Goal: Transaction & Acquisition: Purchase product/service

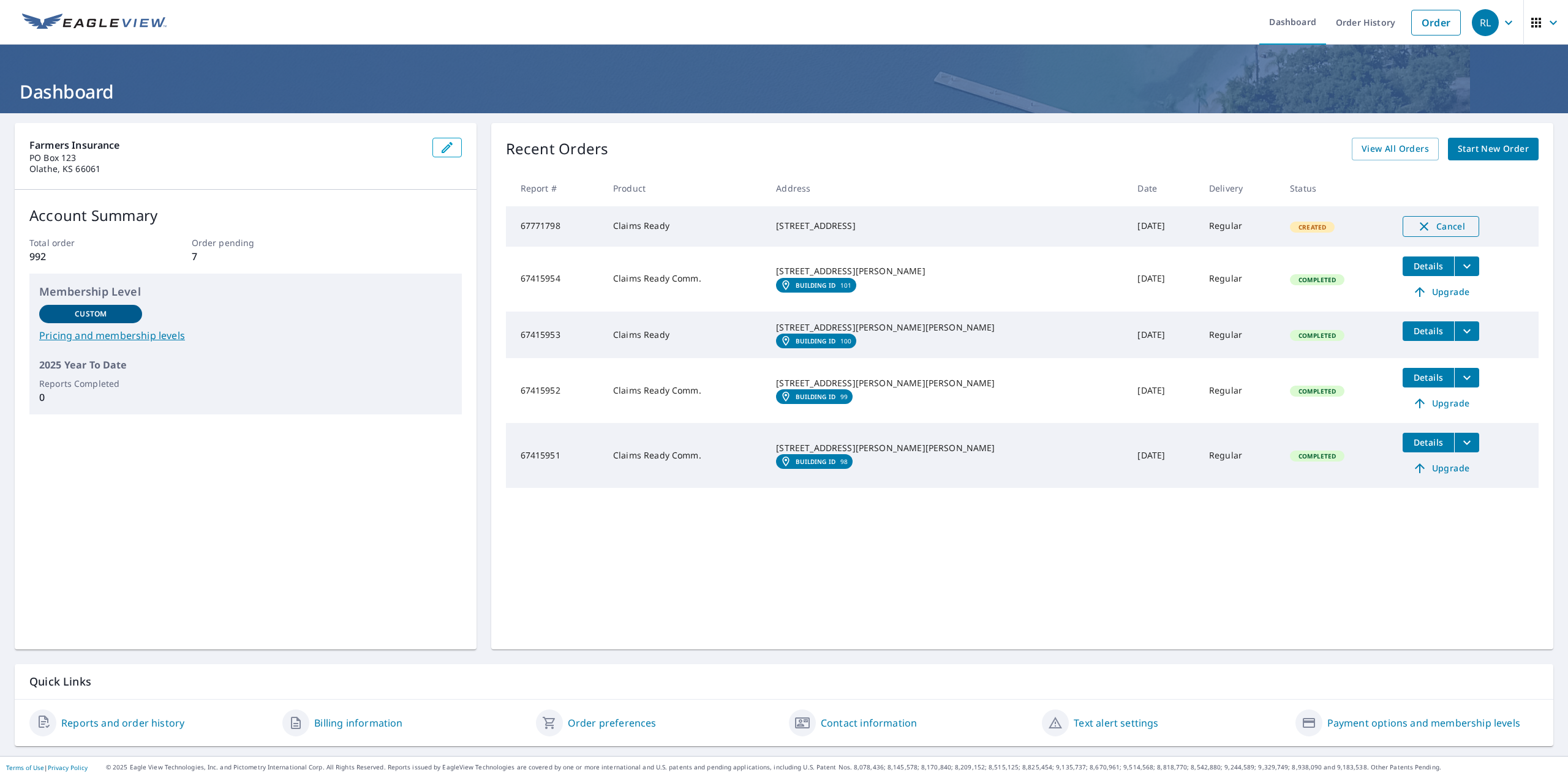
click at [1416, 226] on span "Cancel" at bounding box center [1441, 226] width 51 height 15
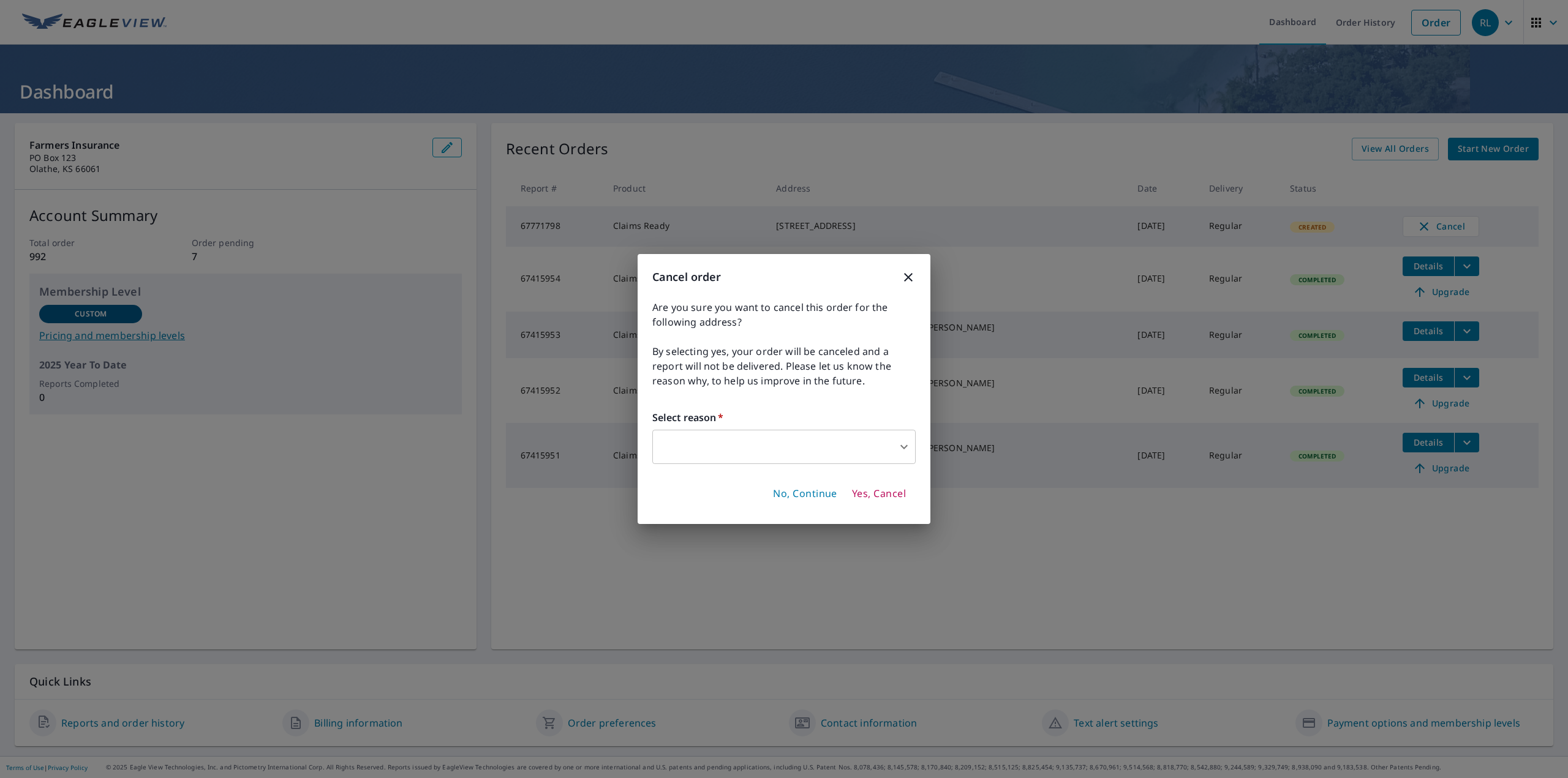
click at [753, 445] on body "RL RL Dashboard Order History Order RL Dashboard Farmers Insurance [GEOGRAPHIC_…" at bounding box center [784, 389] width 1568 height 778
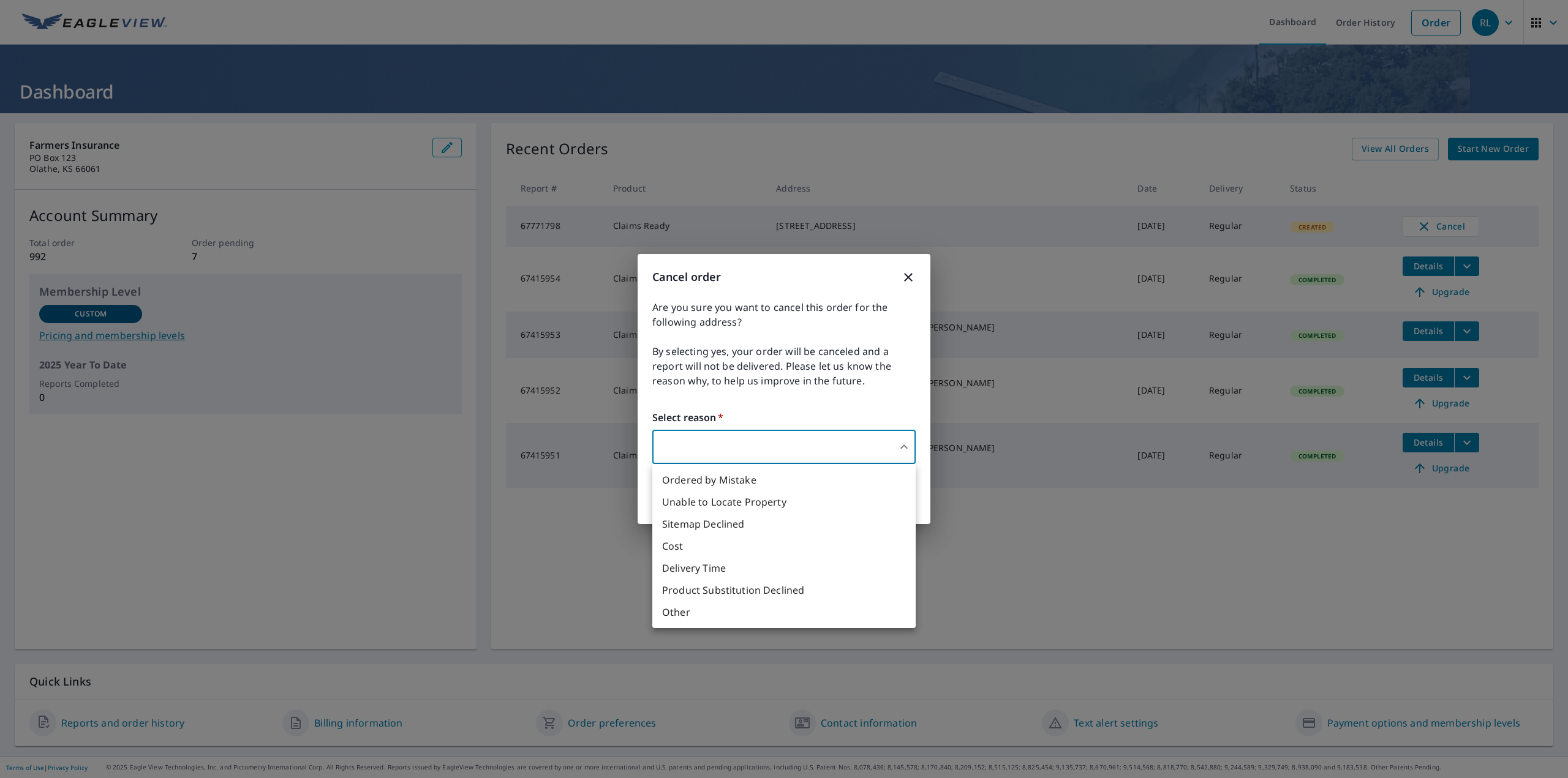
click at [717, 618] on li "Other" at bounding box center [784, 612] width 263 height 22
type input "36"
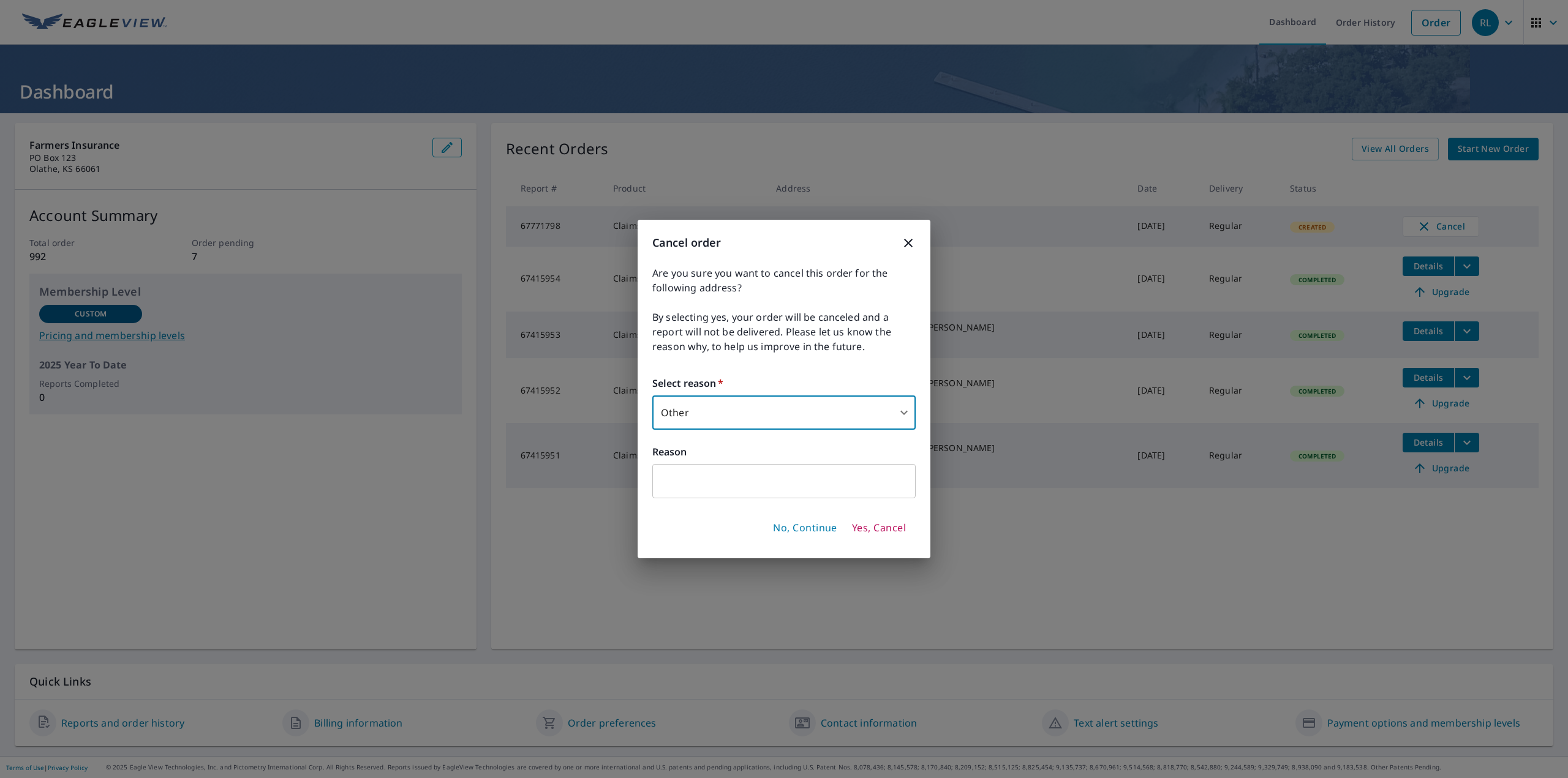
click at [733, 492] on input "text" at bounding box center [784, 481] width 263 height 34
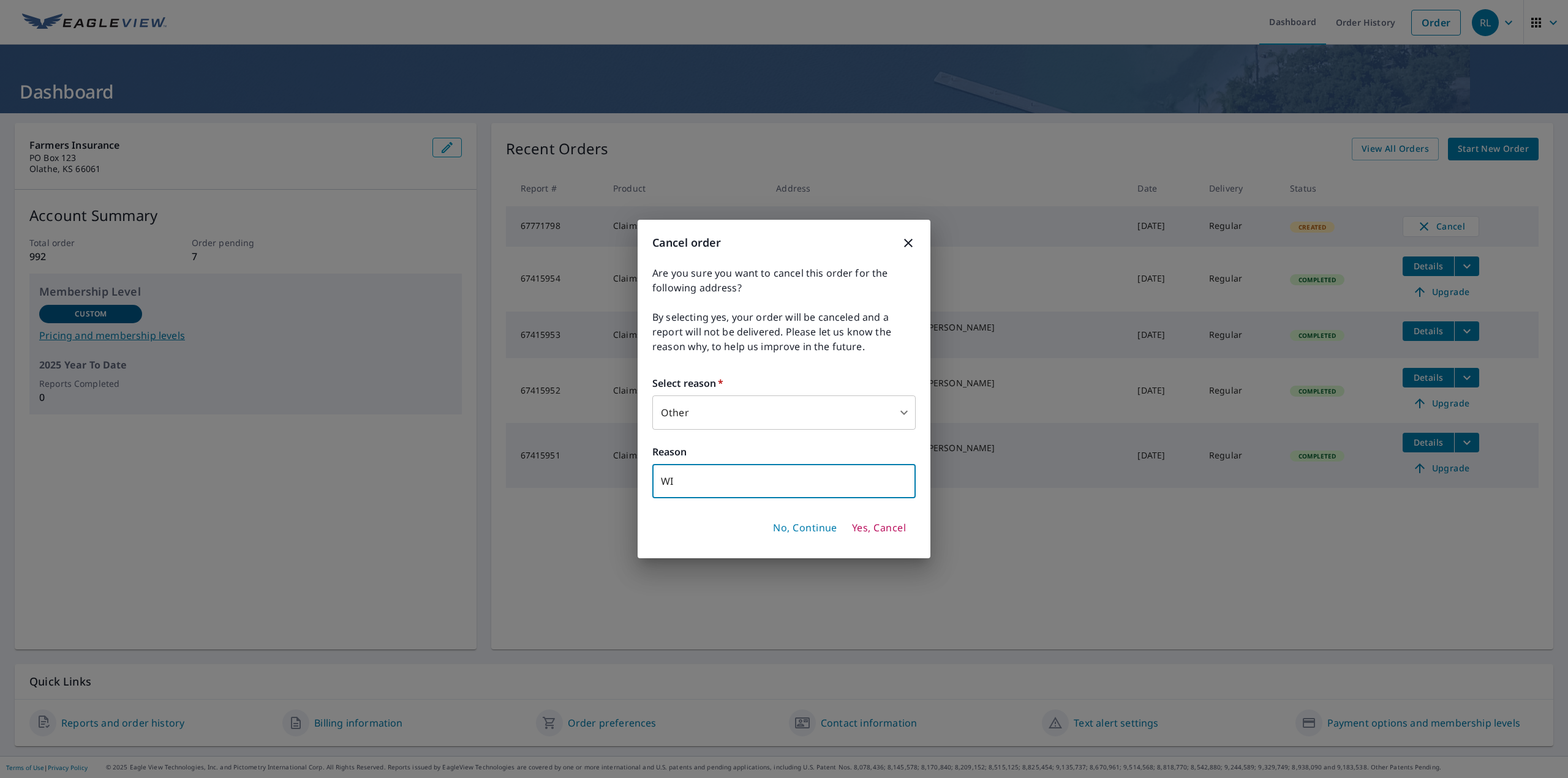
type input "W"
type input "Need multiple buildings and will order all together"
click at [877, 527] on span "Yes, Cancel" at bounding box center [880, 528] width 54 height 14
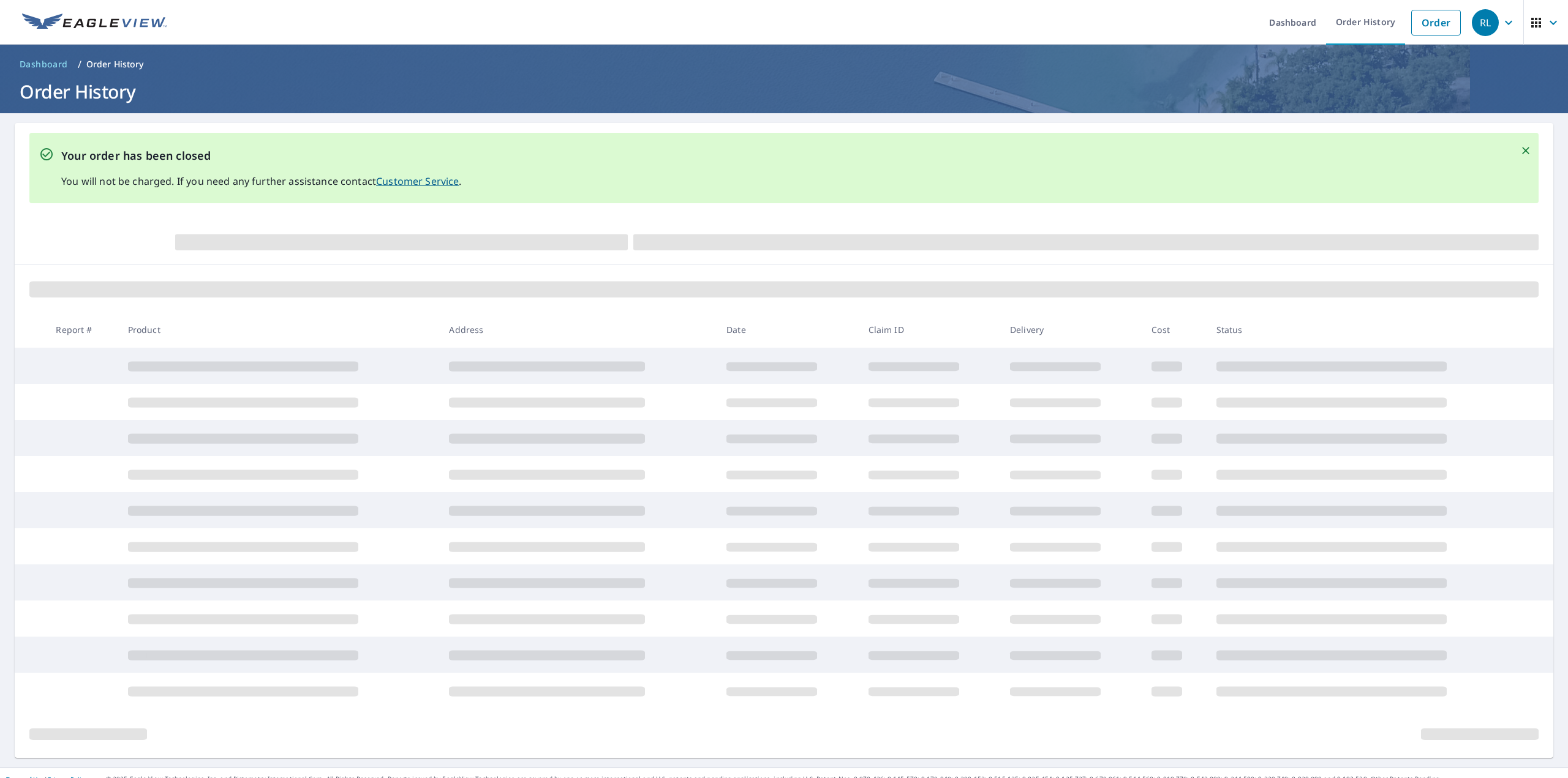
click at [1520, 150] on icon "Close" at bounding box center [1526, 150] width 12 height 12
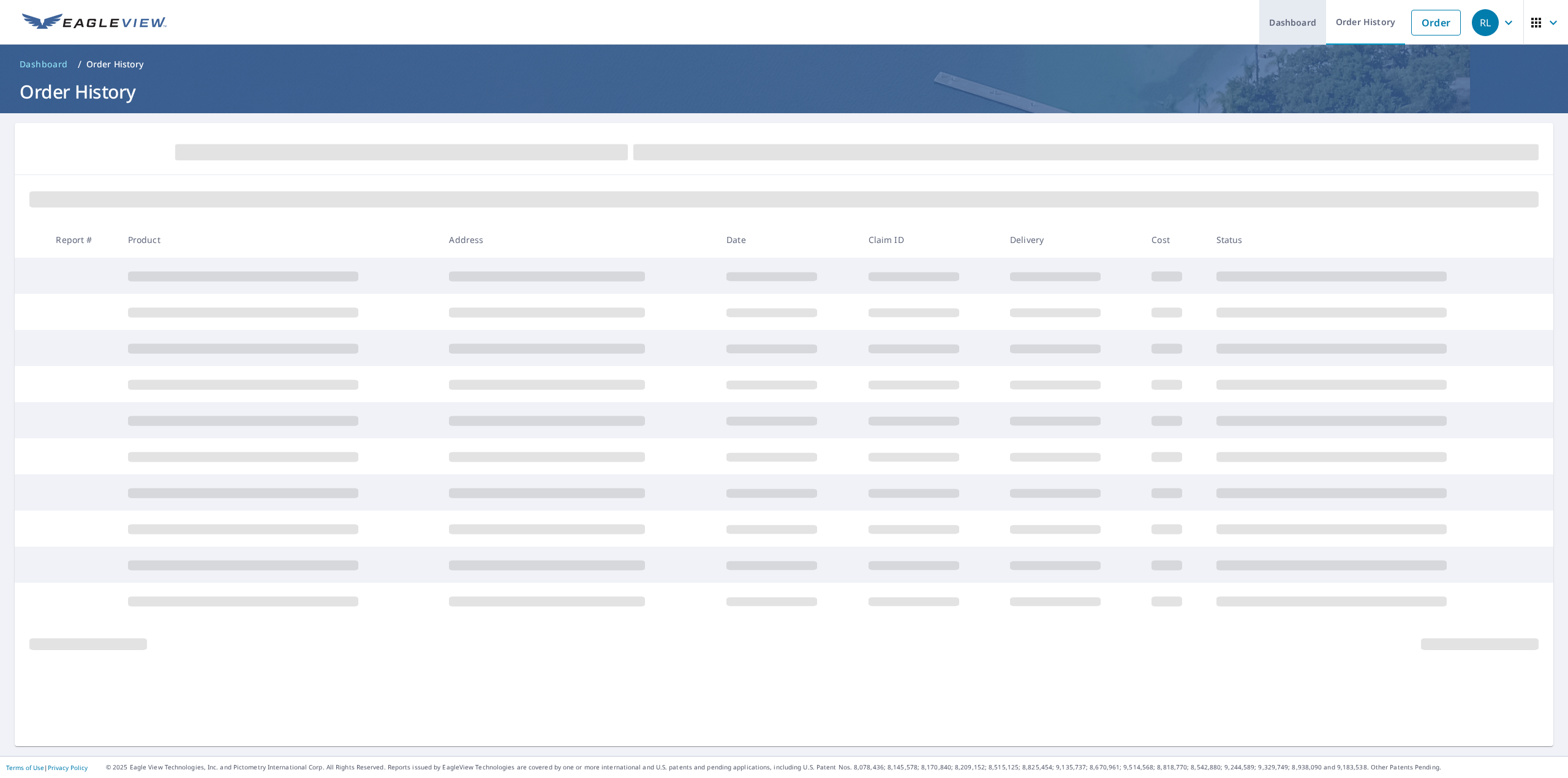
click at [1287, 24] on link "Dashboard" at bounding box center [1293, 22] width 67 height 45
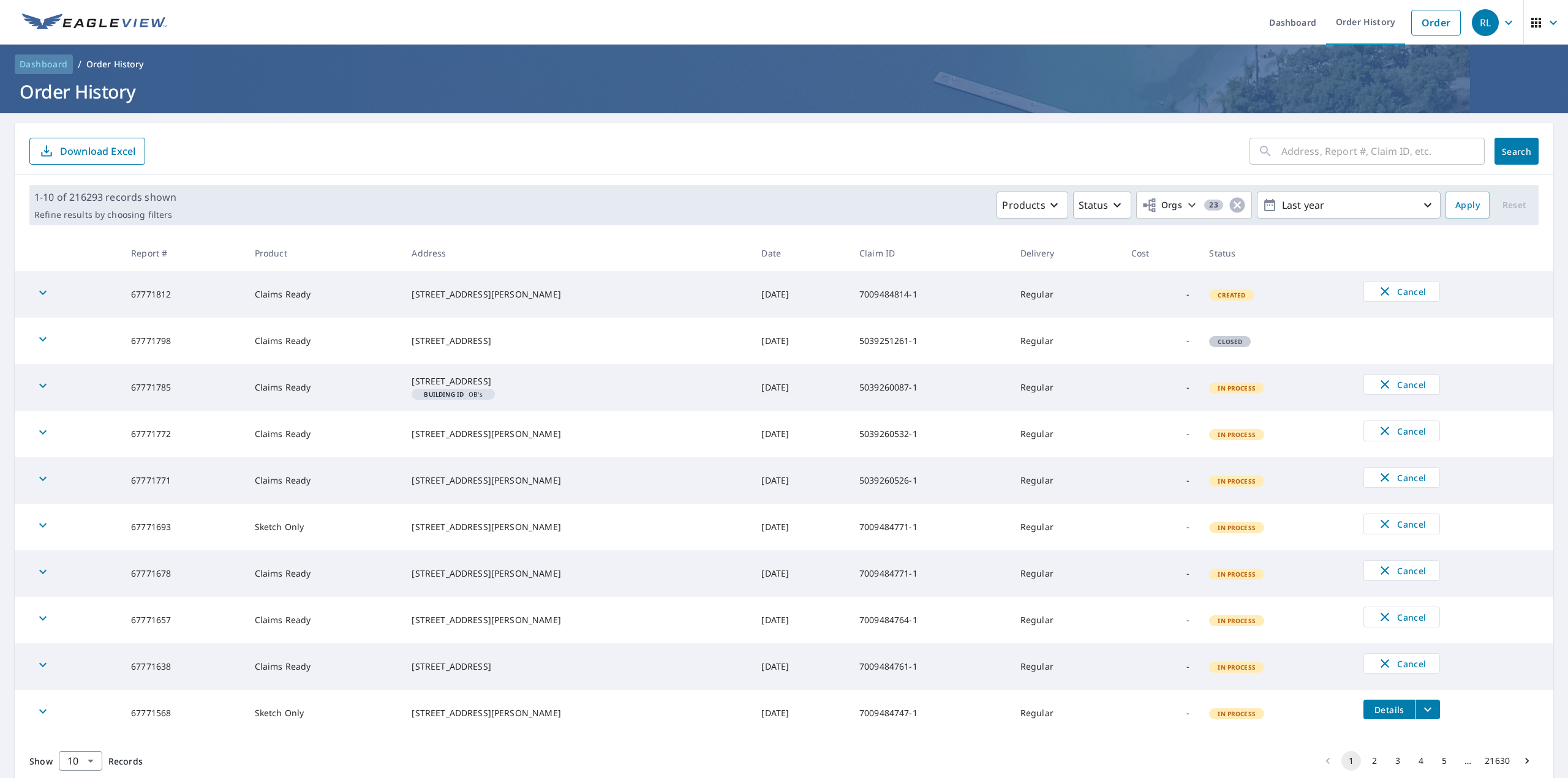
click at [40, 59] on span "Dashboard" at bounding box center [44, 64] width 49 height 12
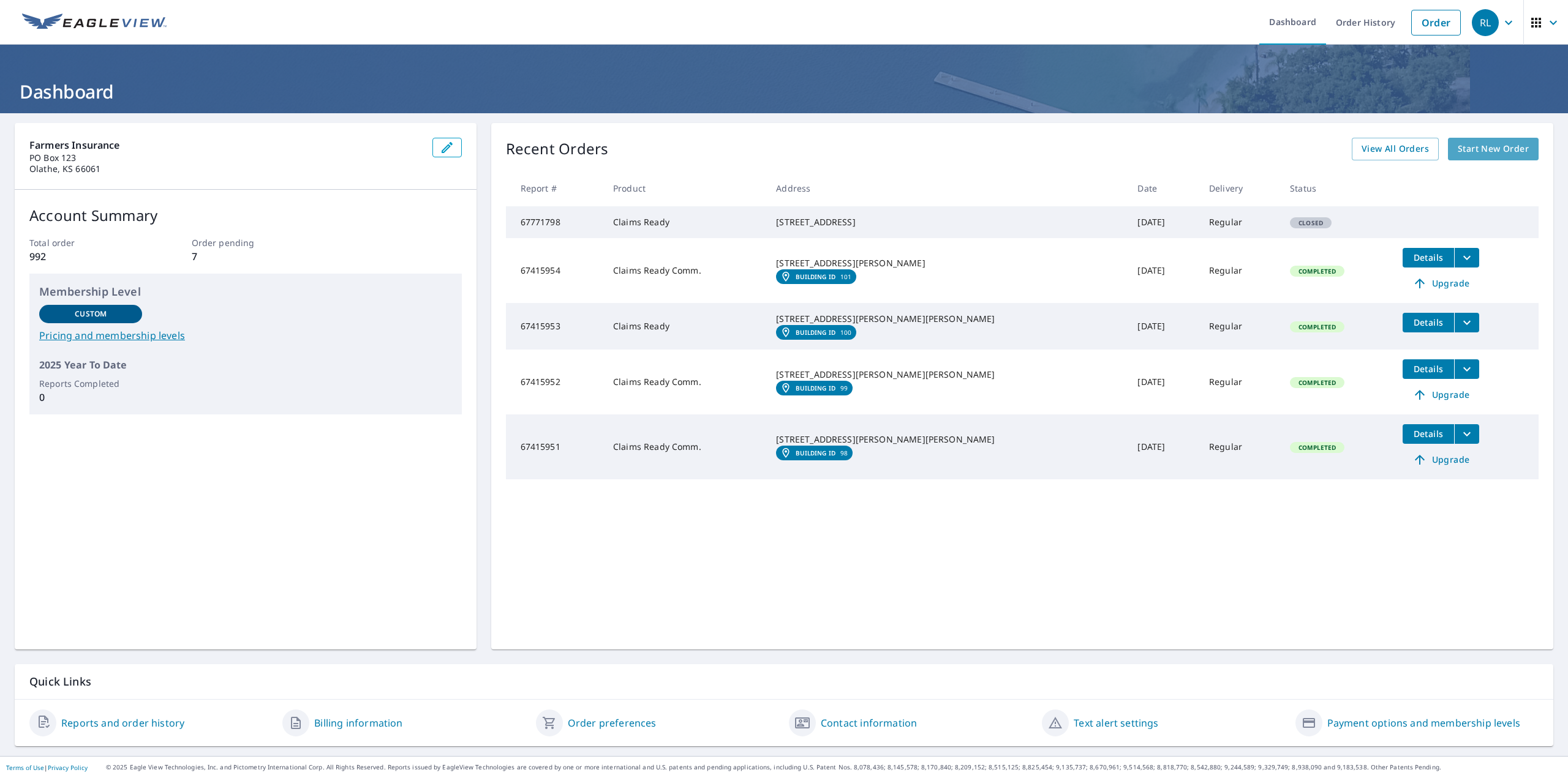
click at [1494, 153] on span "Start New Order" at bounding box center [1494, 148] width 71 height 15
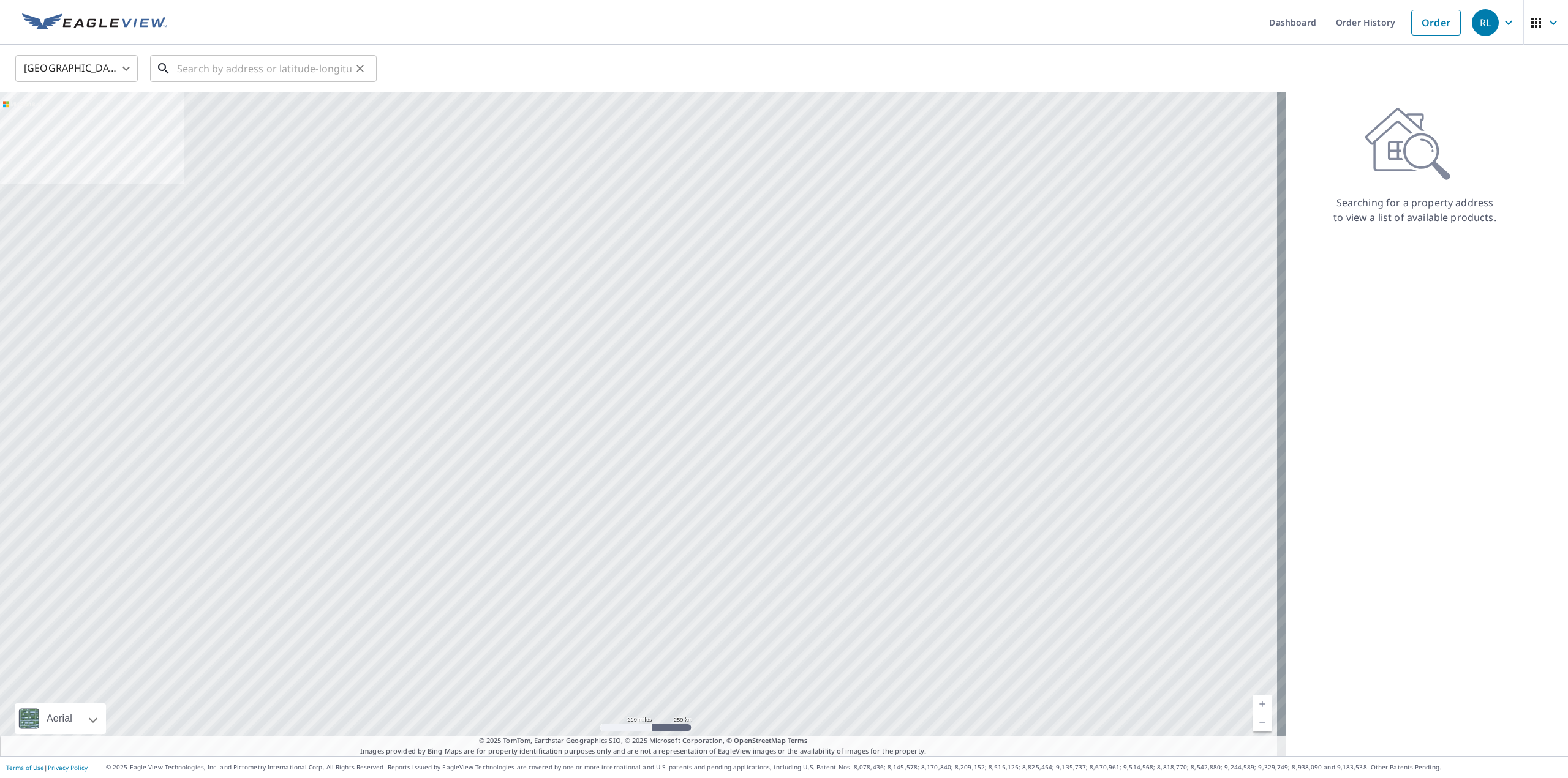
click at [224, 71] on input "text" at bounding box center [264, 68] width 175 height 34
paste input "[STREET_ADDRESS]"
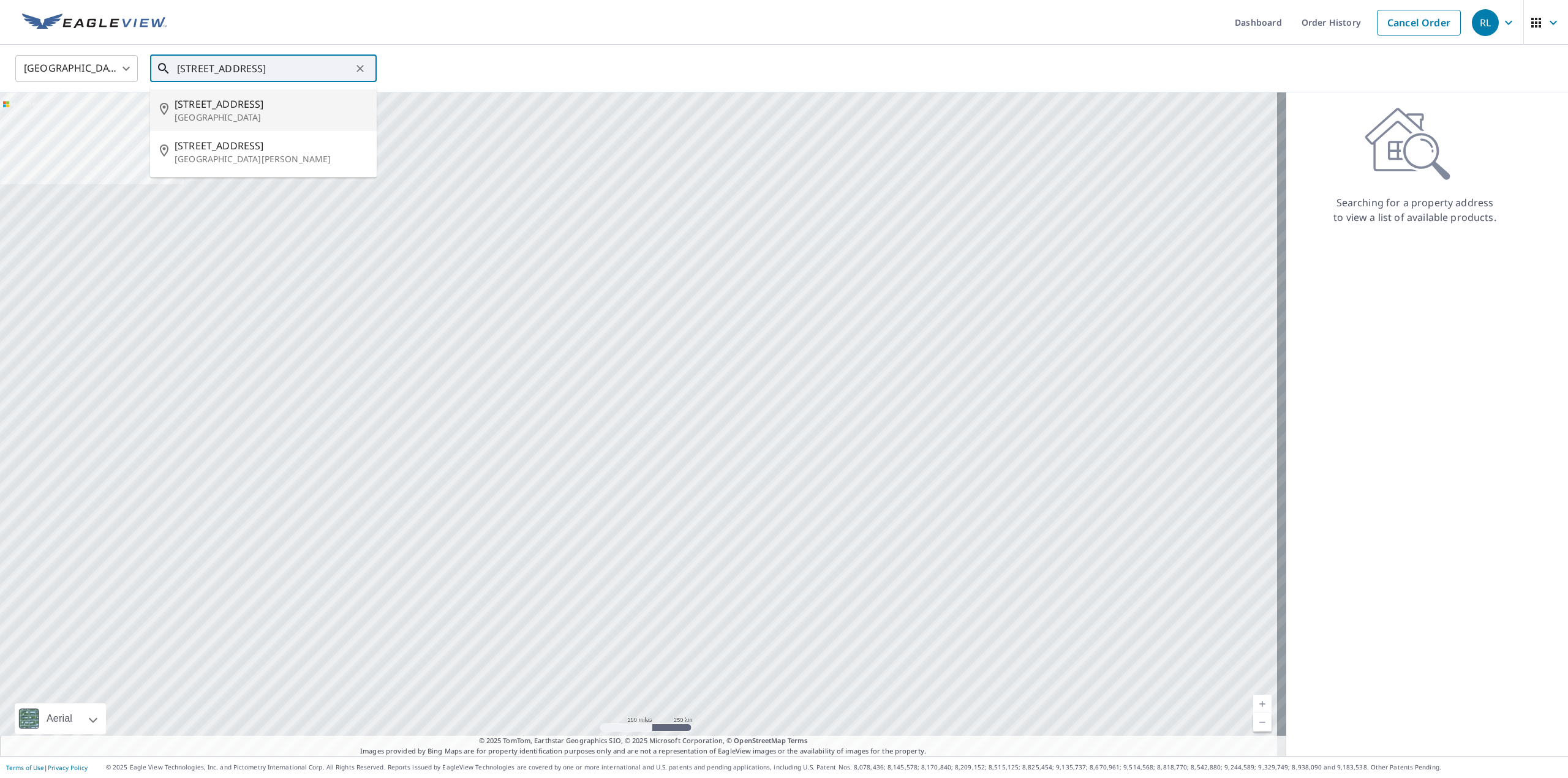
click at [244, 106] on span "[STREET_ADDRESS]" at bounding box center [271, 104] width 193 height 15
type input "[STREET_ADDRESS]"
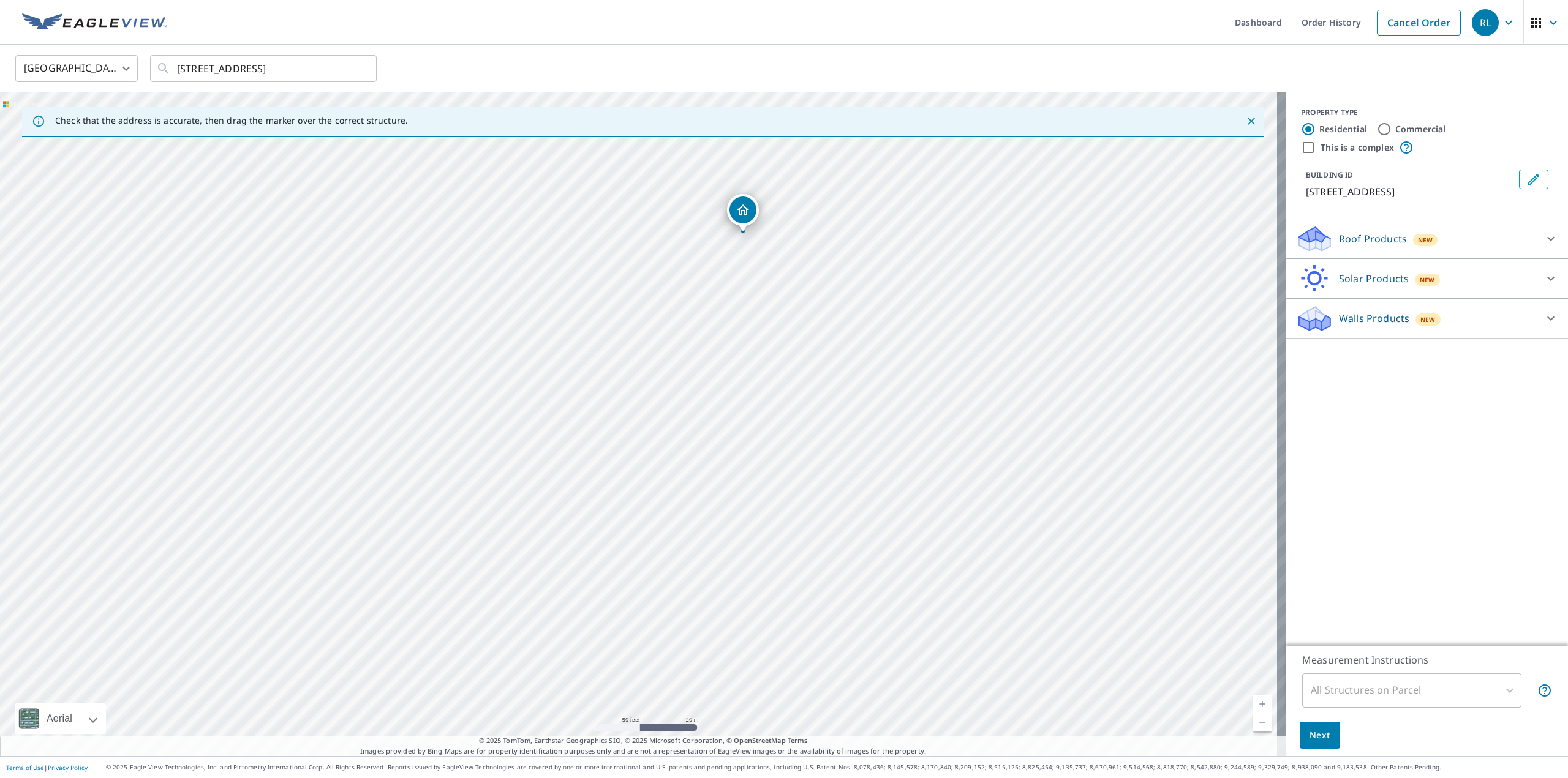
drag, startPoint x: 495, startPoint y: 592, endPoint x: 599, endPoint y: 401, distance: 217.5
click at [599, 401] on div "[STREET_ADDRESS]" at bounding box center [643, 424] width 1286 height 664
click at [1380, 127] on input "Commercial" at bounding box center [1384, 129] width 15 height 15
radio input "true"
type input "4"
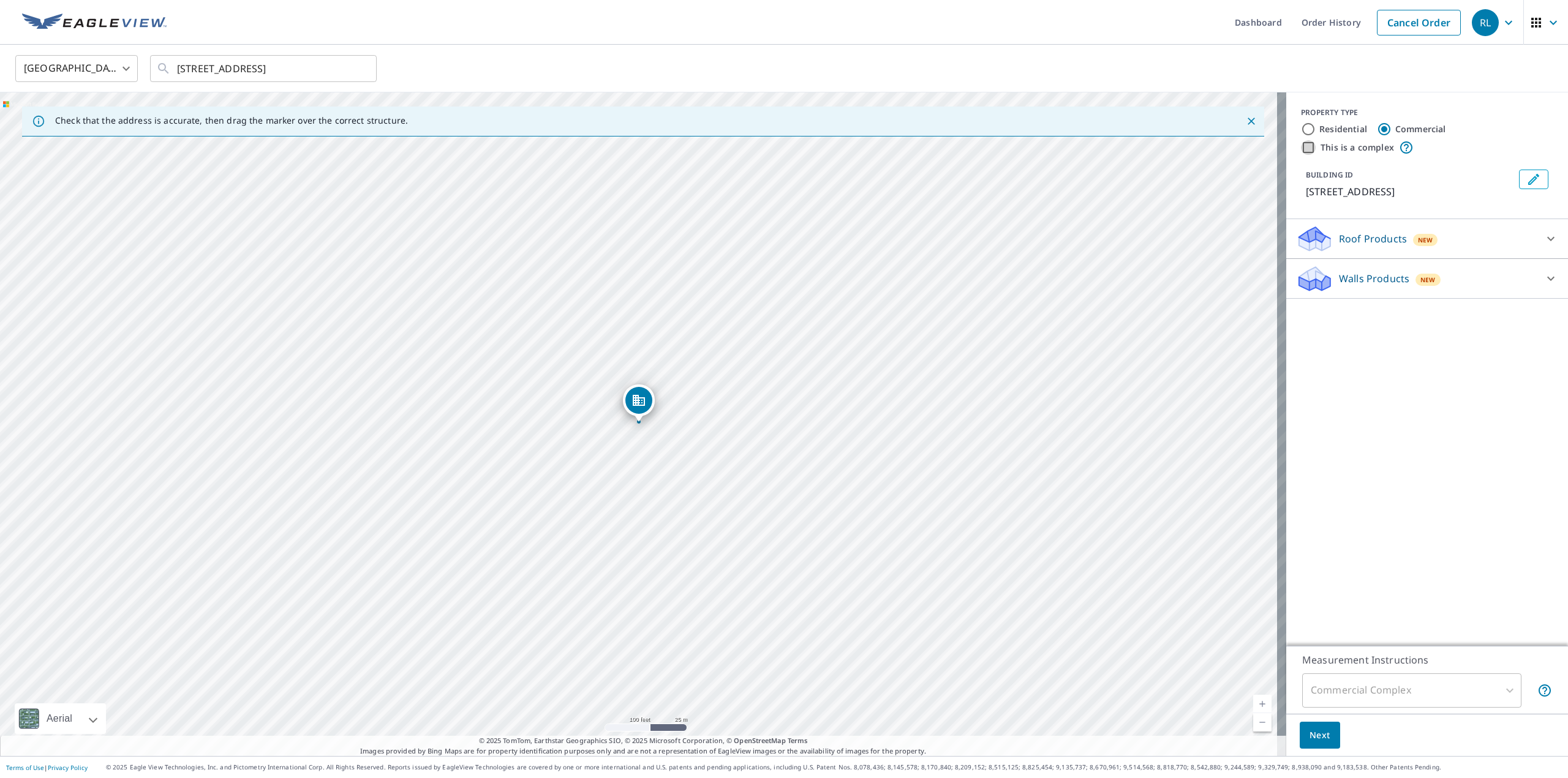
click at [1301, 147] on input "This is a complex" at bounding box center [1308, 148] width 15 height 15
checkbox input "true"
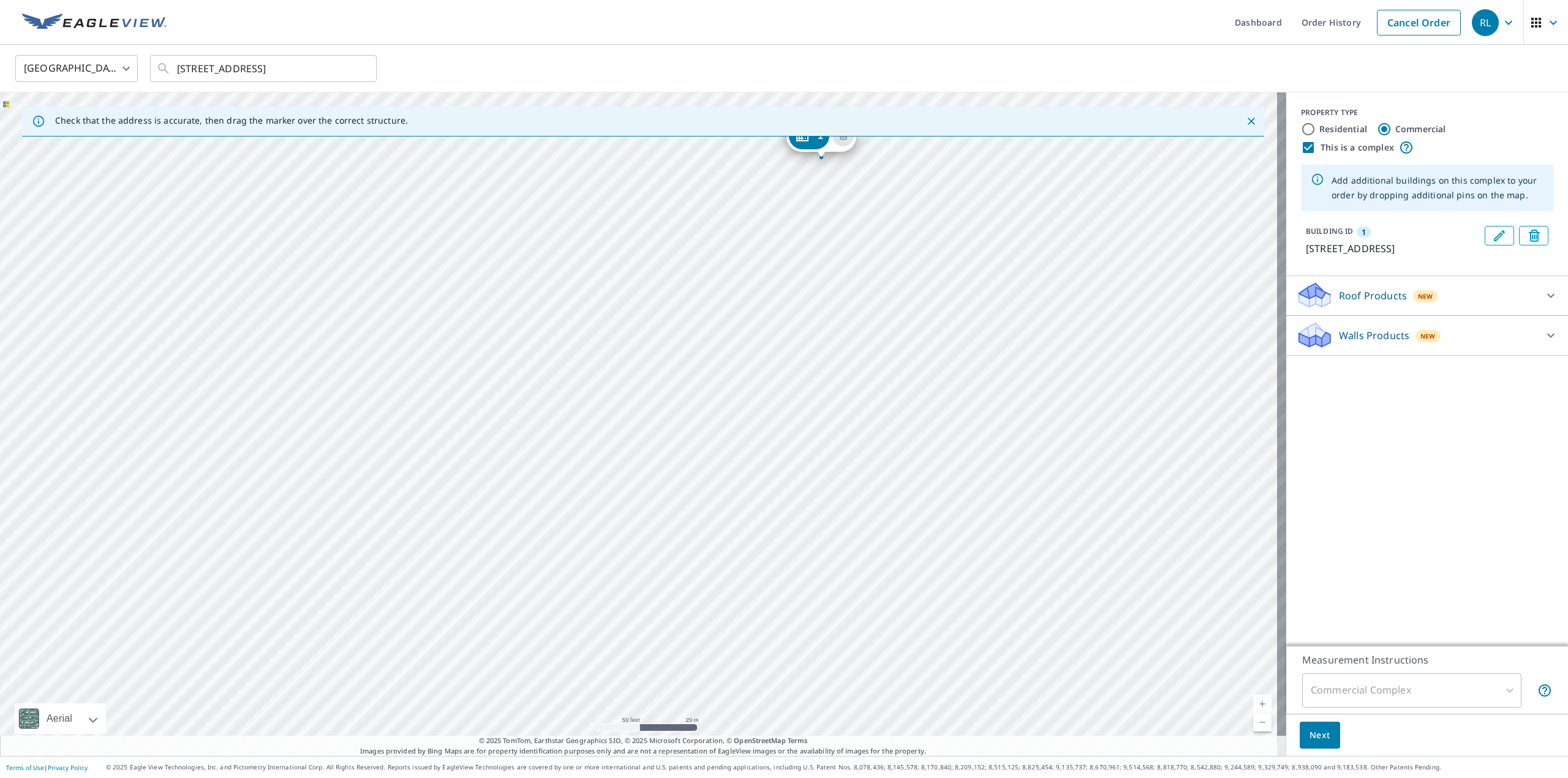
drag, startPoint x: 700, startPoint y: 429, endPoint x: 762, endPoint y: 350, distance: 100.4
click at [762, 350] on div "1 [STREET_ADDRESS]" at bounding box center [643, 424] width 1286 height 664
drag, startPoint x: 780, startPoint y: 262, endPoint x: 743, endPoint y: 354, distance: 99.2
click at [743, 354] on div "1 [STREET_ADDRESS]" at bounding box center [643, 424] width 1286 height 664
drag, startPoint x: 768, startPoint y: 228, endPoint x: 780, endPoint y: 227, distance: 12.0
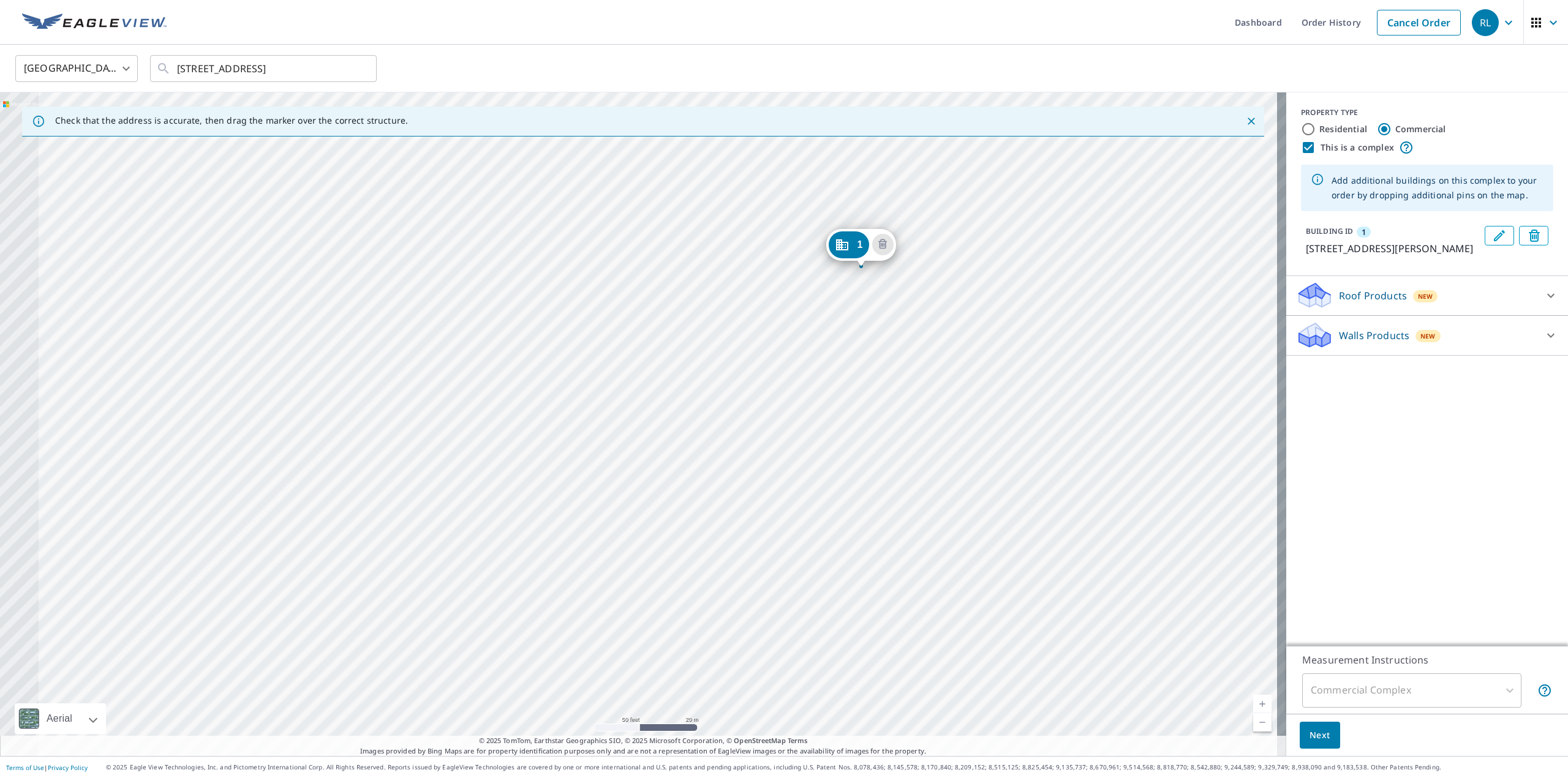
drag, startPoint x: 765, startPoint y: 357, endPoint x: 788, endPoint y: 336, distance: 31.1
click at [788, 336] on div "1 [STREET_ADDRESS][PERSON_NAME]" at bounding box center [643, 424] width 1286 height 664
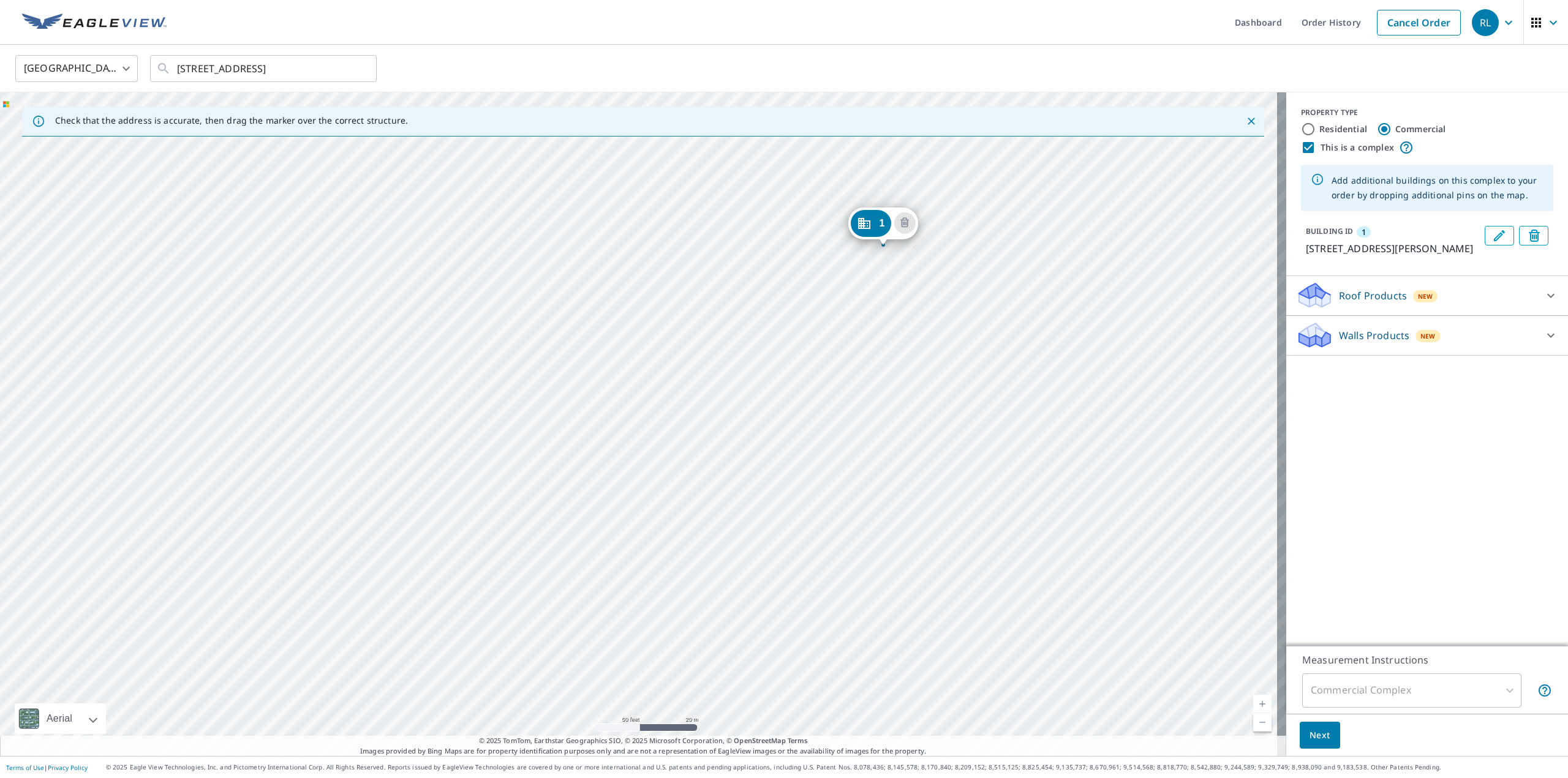
click at [611, 388] on div "1 [STREET_ADDRESS][PERSON_NAME]" at bounding box center [643, 424] width 1286 height 664
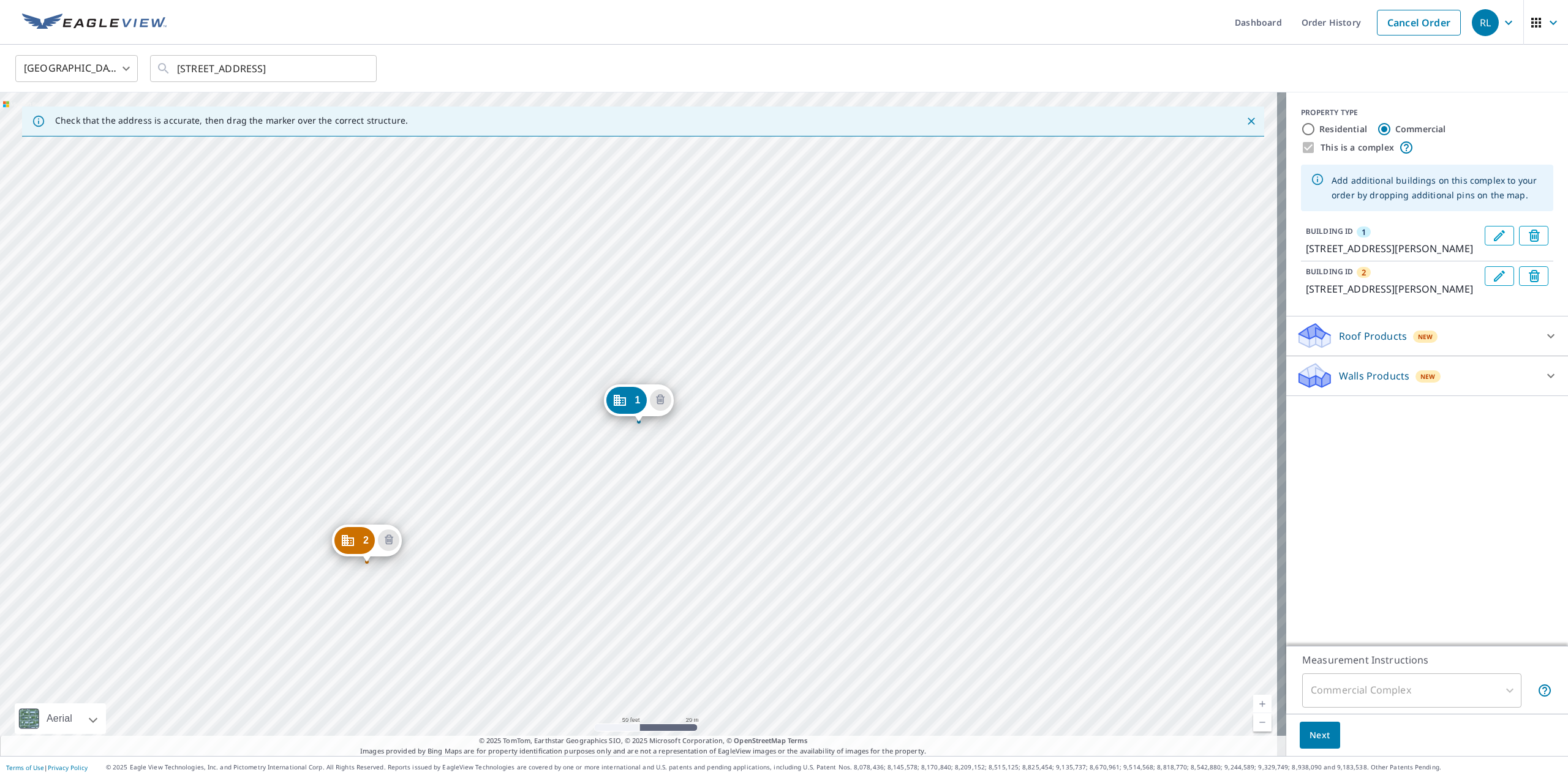
click at [617, 536] on div "2 [STREET_ADDRESS][PERSON_NAME] 1 [STREET_ADDRESS][PERSON_NAME]" at bounding box center [643, 424] width 1286 height 664
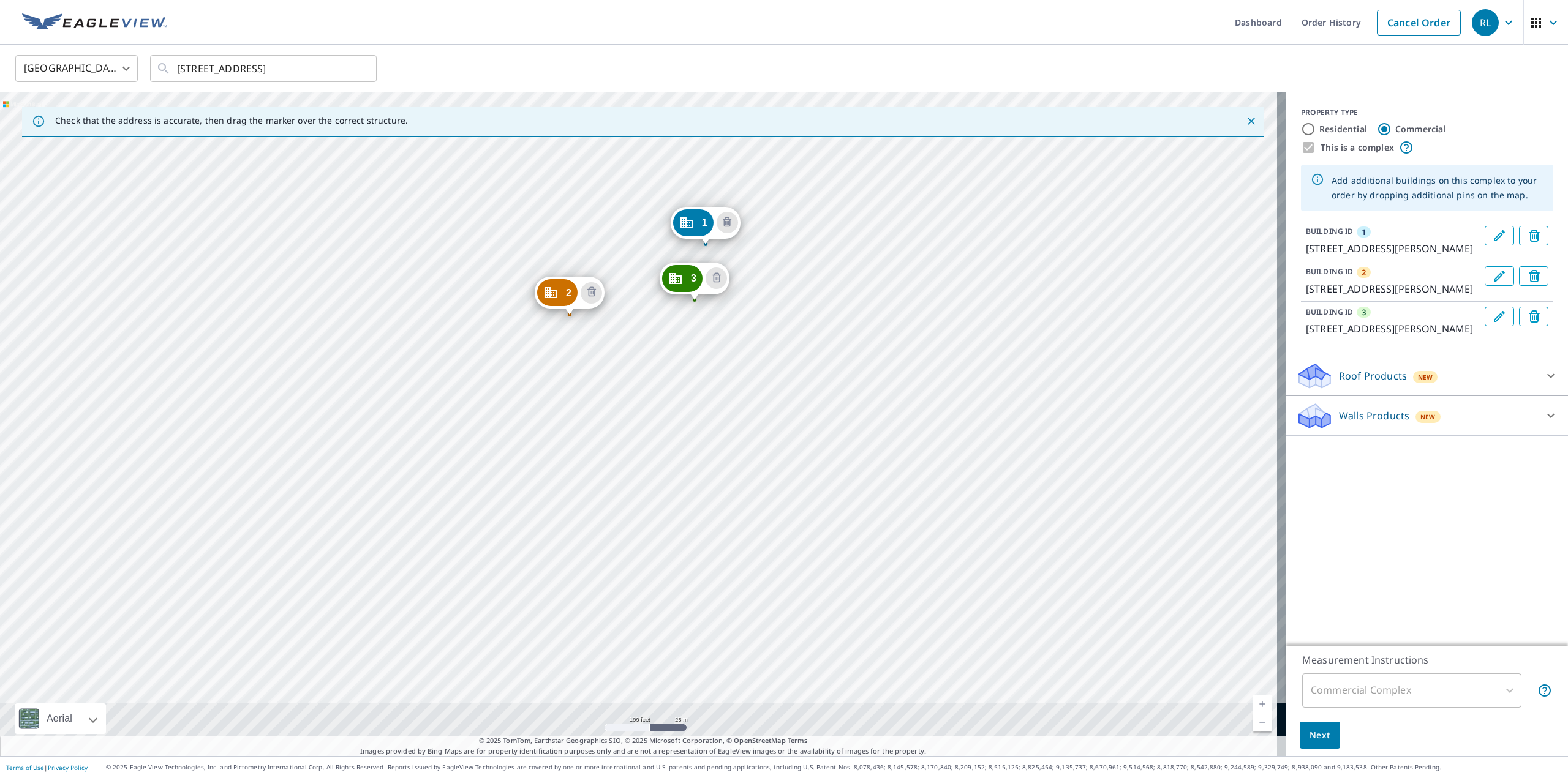
drag, startPoint x: 566, startPoint y: 482, endPoint x: 643, endPoint y: 369, distance: 136.7
click at [643, 369] on div "2 [STREET_ADDRESS][PERSON_NAME] 3 [STREET_ADDRESS][PERSON_NAME] 1 [GEOGRAPHIC_D…" at bounding box center [643, 424] width 1286 height 664
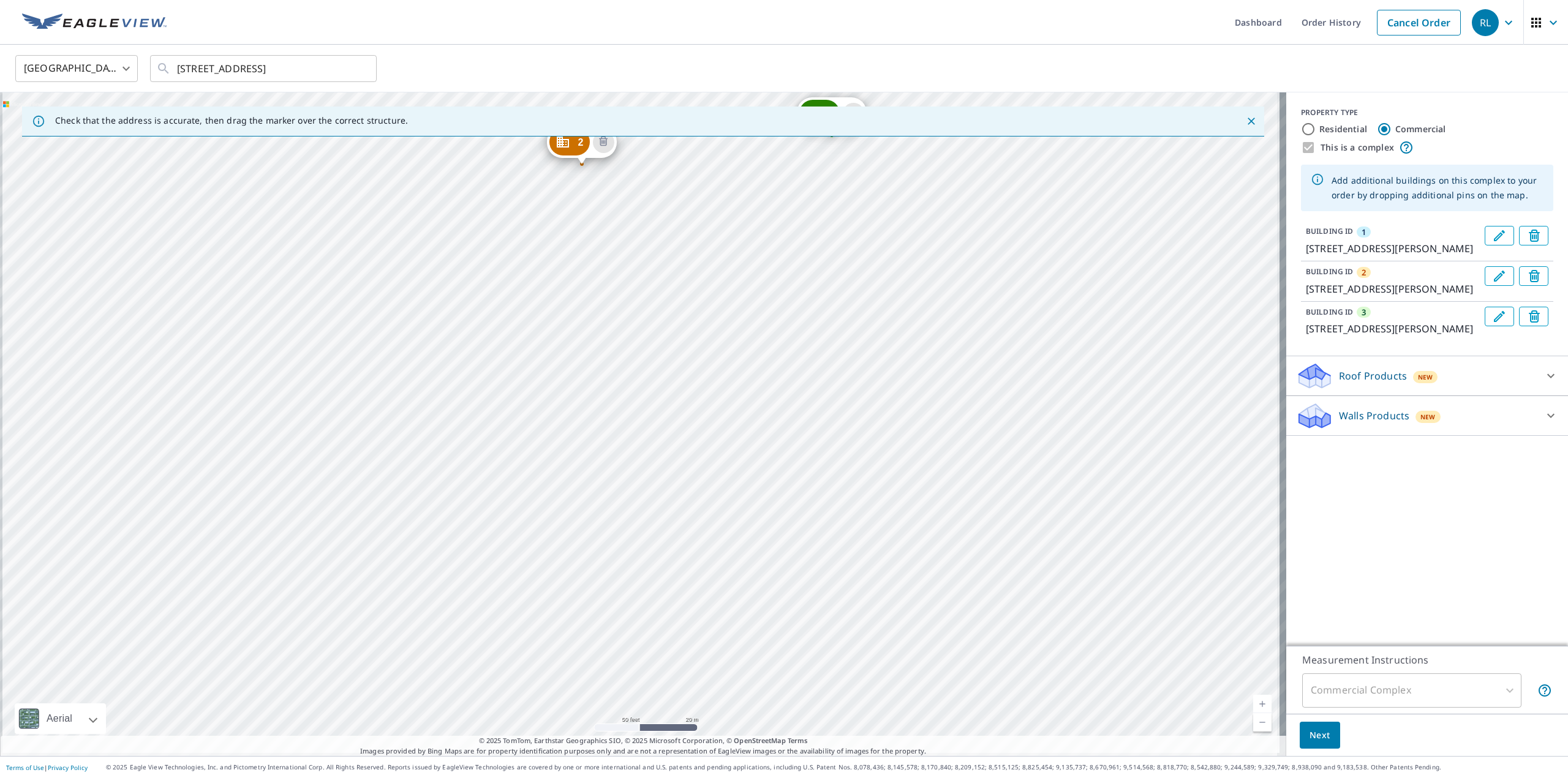
drag, startPoint x: 632, startPoint y: 454, endPoint x: 692, endPoint y: 361, distance: 110.7
click at [692, 361] on div "2 [STREET_ADDRESS][PERSON_NAME] 3 [STREET_ADDRESS][PERSON_NAME] 1 [GEOGRAPHIC_D…" at bounding box center [643, 424] width 1286 height 664
click at [563, 288] on div "2 [STREET_ADDRESS][PERSON_NAME] 3 [STREET_ADDRESS][PERSON_NAME] 1 [GEOGRAPHIC_D…" at bounding box center [643, 424] width 1286 height 664
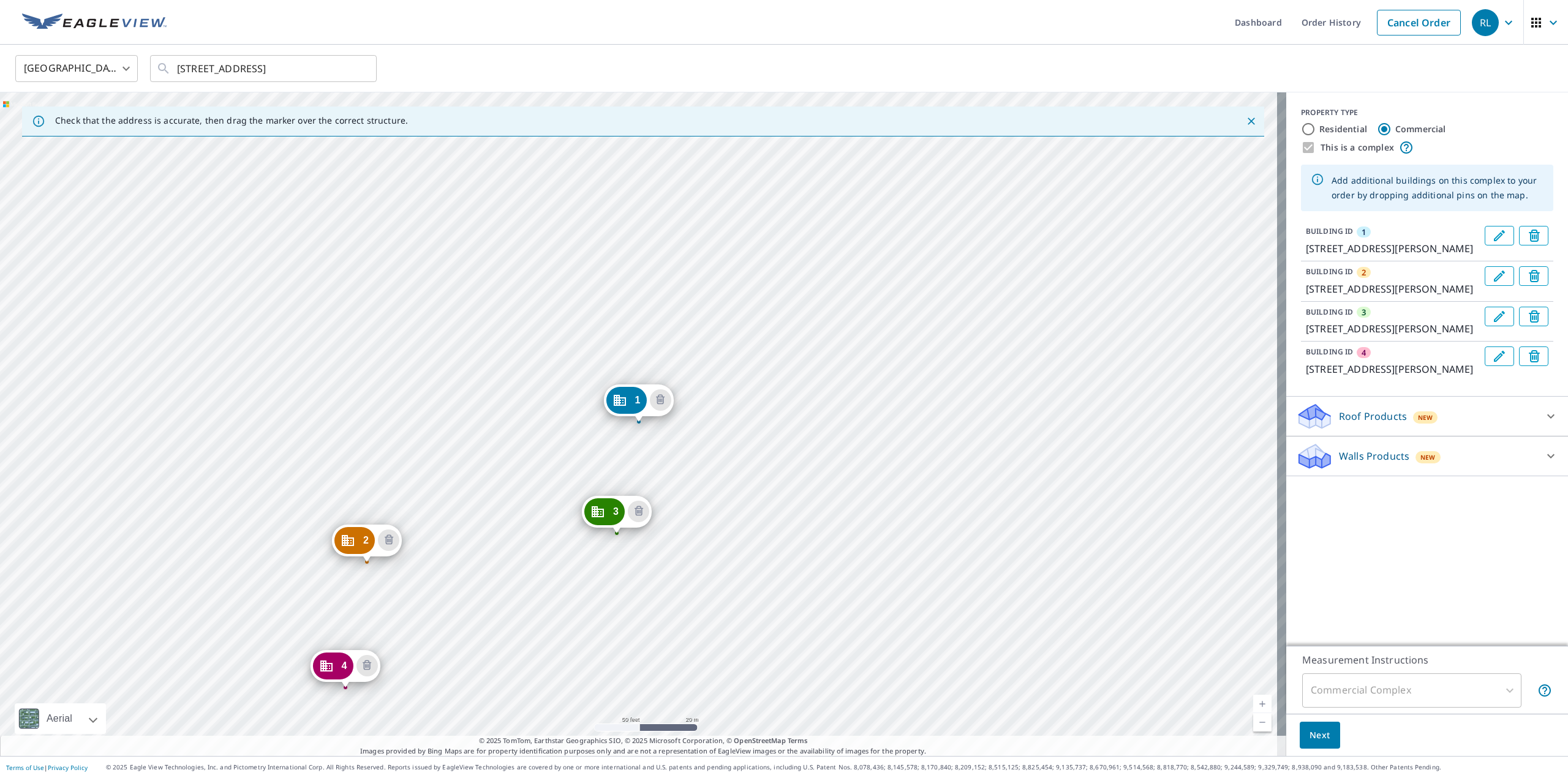
click at [616, 660] on div "2 [STREET_ADDRESS][PERSON_NAME] 3 [STREET_ADDRESS][PERSON_NAME] 4 [GEOGRAPHIC_D…" at bounding box center [643, 424] width 1286 height 664
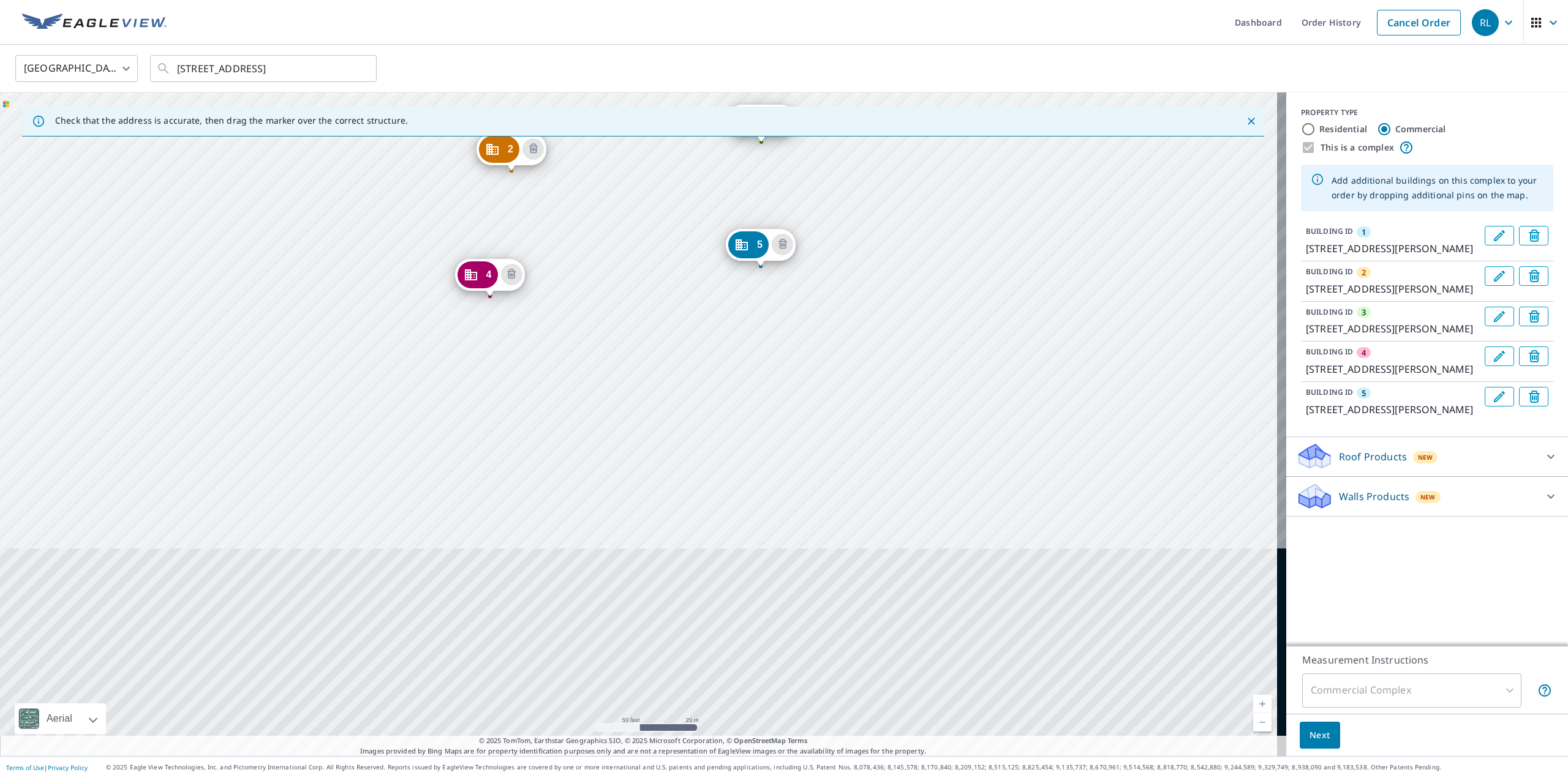
drag, startPoint x: 733, startPoint y: 661, endPoint x: 884, endPoint y: 251, distance: 436.9
click at [884, 251] on div "2 [STREET_ADDRESS][PERSON_NAME] 3 8622 [GEOGRAPHIC_DATA][PERSON_NAME] 4 [GEOGRA…" at bounding box center [643, 424] width 1286 height 664
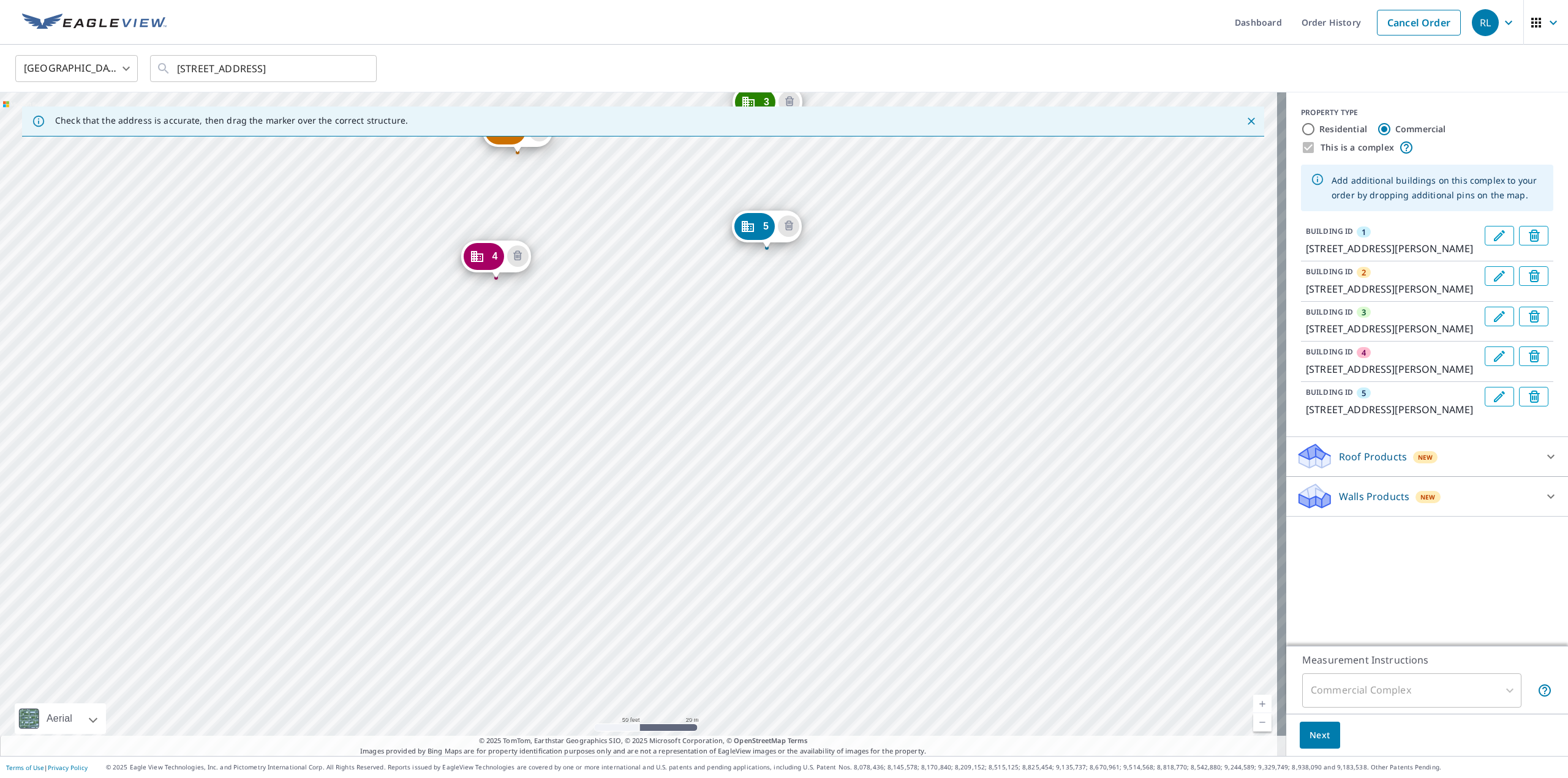
click at [761, 400] on div "2 [STREET_ADDRESS][PERSON_NAME] 3 8622 [GEOGRAPHIC_DATA][PERSON_NAME] 4 [GEOGRA…" at bounding box center [643, 424] width 1286 height 664
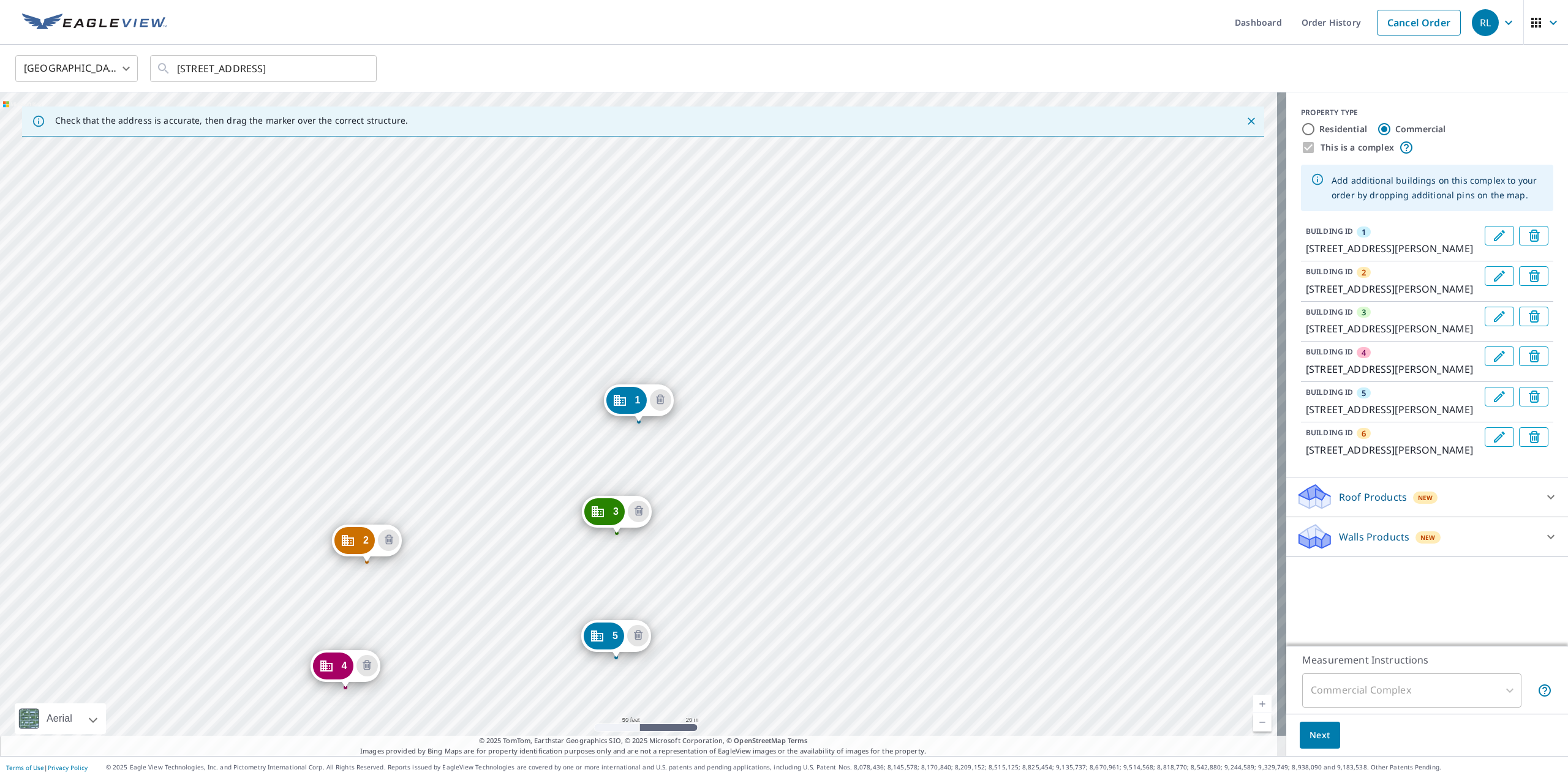
click at [643, 254] on div "2 [STREET_ADDRESS][PERSON_NAME] 3 8622 [GEOGRAPHIC_DATA][PERSON_NAME] 4 [GEOGRA…" at bounding box center [643, 424] width 1286 height 664
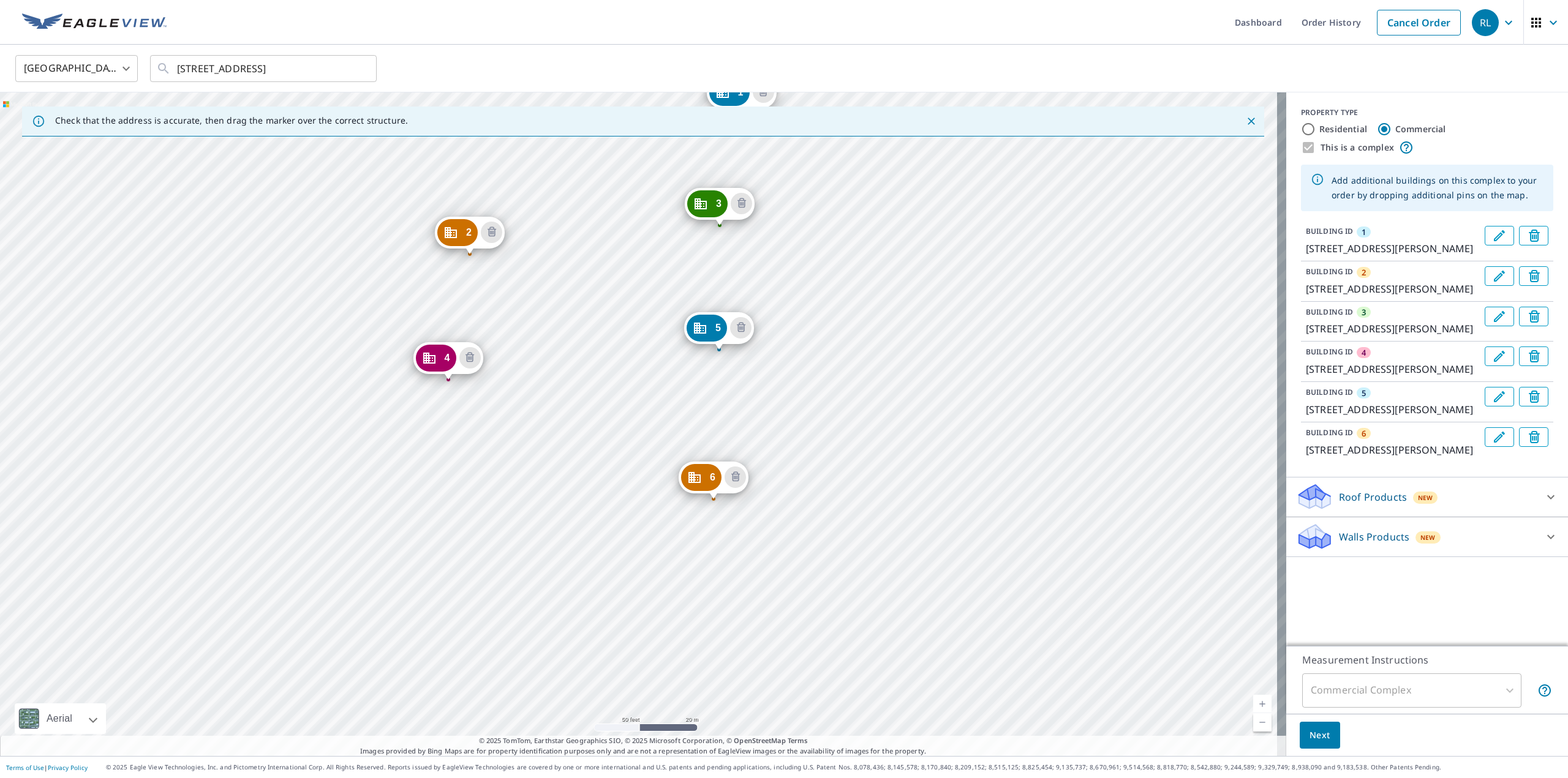
click at [589, 503] on div "2 [STREET_ADDRESS][PERSON_NAME] 3 8622 [GEOGRAPHIC_DATA][PERSON_NAME] 4 [GEOGRA…" at bounding box center [643, 424] width 1286 height 664
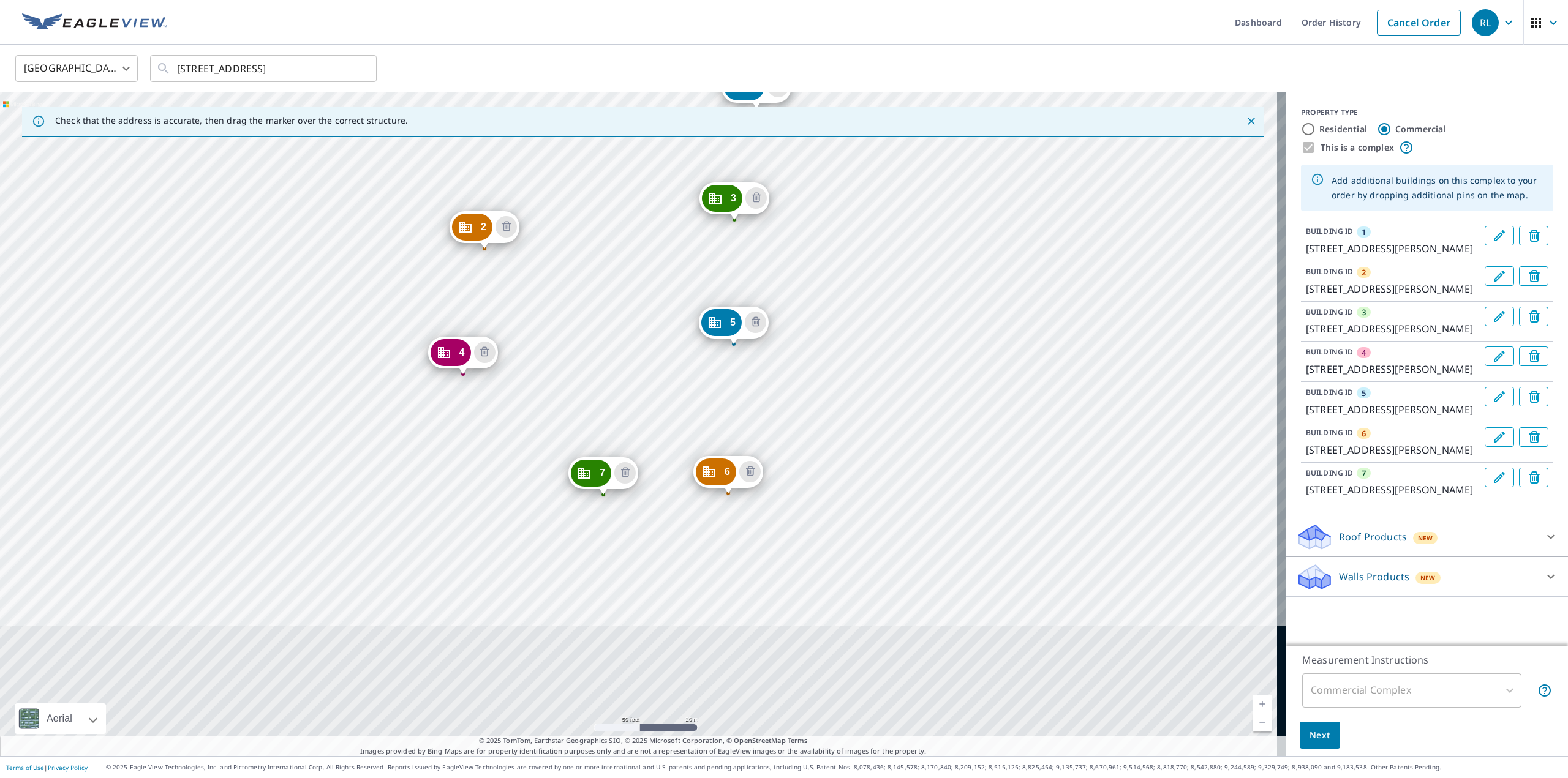
drag, startPoint x: 484, startPoint y: 648, endPoint x: 609, endPoint y: 322, distance: 349.1
click at [610, 319] on div "2 [STREET_ADDRESS][PERSON_NAME] 3 8622 [GEOGRAPHIC_DATA][PERSON_NAME] 4 [GEOGRA…" at bounding box center [643, 424] width 1286 height 664
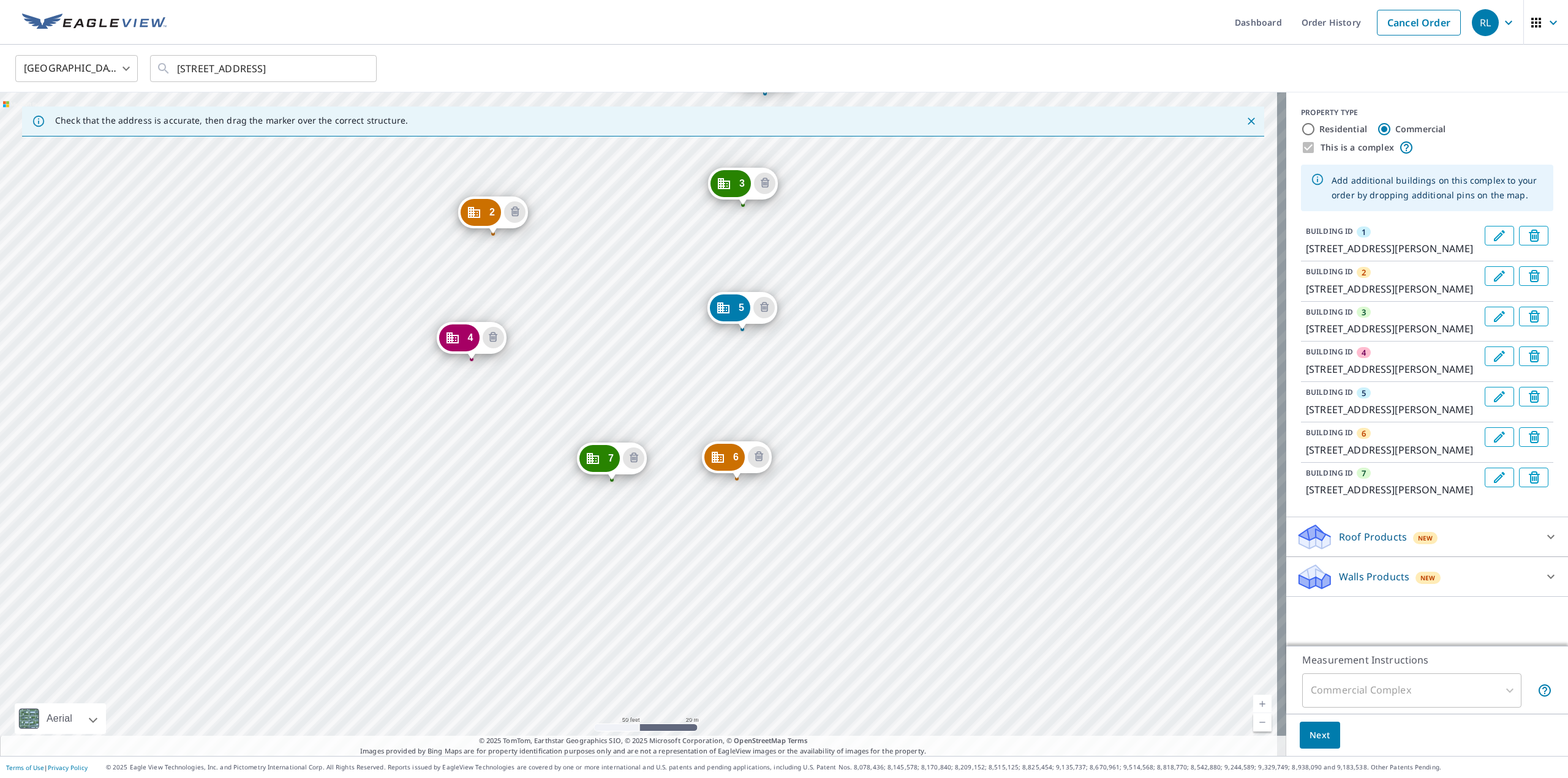
click at [494, 505] on div "2 [STREET_ADDRESS][PERSON_NAME] 3 8622 [GEOGRAPHIC_DATA][PERSON_NAME] 4 [GEOGRA…" at bounding box center [643, 424] width 1286 height 664
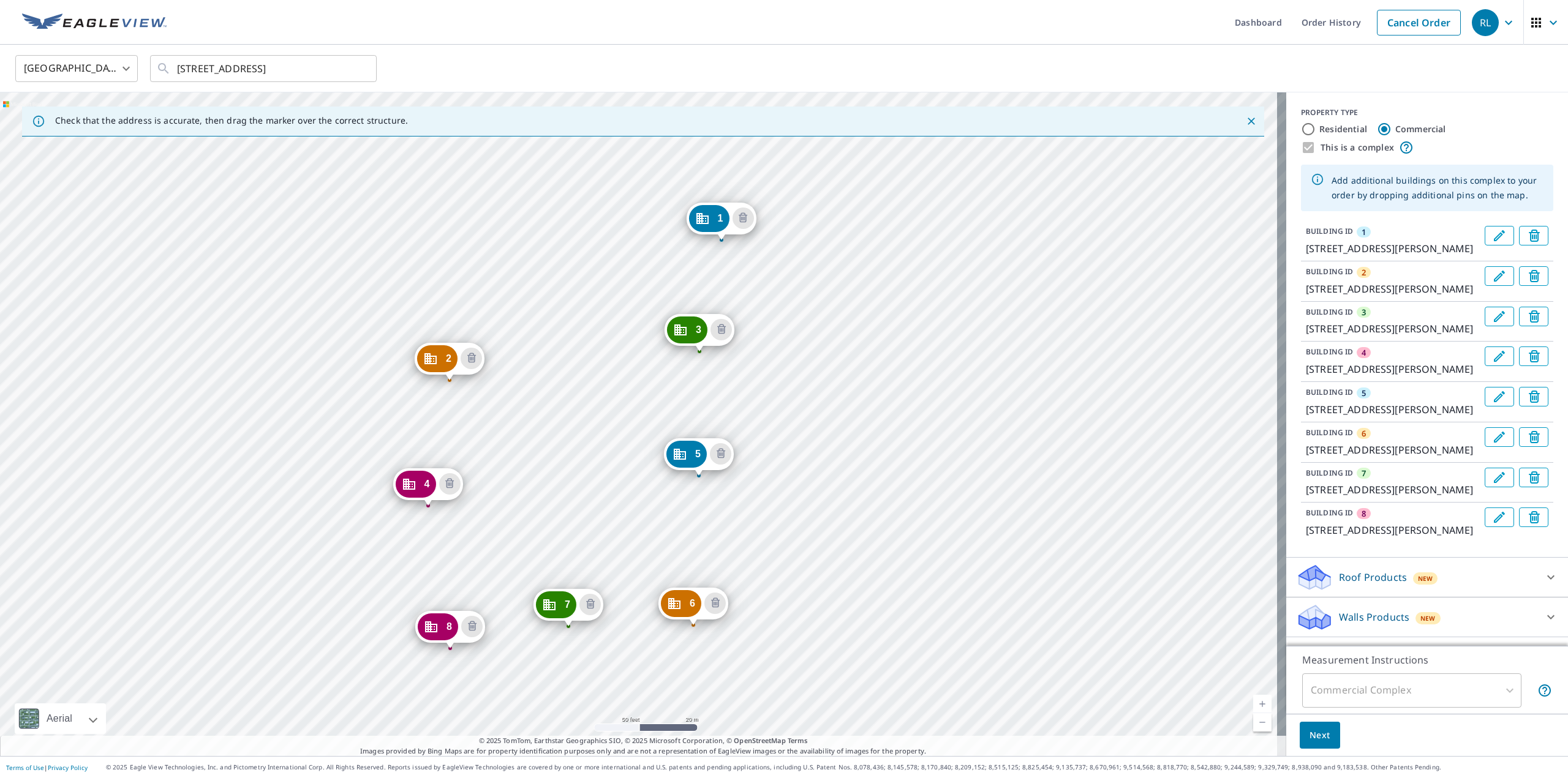
drag, startPoint x: 464, startPoint y: 547, endPoint x: 579, endPoint y: 332, distance: 243.8
click at [584, 337] on div "2 [STREET_ADDRESS][PERSON_NAME] 3 8622 [GEOGRAPHIC_DATA][PERSON_NAME] 4 [GEOGRA…" at bounding box center [643, 424] width 1286 height 664
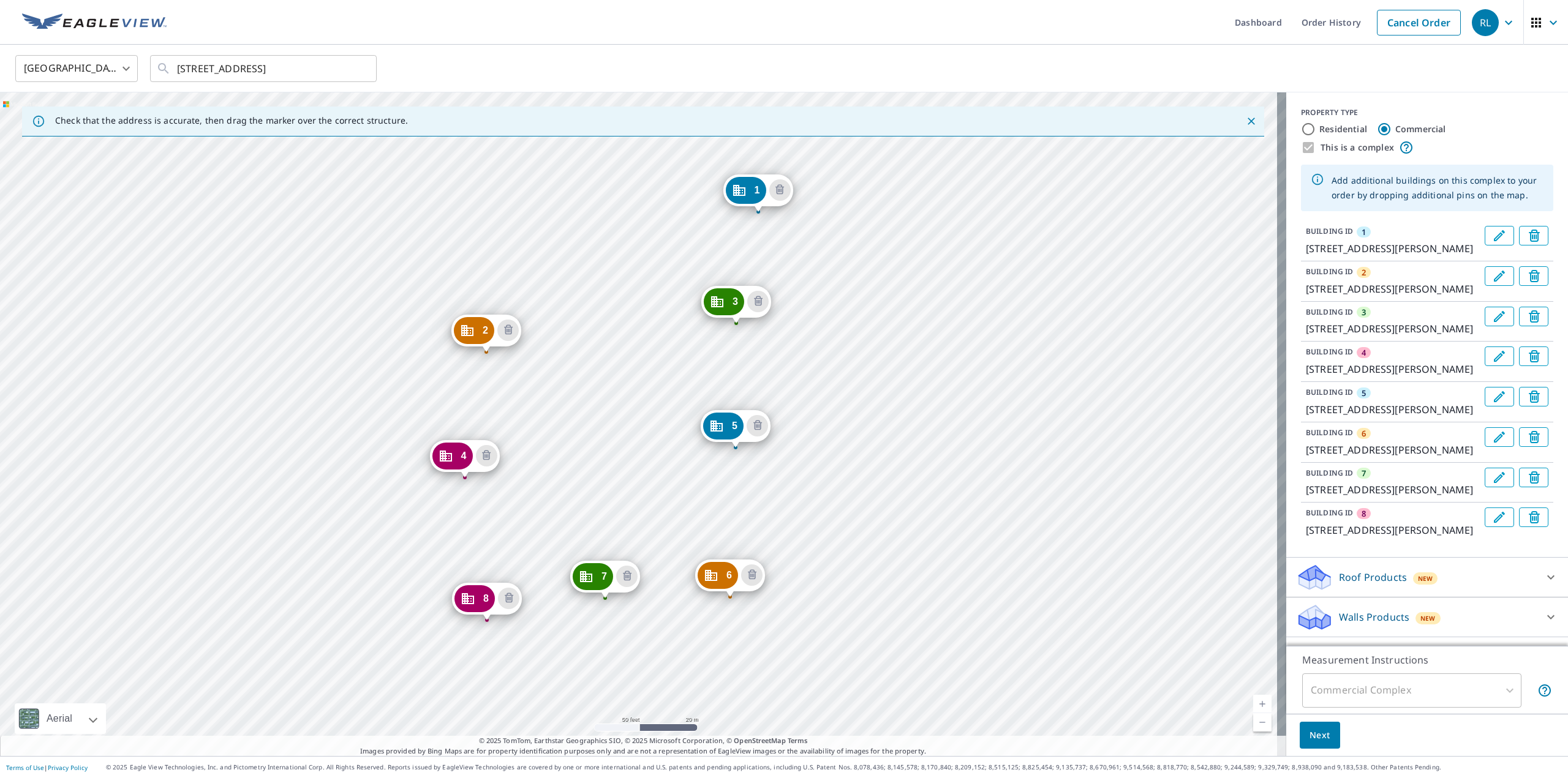
click at [365, 618] on div "2 [STREET_ADDRESS][PERSON_NAME] 3 8622 [GEOGRAPHIC_DATA][PERSON_NAME] 4 [GEOGRA…" at bounding box center [643, 424] width 1286 height 664
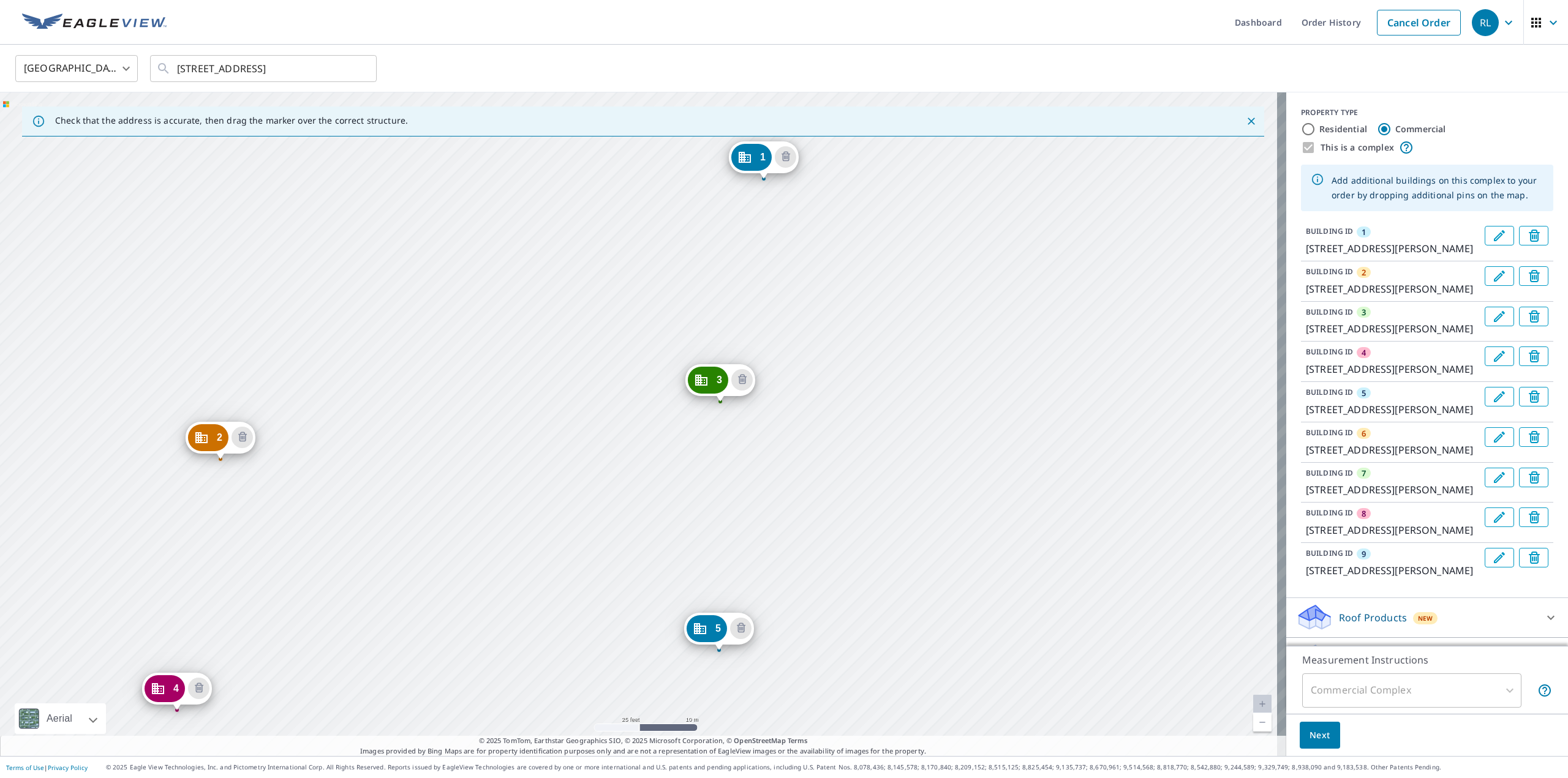
drag, startPoint x: 467, startPoint y: 598, endPoint x: 554, endPoint y: 284, distance: 325.8
click at [554, 284] on div "2 [STREET_ADDRESS][PERSON_NAME] 3 8622 [GEOGRAPHIC_DATA][PERSON_NAME] 4 [GEOGRA…" at bounding box center [643, 424] width 1286 height 664
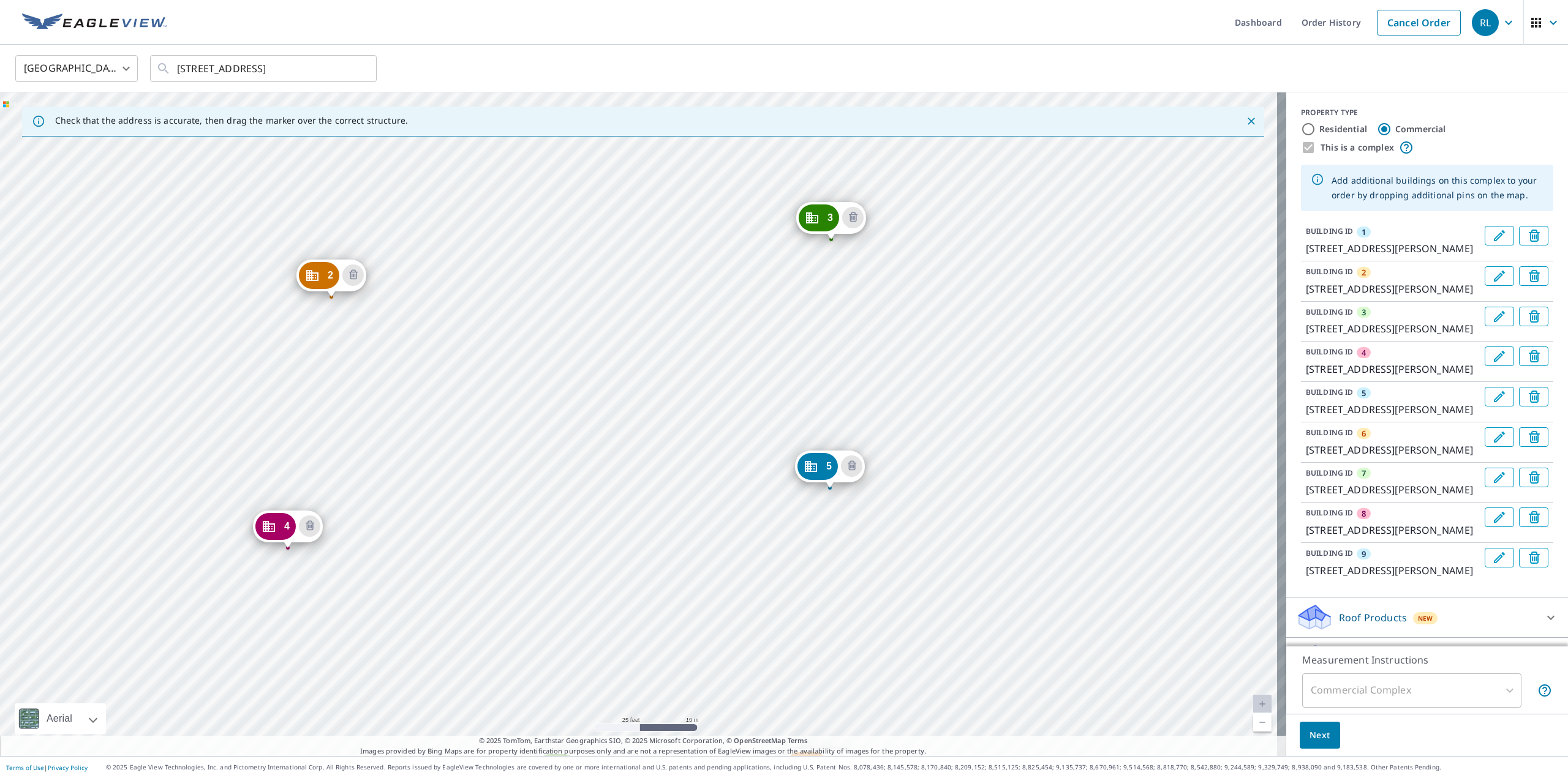
drag, startPoint x: 439, startPoint y: 511, endPoint x: 581, endPoint y: 327, distance: 232.4
click at [579, 327] on div "2 [STREET_ADDRESS][PERSON_NAME] 3 8622 [GEOGRAPHIC_DATA][PERSON_NAME] 4 [GEOGRA…" at bounding box center [643, 424] width 1286 height 664
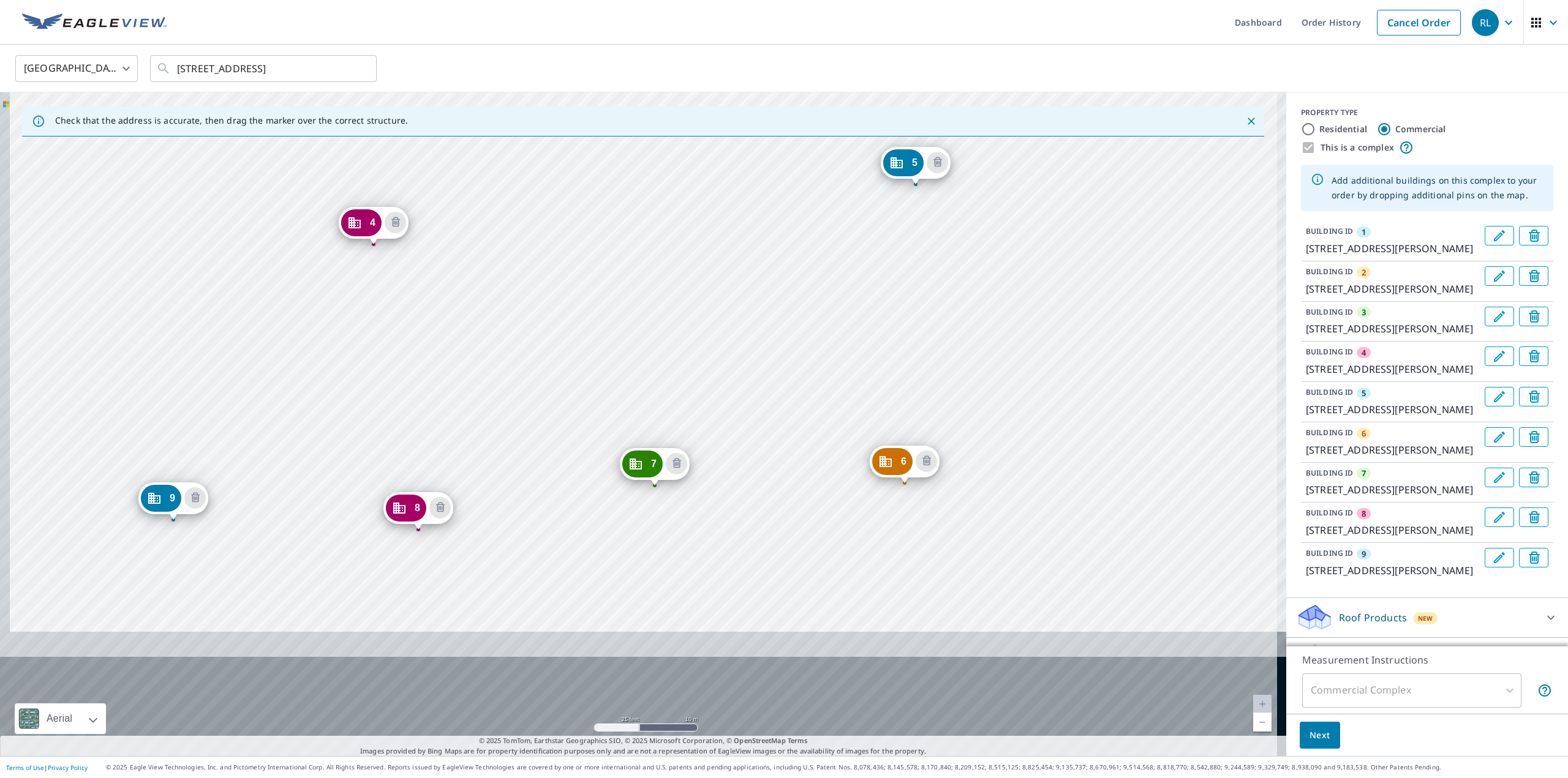
drag, startPoint x: 566, startPoint y: 408, endPoint x: 577, endPoint y: 277, distance: 131.5
click at [577, 277] on div "2 [STREET_ADDRESS][PERSON_NAME] 3 8622 [GEOGRAPHIC_DATA][PERSON_NAME] 4 [GEOGRA…" at bounding box center [643, 424] width 1286 height 664
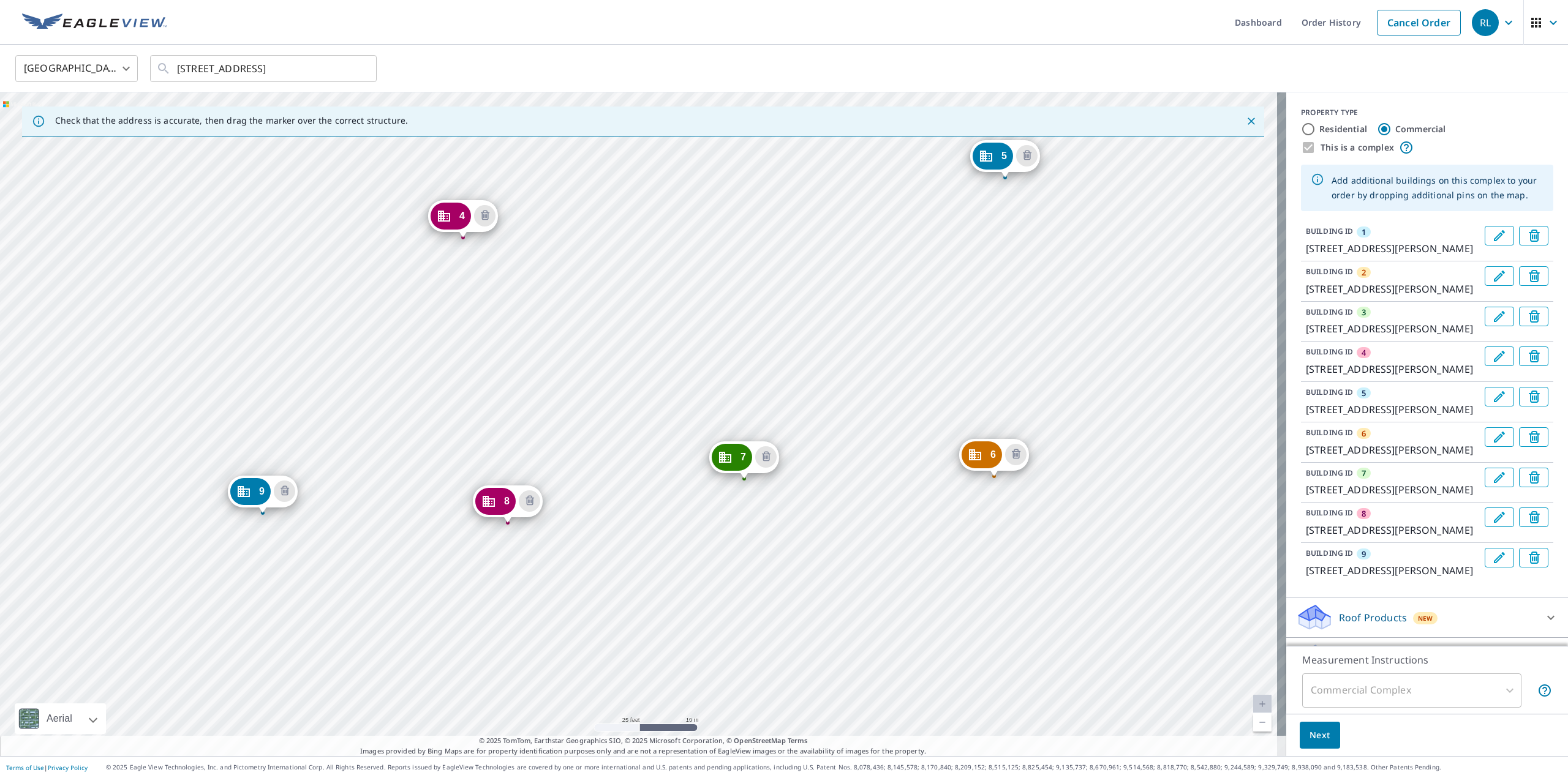
drag, startPoint x: 623, startPoint y: 223, endPoint x: 614, endPoint y: 429, distance: 206.2
click at [614, 429] on div "2 [STREET_ADDRESS][PERSON_NAME] 3 8622 [GEOGRAPHIC_DATA][PERSON_NAME] 4 [GEOGRA…" at bounding box center [643, 424] width 1286 height 664
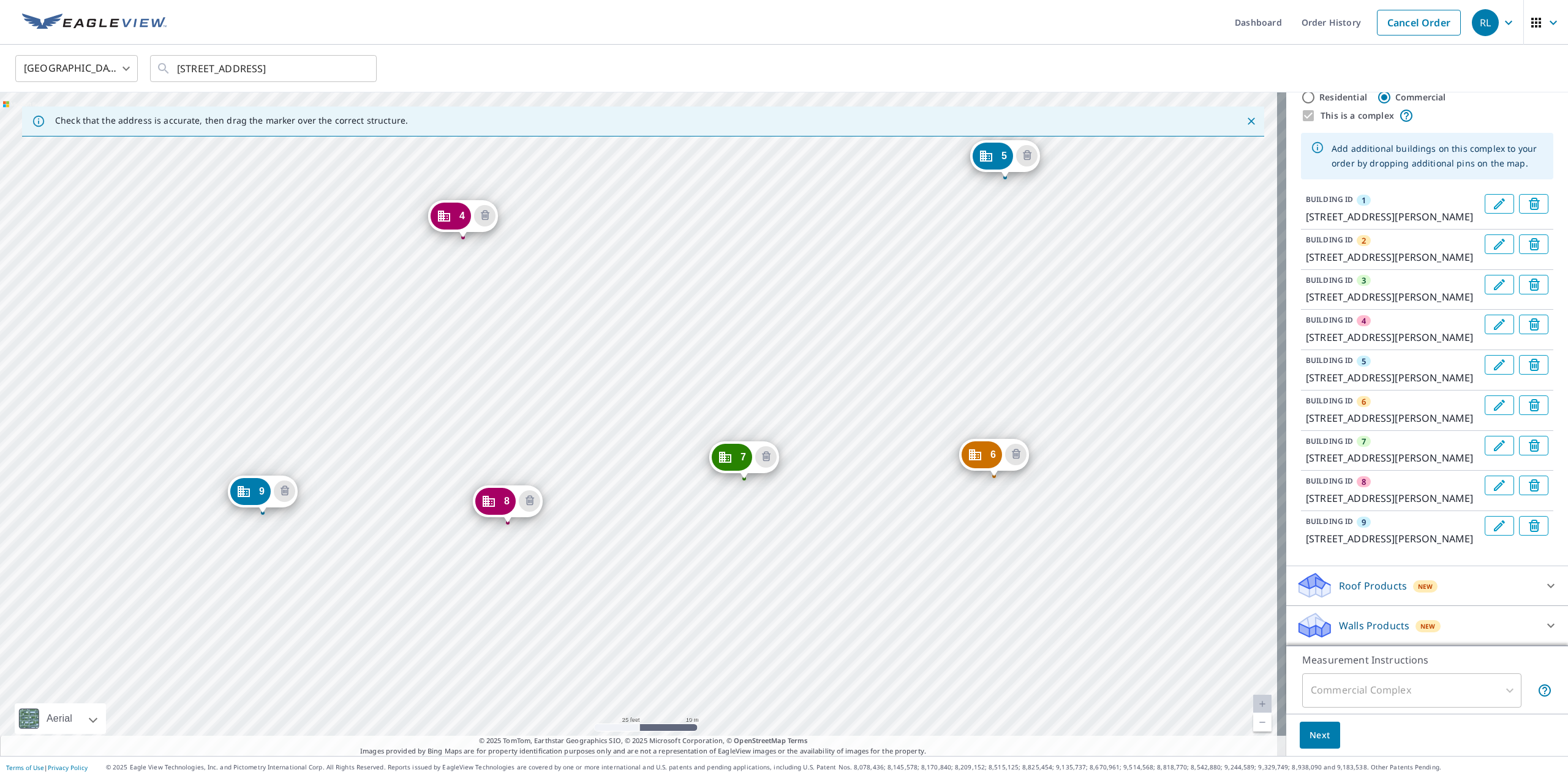
scroll to position [164, 0]
click at [1544, 623] on icon at bounding box center [1551, 625] width 15 height 15
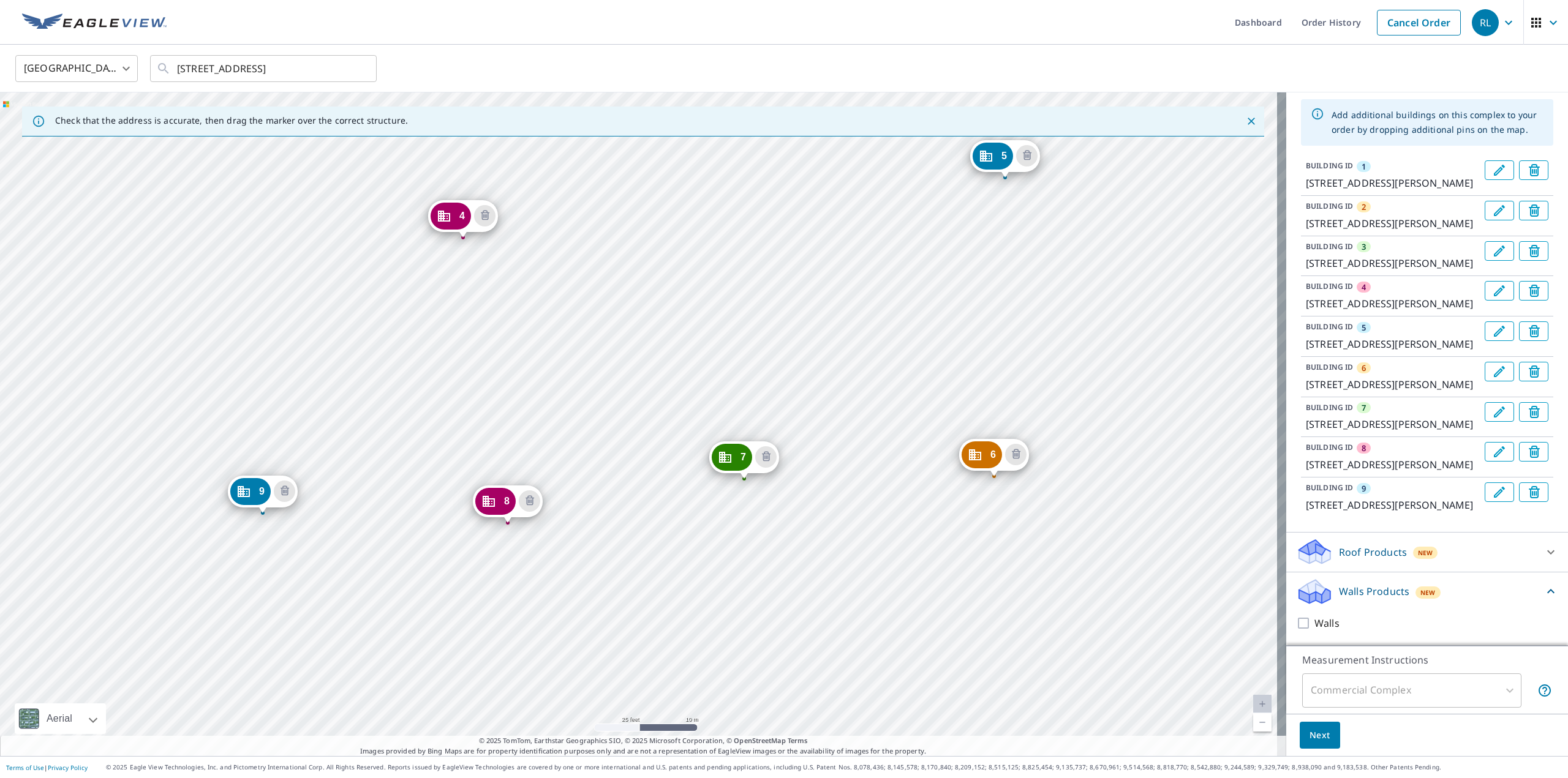
scroll to position [198, 0]
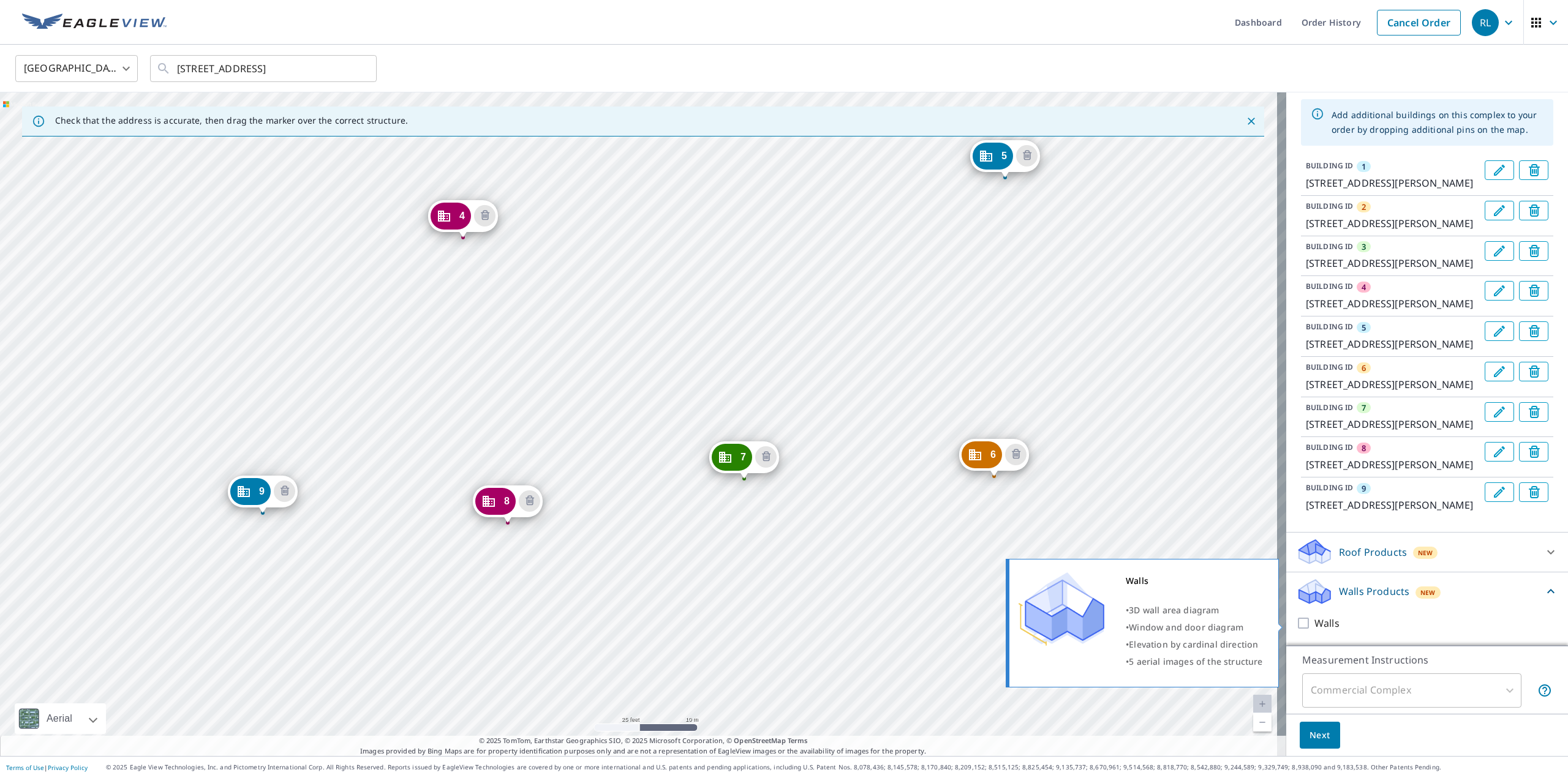
click at [1296, 623] on input "Walls" at bounding box center [1305, 623] width 19 height 15
checkbox input "true"
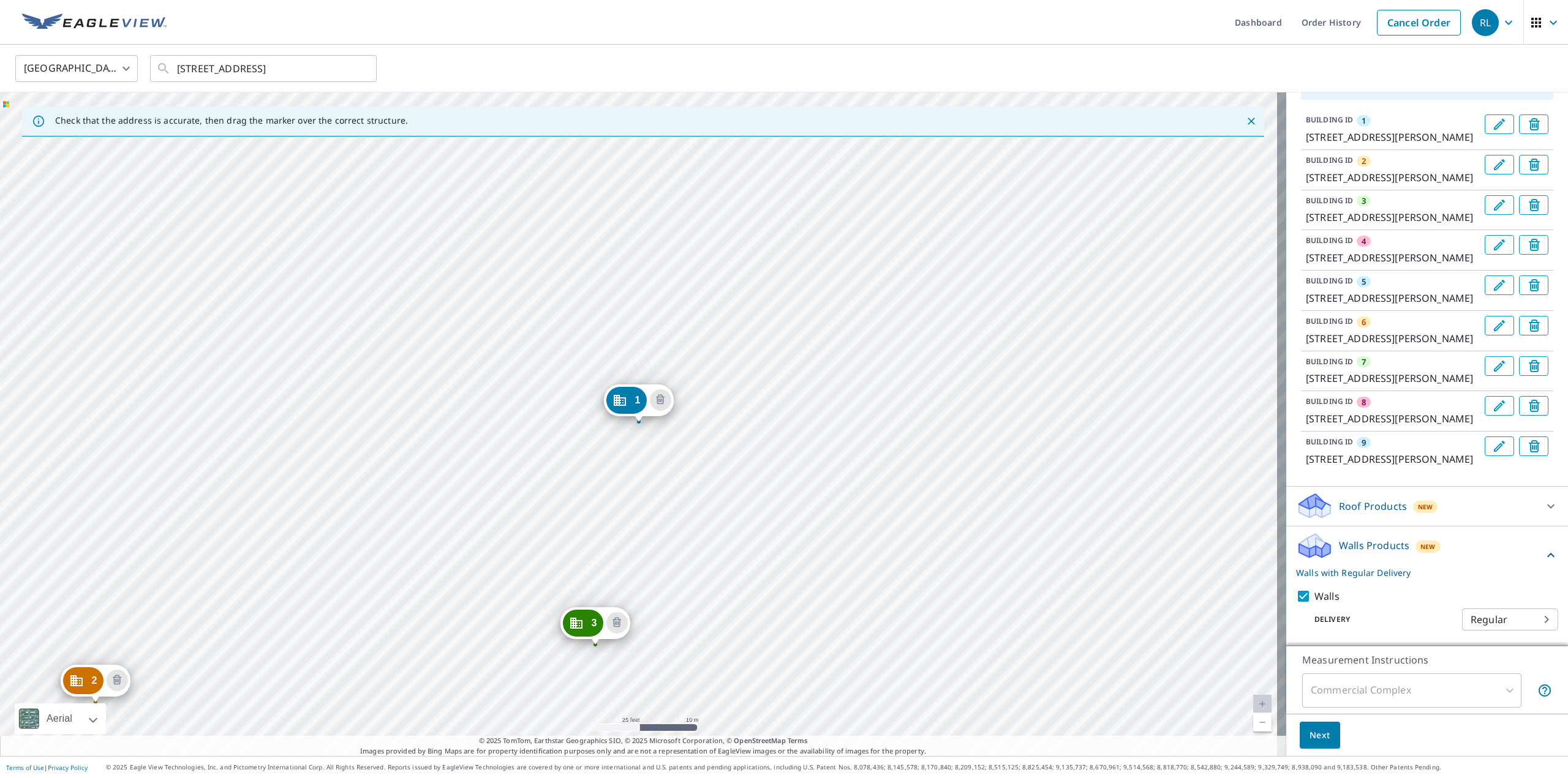
click at [1547, 508] on icon at bounding box center [1551, 506] width 7 height 4
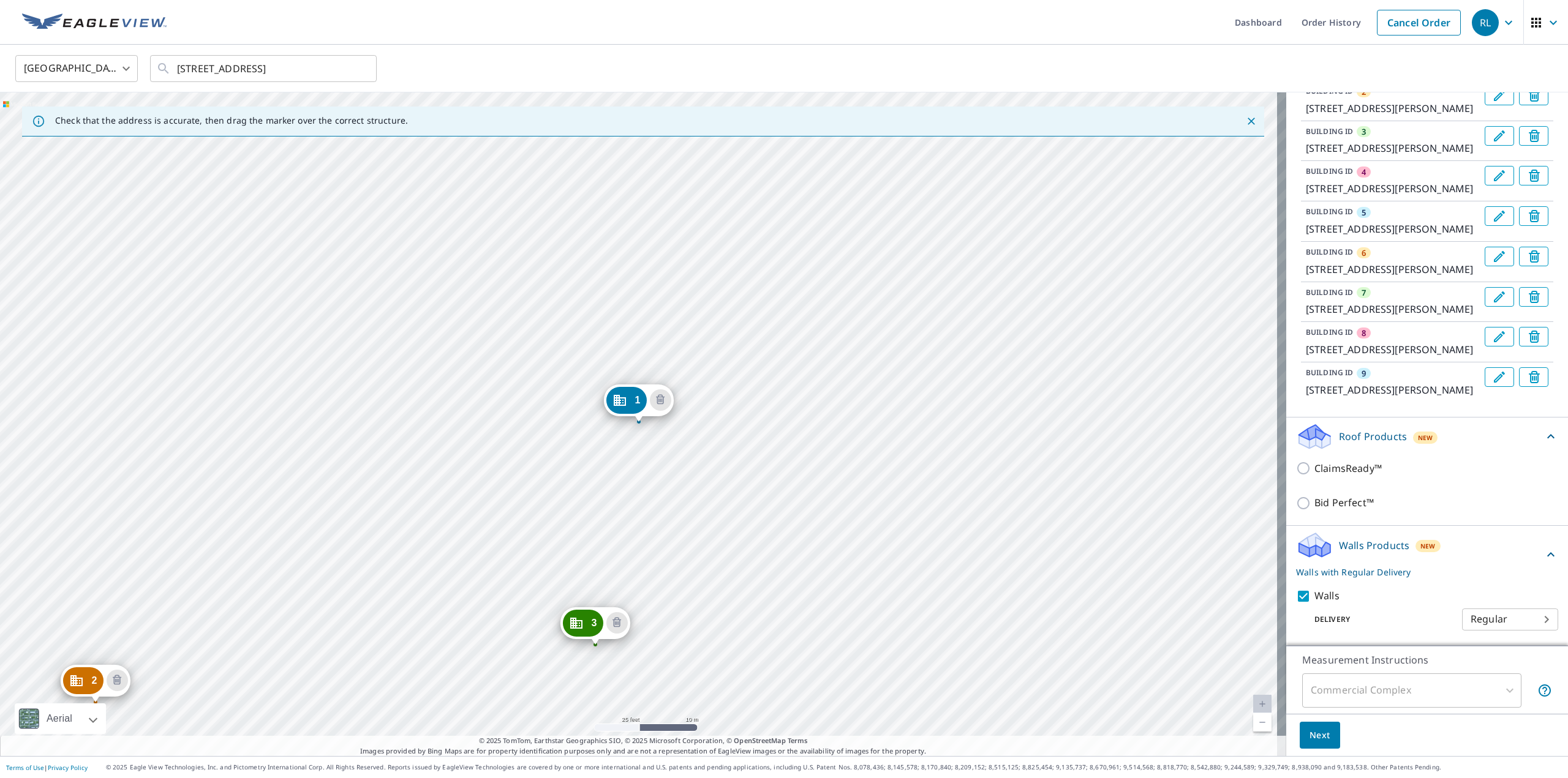
scroll to position [313, 0]
click at [1296, 469] on input "ClaimsReady™" at bounding box center [1305, 469] width 19 height 15
checkbox input "true"
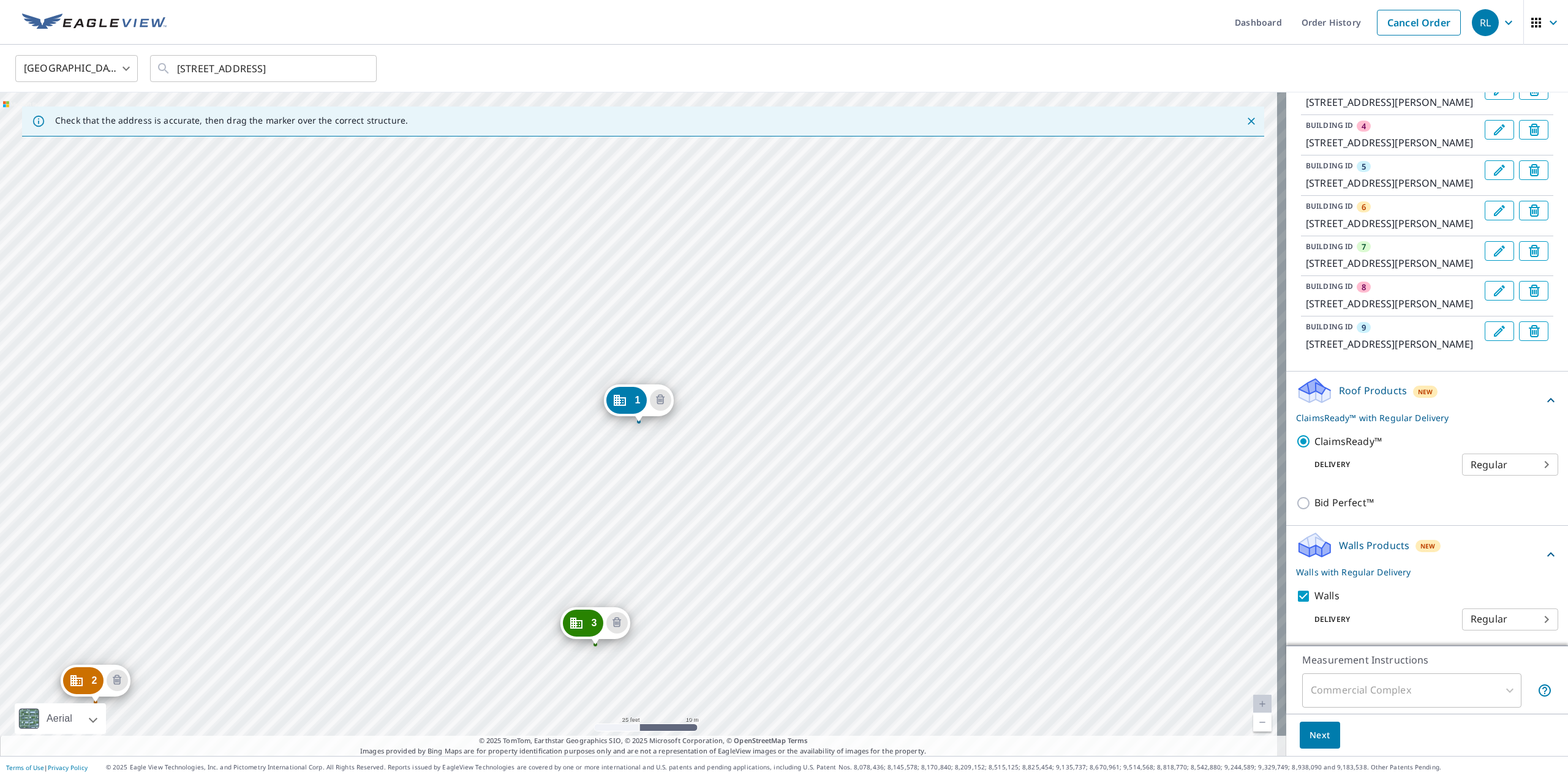
click at [1504, 514] on body "RL RL Dashboard Order History Cancel Order RL [GEOGRAPHIC_DATA] [GEOGRAPHIC_DAT…" at bounding box center [784, 389] width 1568 height 778
click at [1514, 509] on ul "Regular" at bounding box center [1492, 509] width 96 height 32
click at [1243, 123] on div at bounding box center [784, 389] width 1568 height 778
click at [1246, 119] on icon "Close" at bounding box center [1251, 121] width 12 height 12
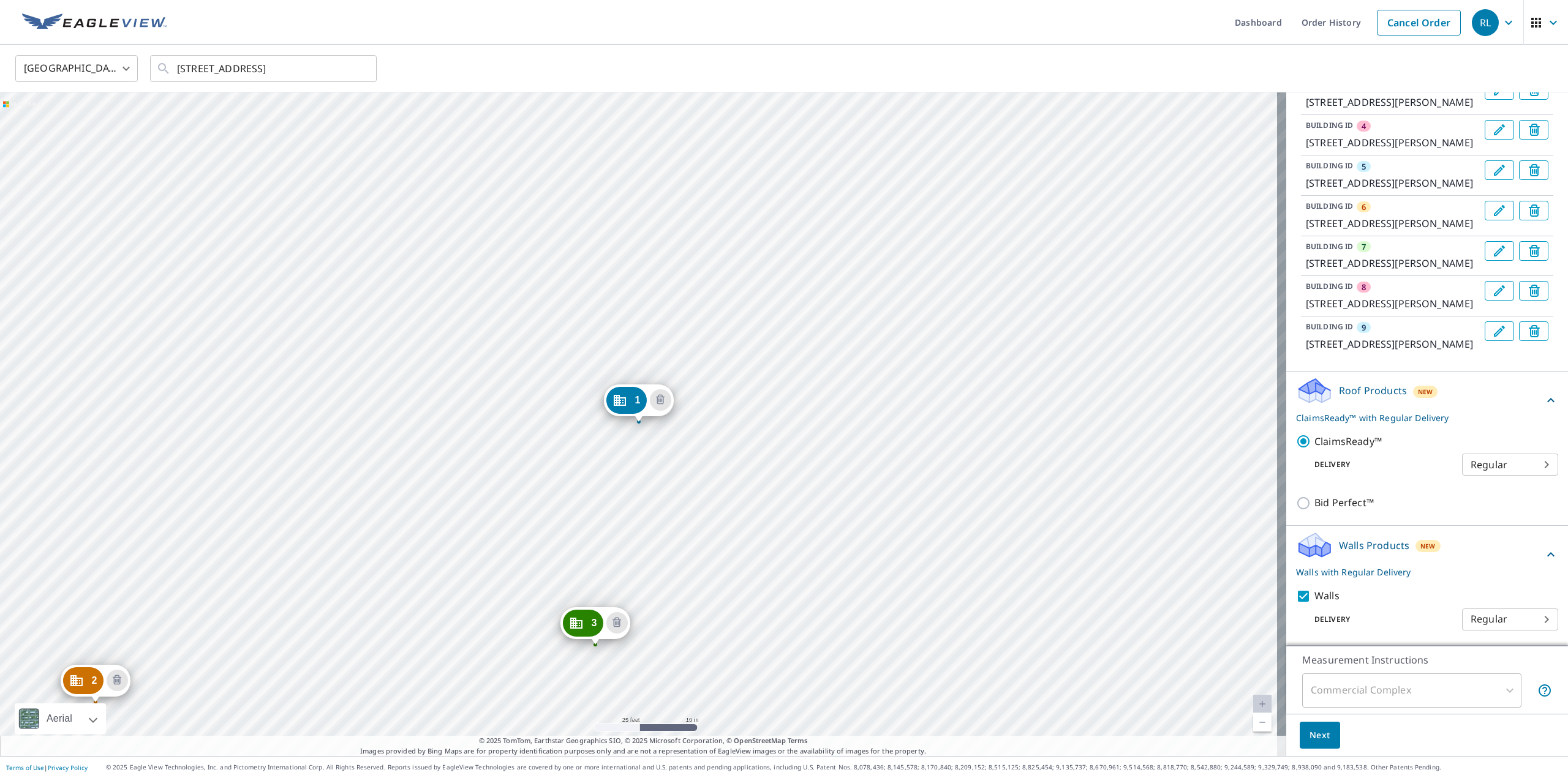
scroll to position [359, 0]
click at [1527, 461] on body "RL RL Dashboard Order History Cancel Order RL [GEOGRAPHIC_DATA] [GEOGRAPHIC_DAT…" at bounding box center [784, 389] width 1568 height 778
click at [1490, 414] on div at bounding box center [784, 389] width 1568 height 778
click at [1533, 620] on body "RL RL Dashboard Order History Cancel Order RL [GEOGRAPHIC_DATA] [GEOGRAPHIC_DAT…" at bounding box center [784, 389] width 1568 height 778
click at [1529, 620] on ul "Regular" at bounding box center [1492, 618] width 96 height 32
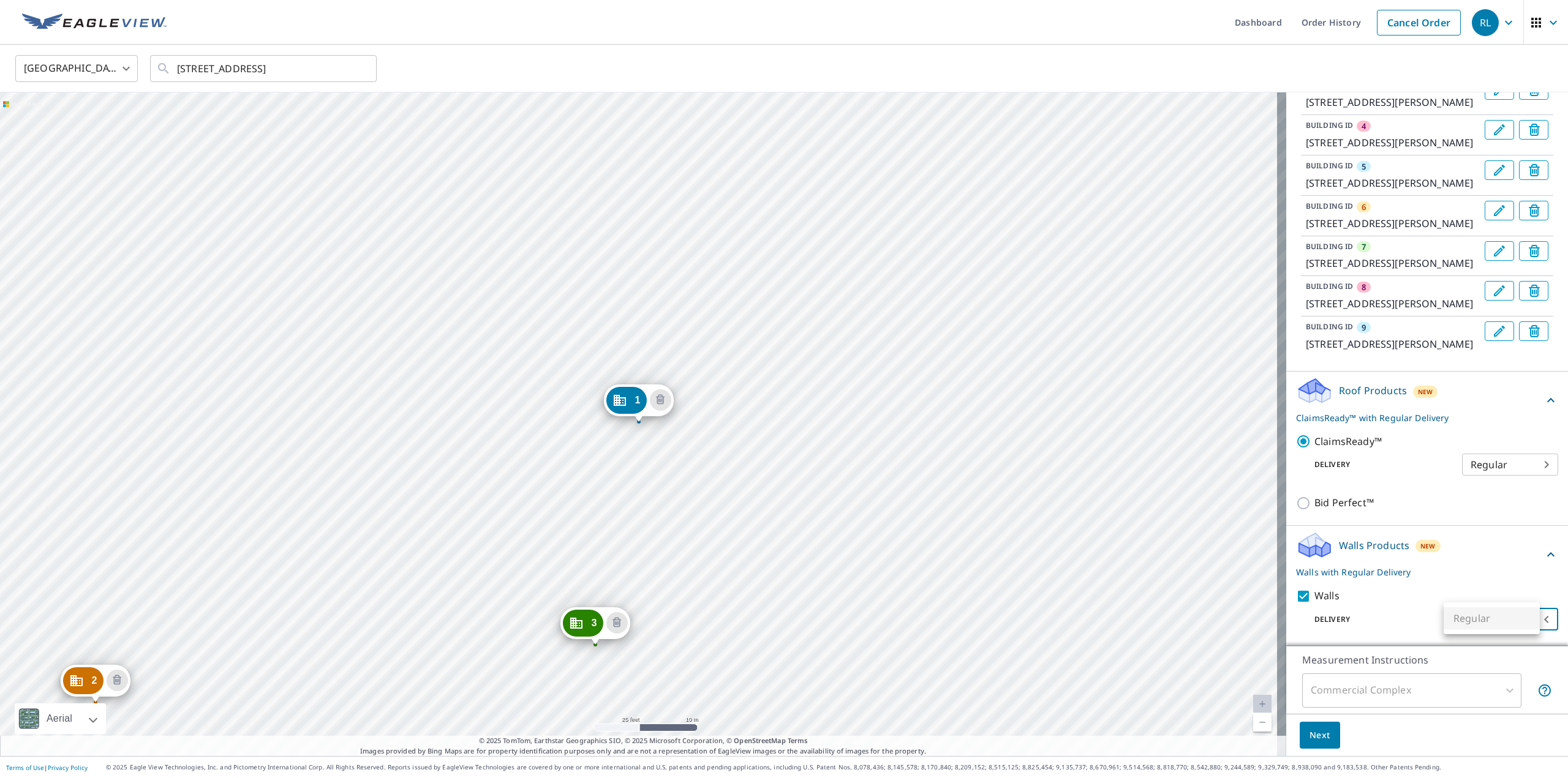
click at [1503, 558] on div at bounding box center [784, 389] width 1568 height 778
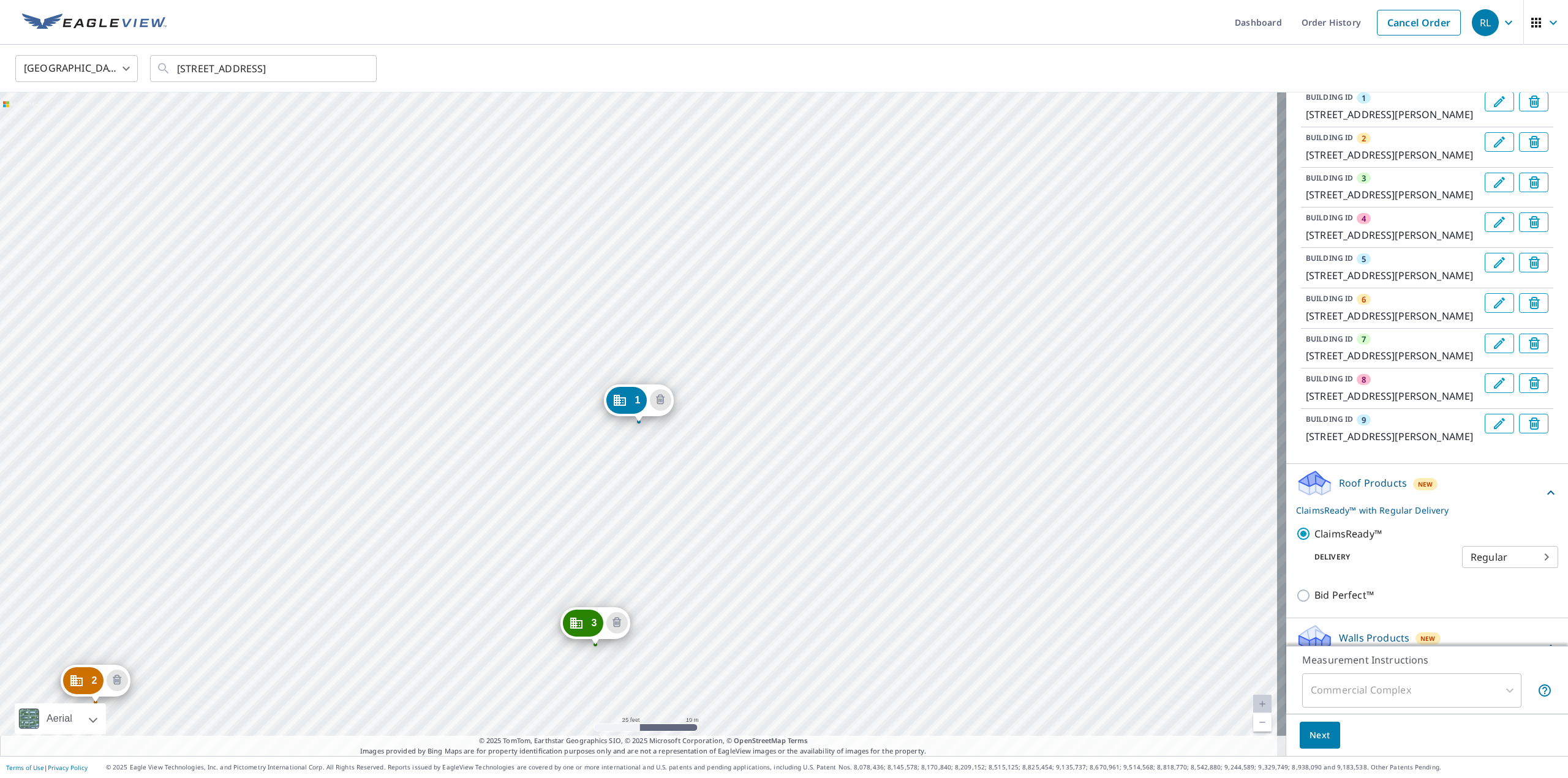
scroll to position [0, 0]
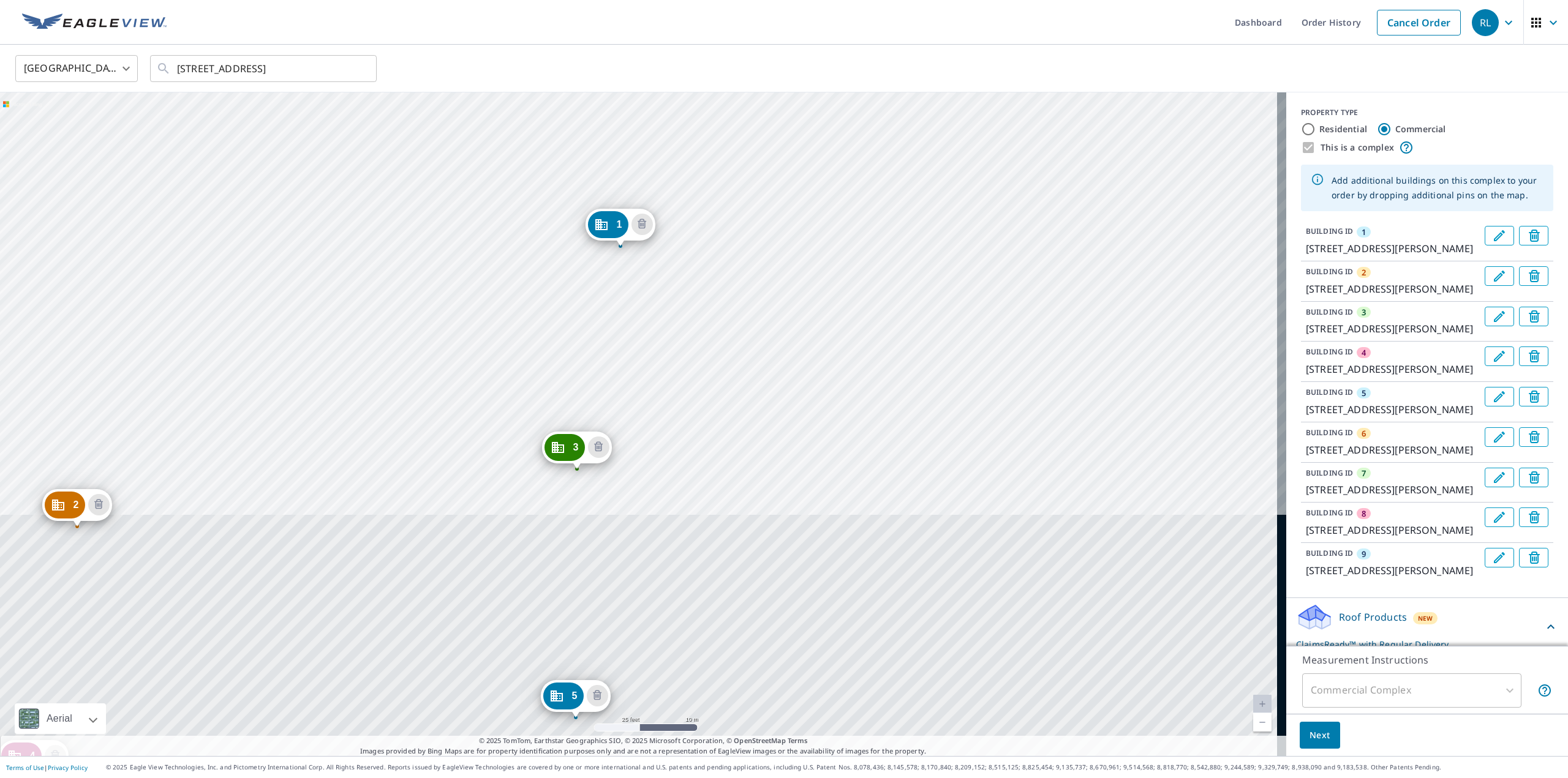
drag, startPoint x: 842, startPoint y: 437, endPoint x: 824, endPoint y: 262, distance: 175.9
click at [824, 262] on div "2 [STREET_ADDRESS][PERSON_NAME] 3 8622 [GEOGRAPHIC_DATA][PERSON_NAME] 4 [GEOGRA…" at bounding box center [643, 424] width 1286 height 664
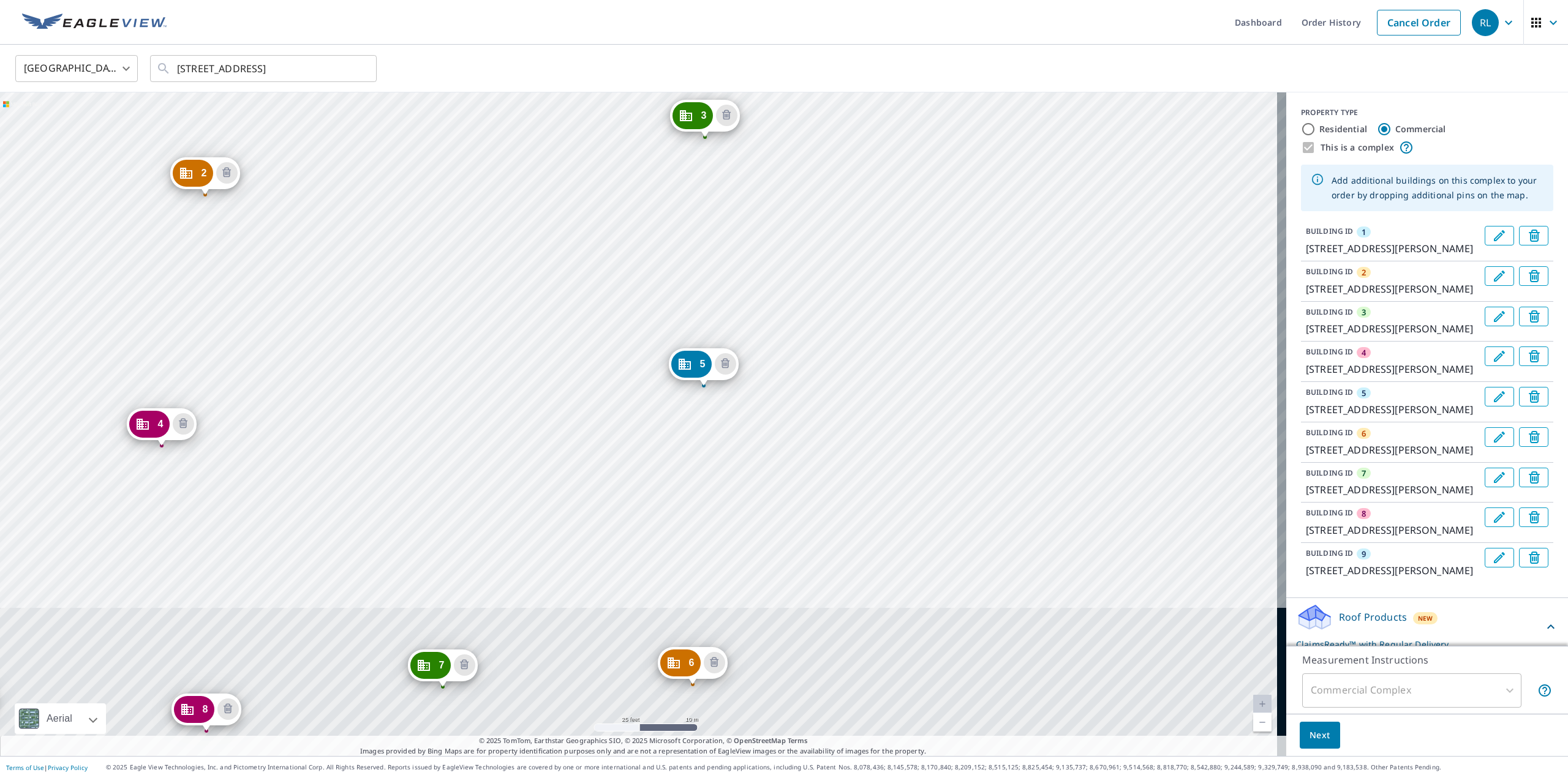
drag, startPoint x: 778, startPoint y: 577, endPoint x: 902, endPoint y: 224, distance: 374.1
click at [904, 226] on div "2 [STREET_ADDRESS][PERSON_NAME] 3 8622 [GEOGRAPHIC_DATA][PERSON_NAME] 4 [GEOGRA…" at bounding box center [643, 424] width 1286 height 664
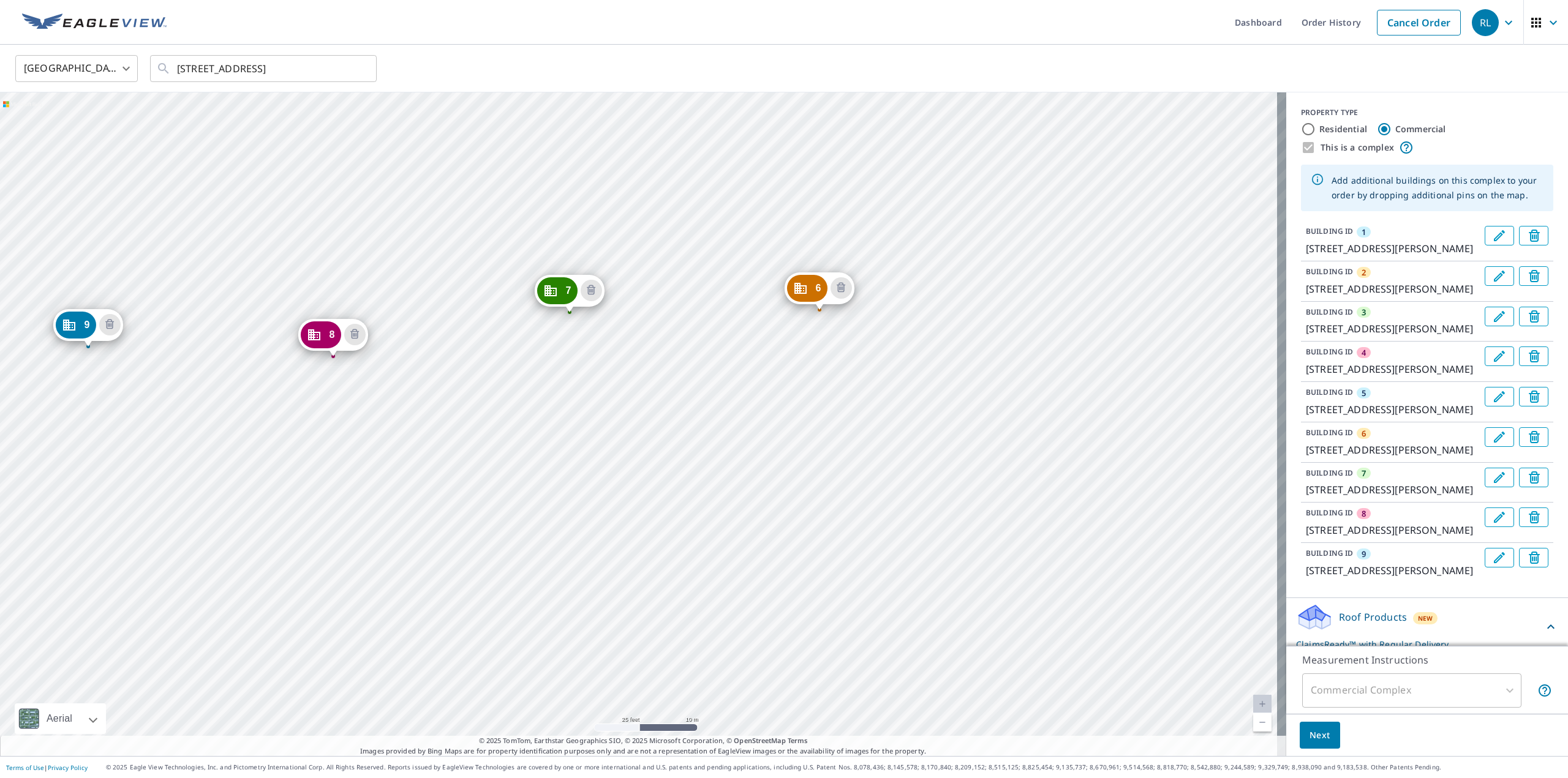
drag, startPoint x: 978, startPoint y: 244, endPoint x: 979, endPoint y: 236, distance: 8.1
click at [979, 236] on div "2 [STREET_ADDRESS][PERSON_NAME] 3 8622 [GEOGRAPHIC_DATA][PERSON_NAME] 4 [GEOGRA…" at bounding box center [643, 424] width 1286 height 664
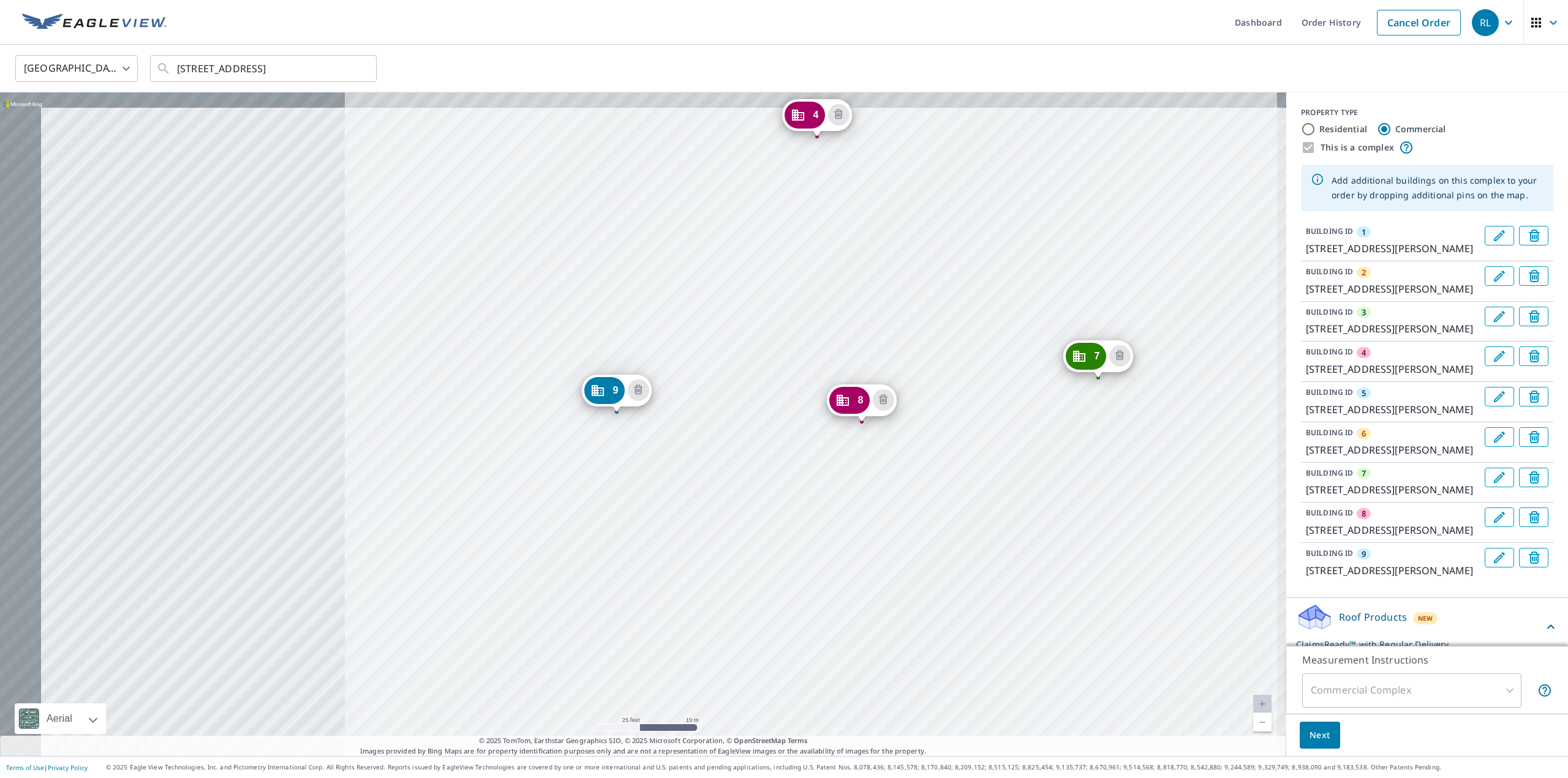
drag, startPoint x: 539, startPoint y: 571, endPoint x: 1071, endPoint y: 640, distance: 536.5
click at [1071, 640] on div "2 [STREET_ADDRESS][PERSON_NAME] 3 8622 [GEOGRAPHIC_DATA][PERSON_NAME] 4 [GEOGRA…" at bounding box center [643, 424] width 1286 height 664
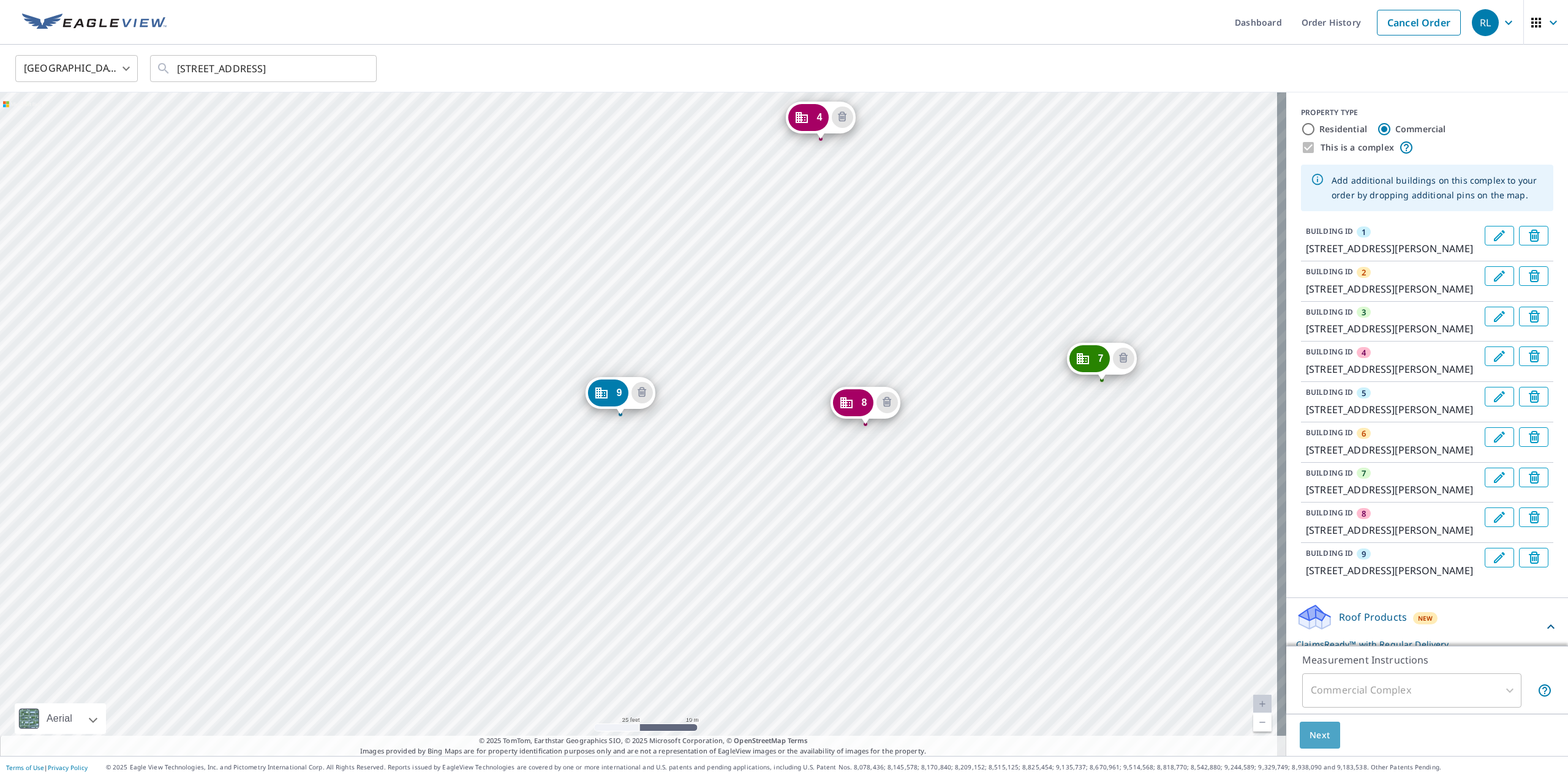
click at [1312, 735] on span "Next" at bounding box center [1320, 735] width 21 height 15
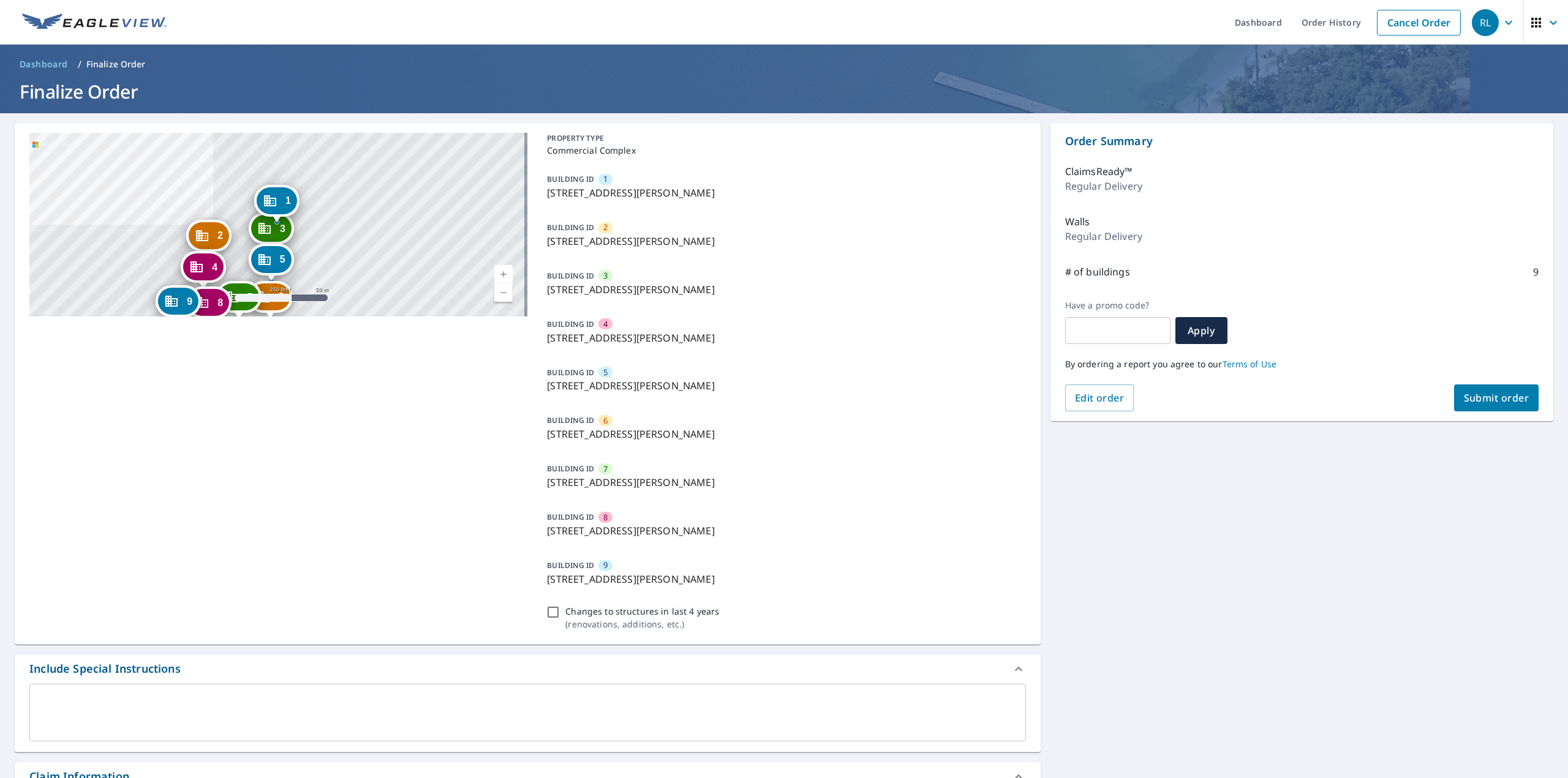
click at [255, 700] on textarea at bounding box center [527, 712] width 979 height 35
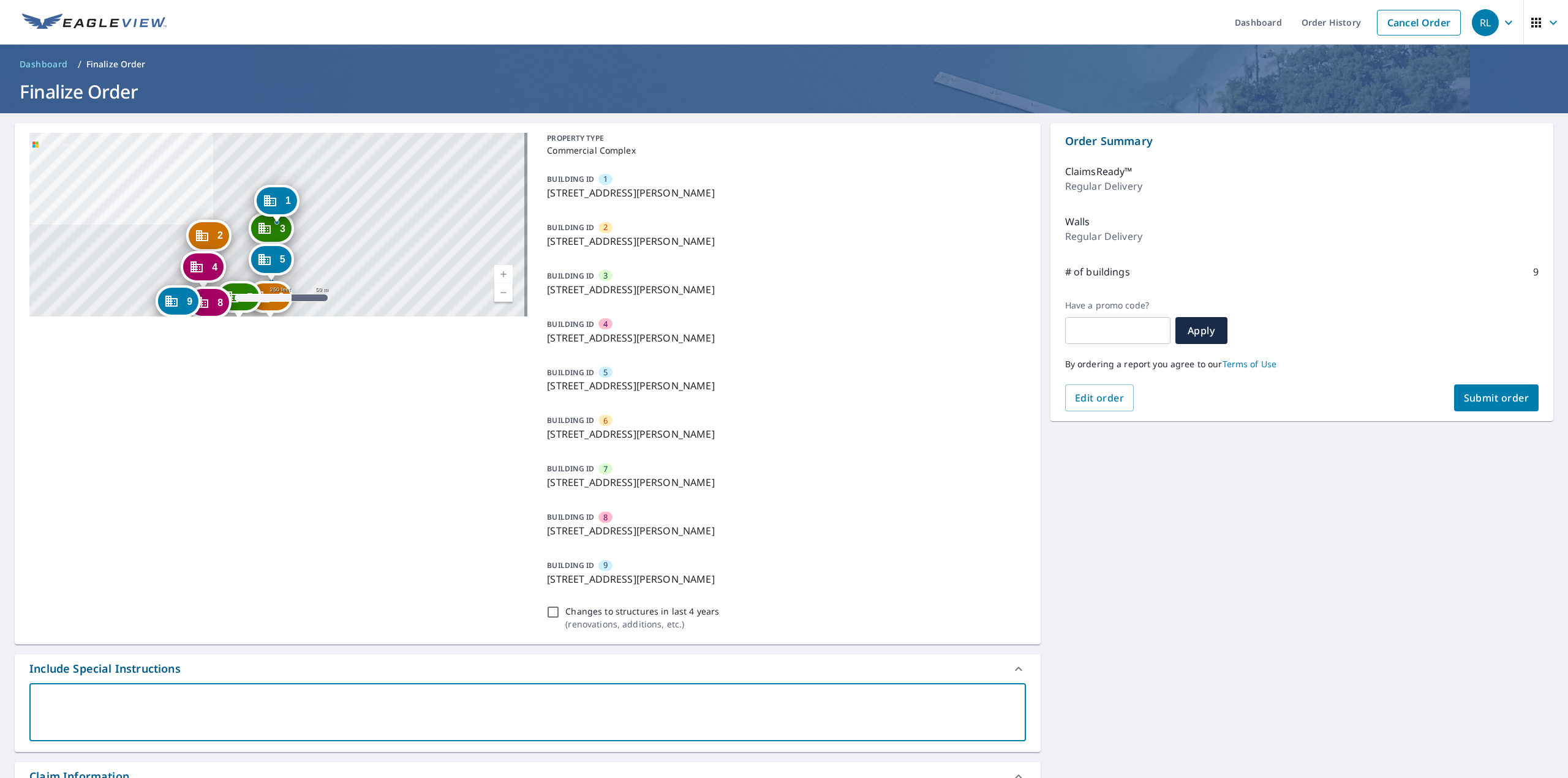
type textarea "P"
type textarea "x"
type textarea "Pl"
type textarea "x"
type textarea "Ple"
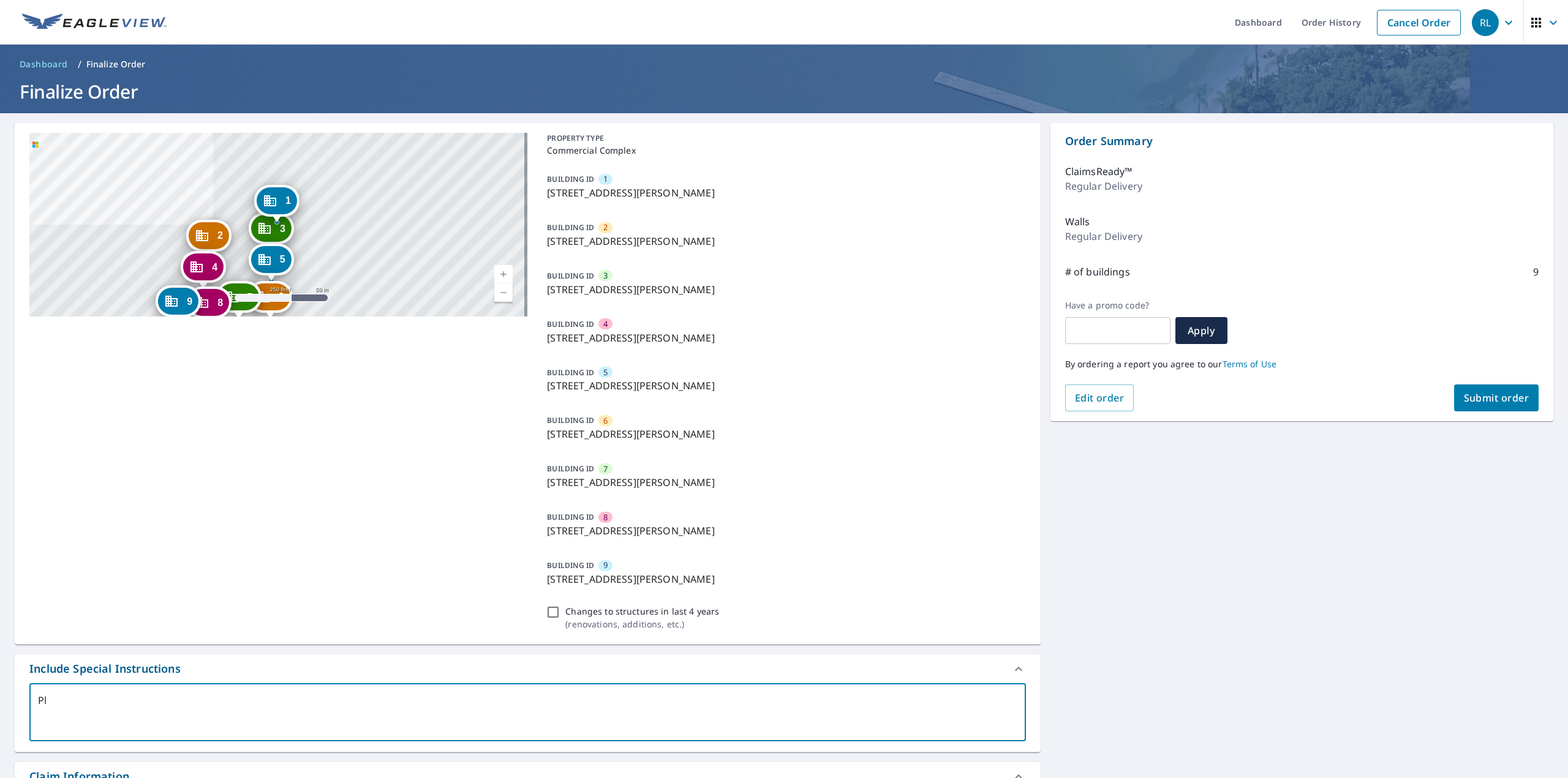
type textarea "x"
type textarea "Plea"
type textarea "x"
type textarea "Pleas"
type textarea "x"
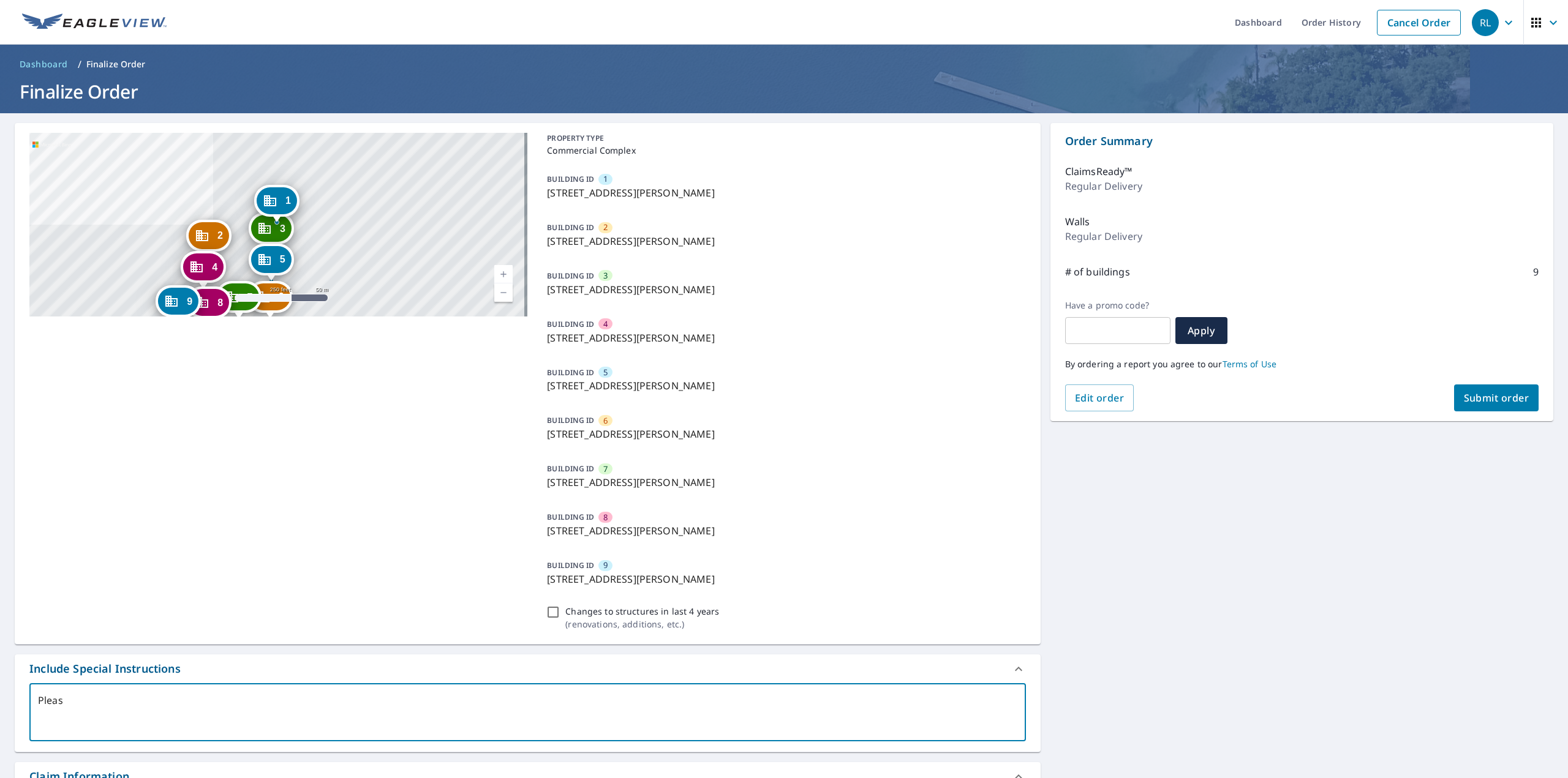
type textarea "Please"
type textarea "x"
type textarea "Please"
type textarea "x"
type textarea "Please P"
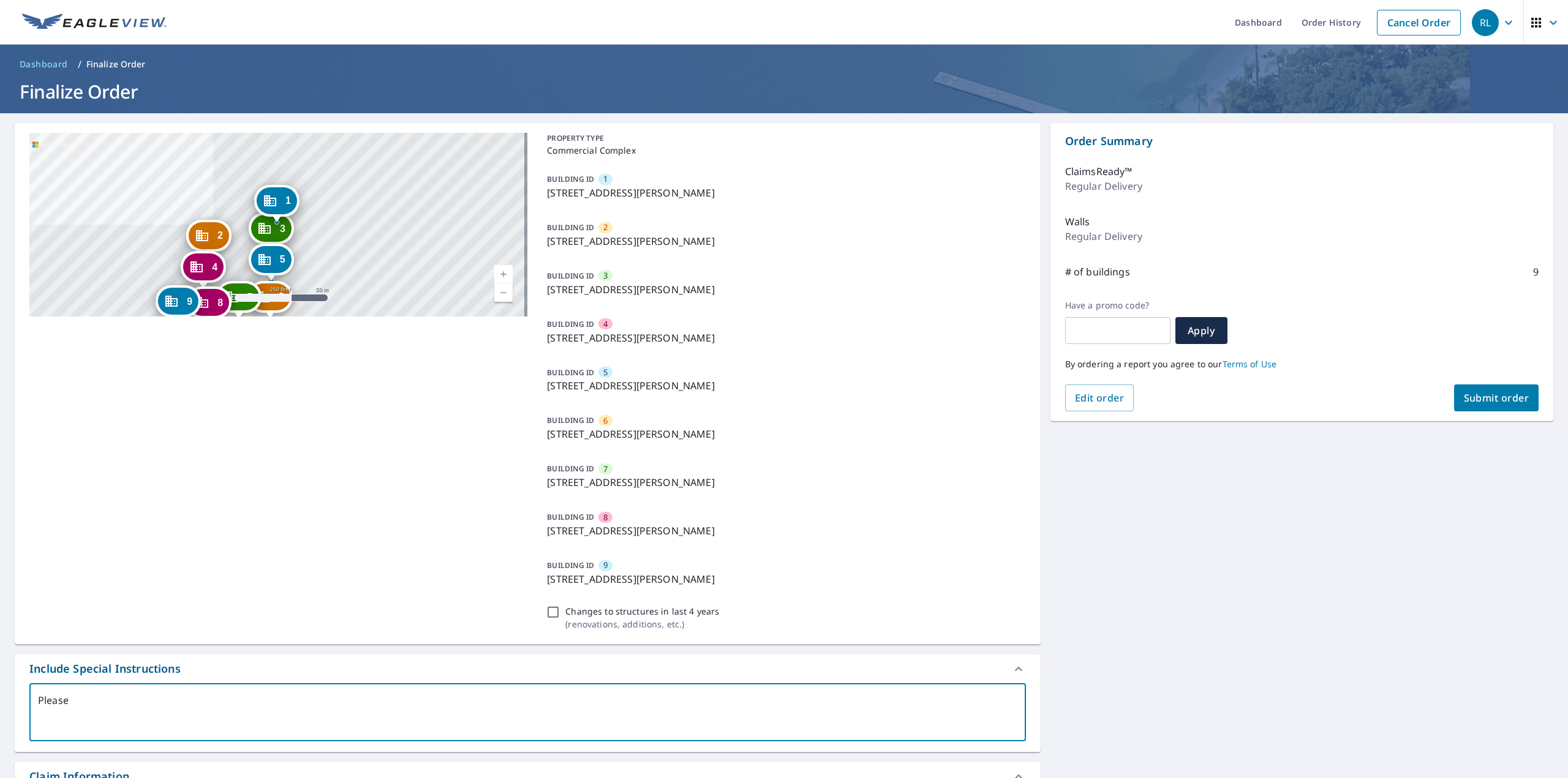
type textarea "x"
type textarea "Please Pr"
type textarea "x"
type textarea "Please Pro"
type textarea "x"
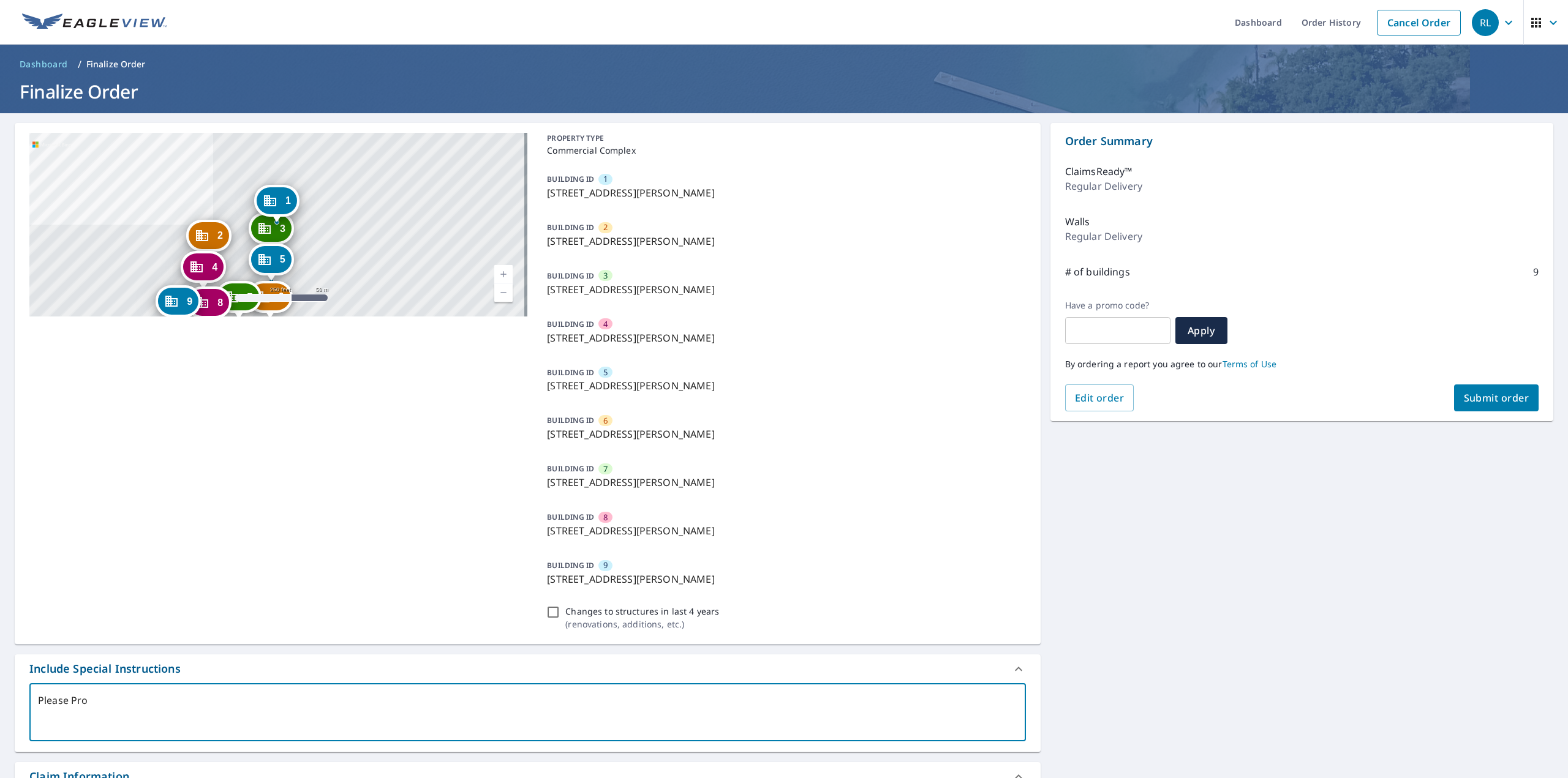
type textarea "Please Prov"
type textarea "x"
type textarea "Please Provi"
type textarea "x"
type textarea "Please Provid"
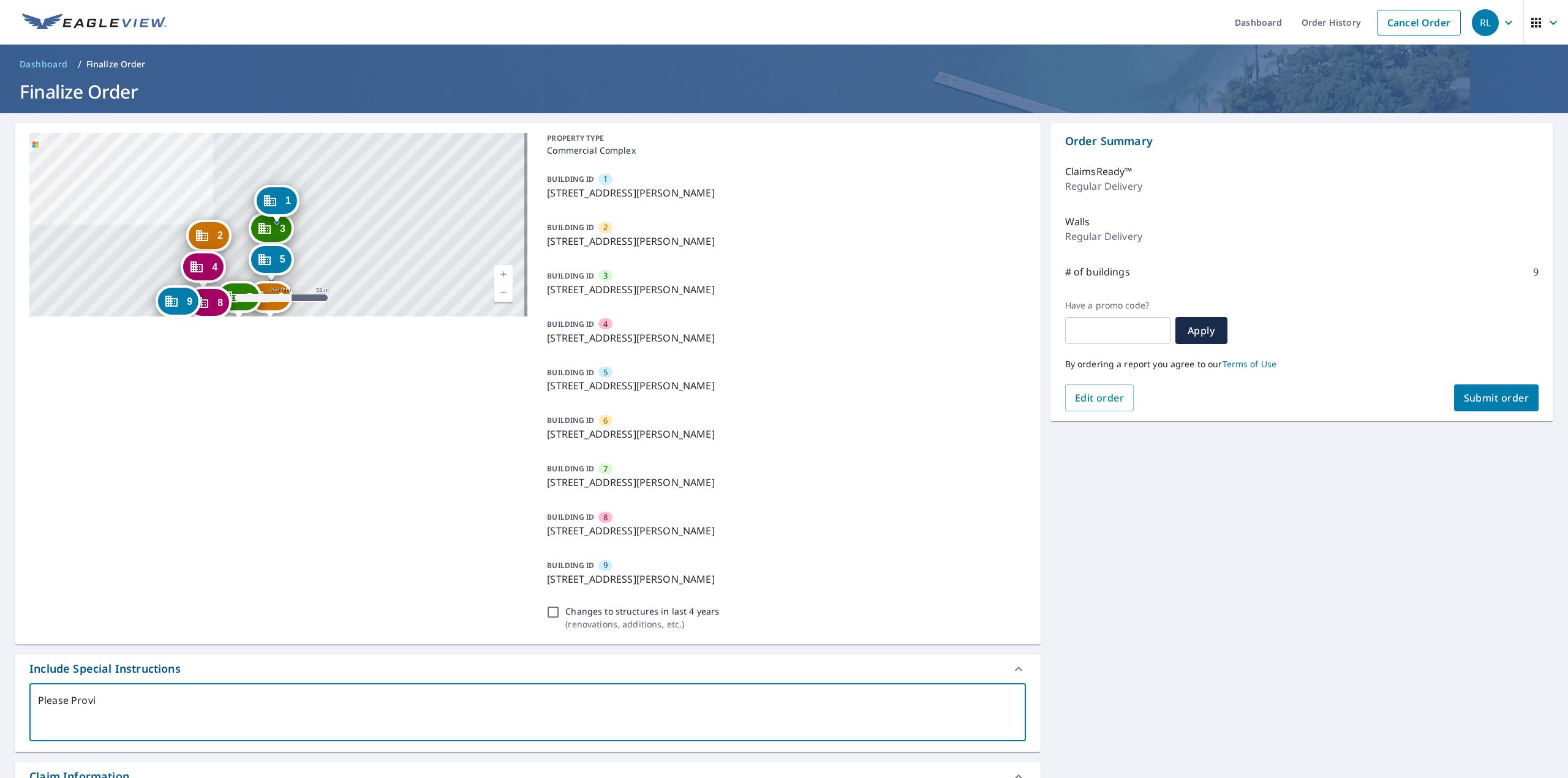
type textarea "x"
type textarea "Please Provide"
type textarea "x"
type textarea "Please Provided"
type textarea "x"
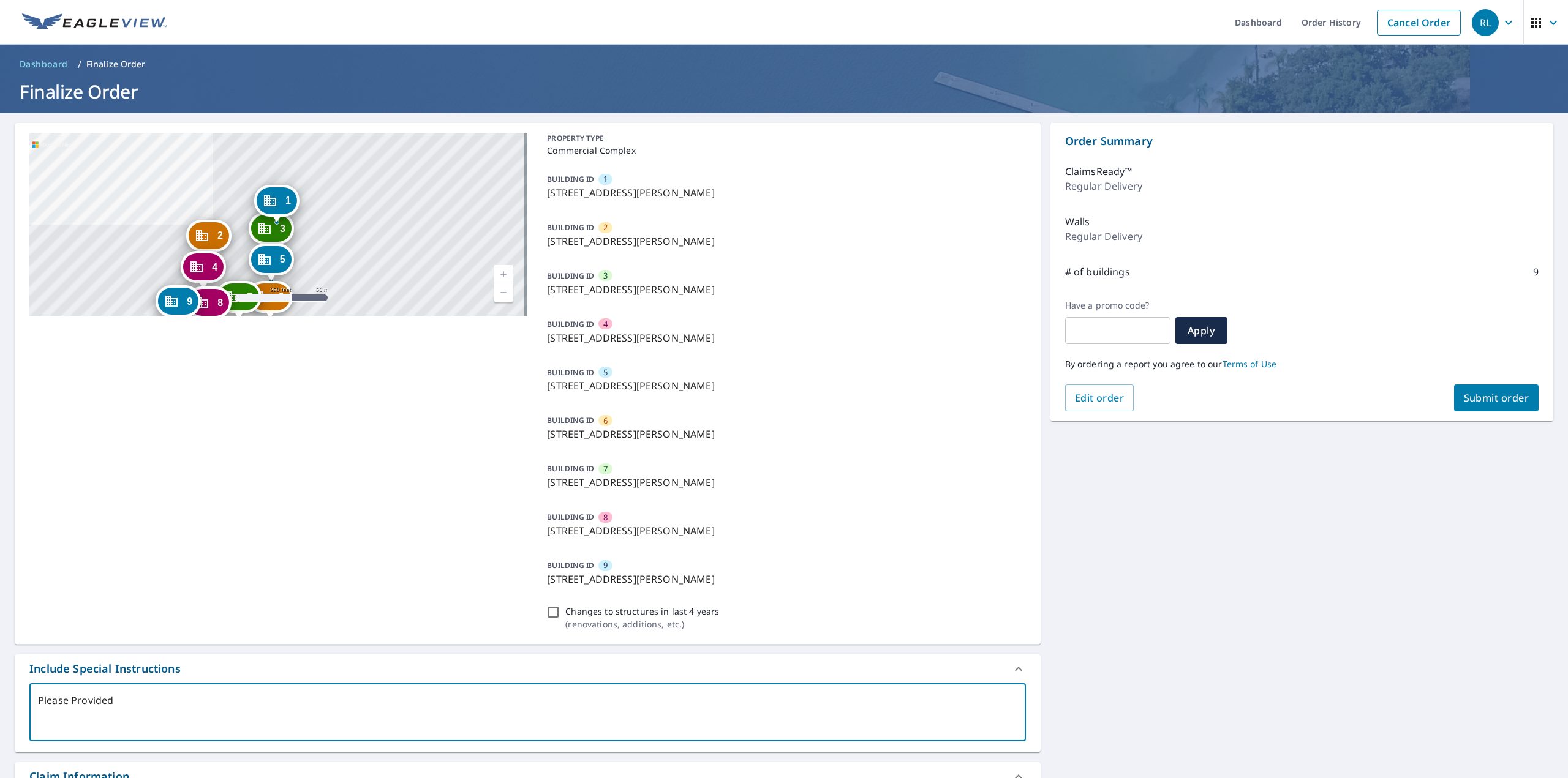
type textarea "Please Provided"
type textarea "x"
type textarea "Please Provided P"
type textarea "x"
type textarea "Please Provided PD"
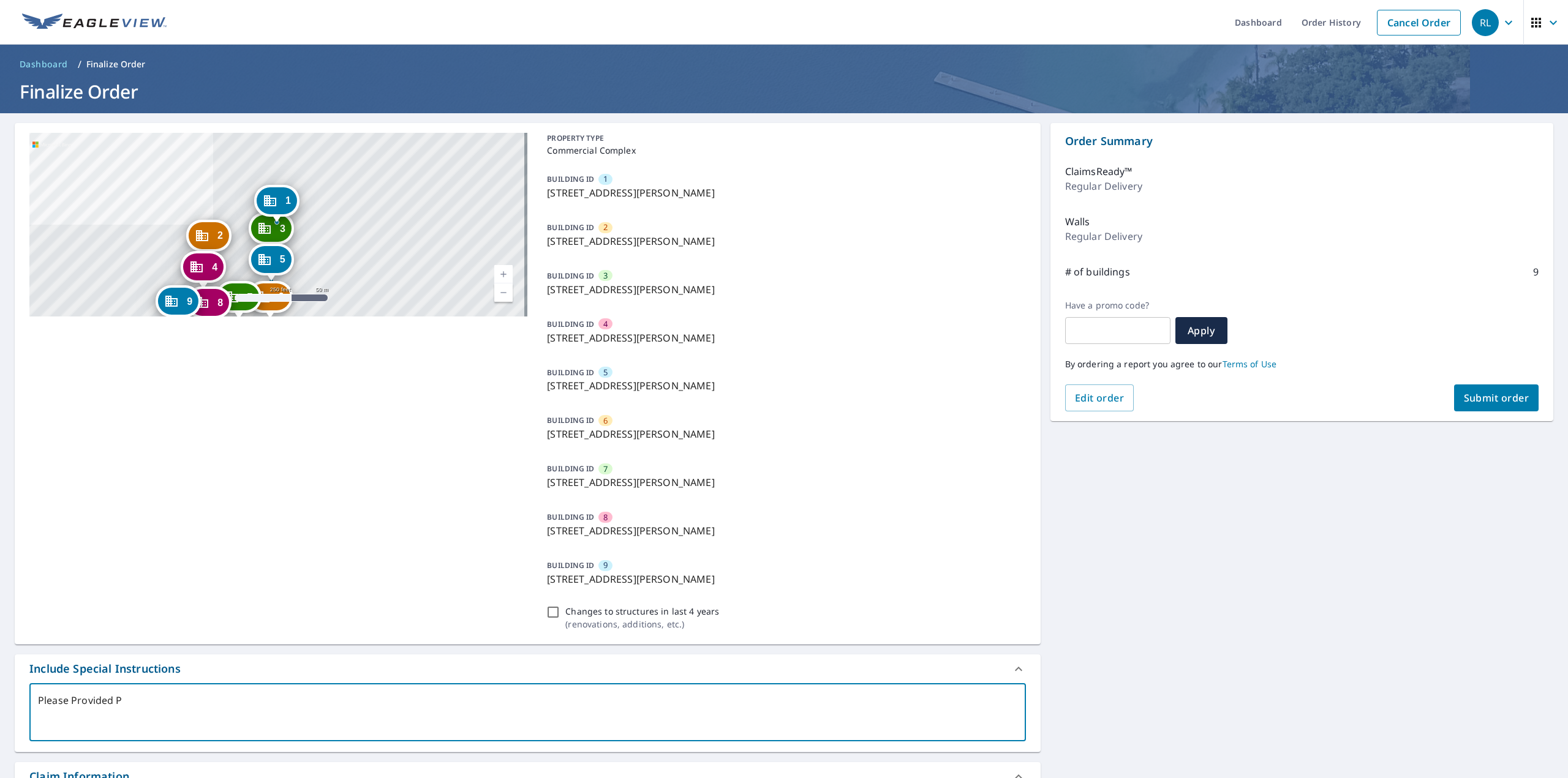
type textarea "x"
type textarea "Please Provided PDF"
type textarea "x"
type textarea "Please Provided PDF"
type textarea "x"
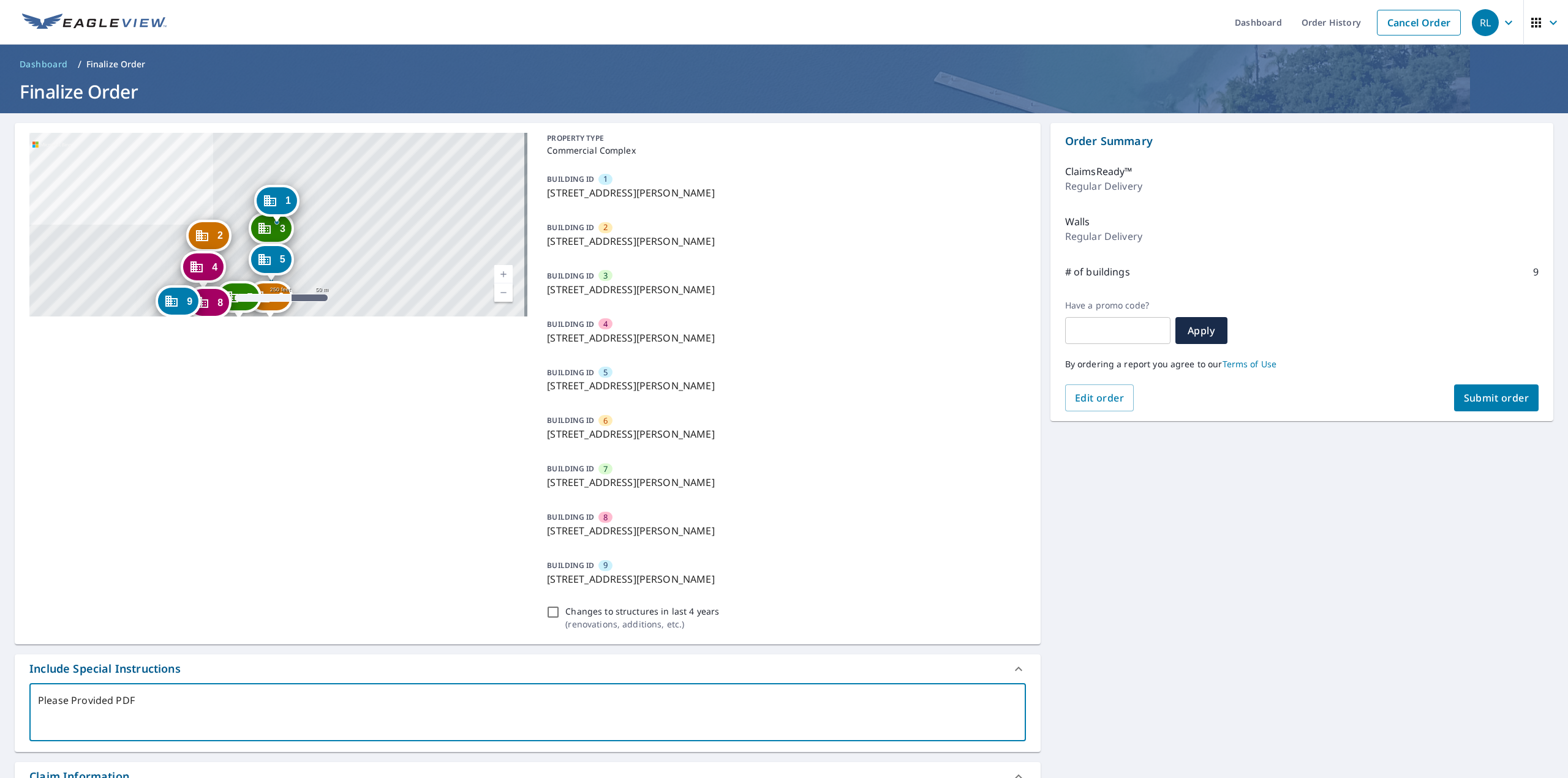
type textarea "Please Provided PDF o"
type textarea "x"
type textarea "Please Provided PDF of"
type textarea "x"
type textarea "Please Provided PDF of"
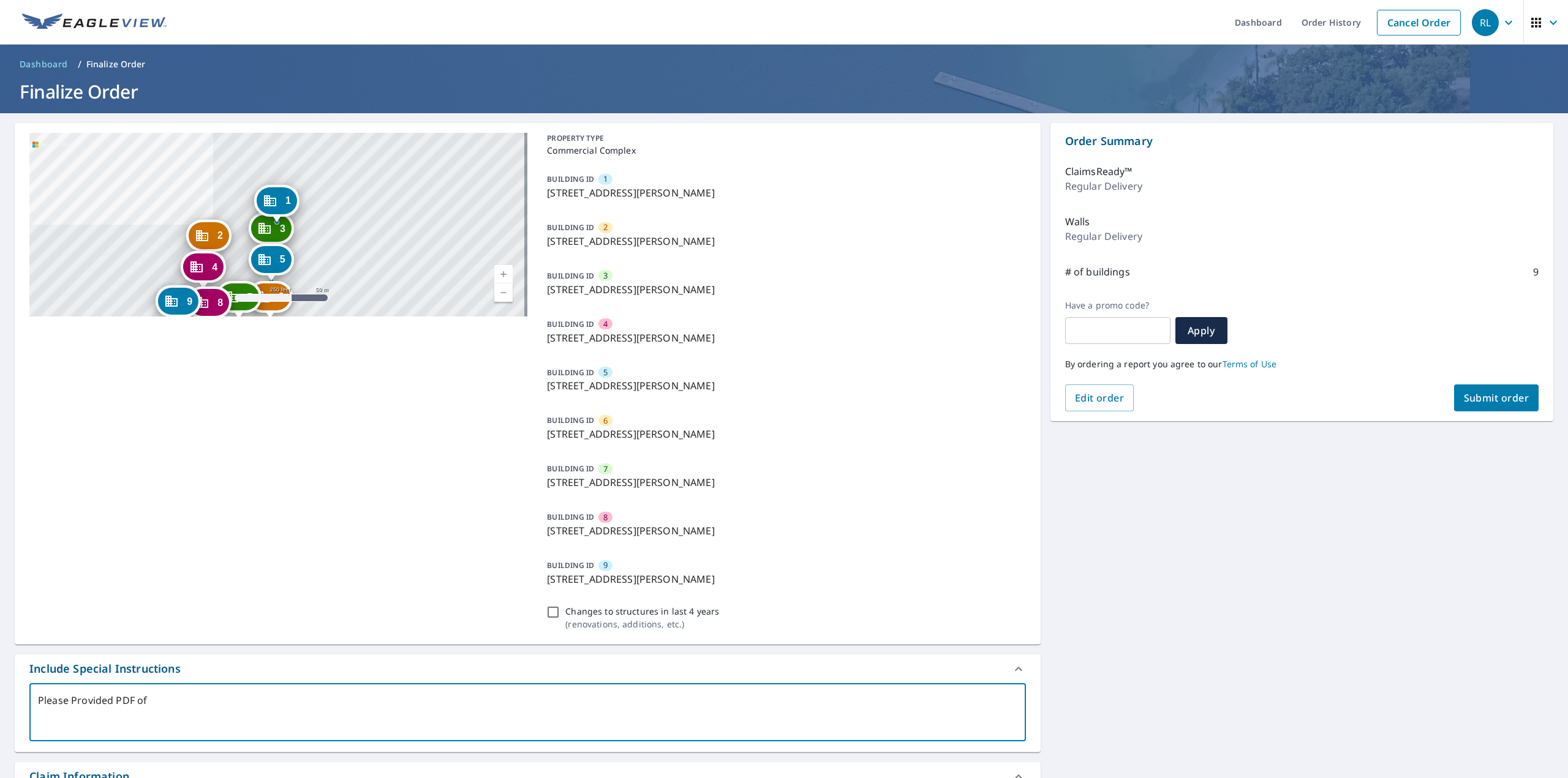
type textarea "x"
type textarea "Please Provided PDF of S"
type textarea "x"
type textarea "Please Provided PDF of Si"
type textarea "x"
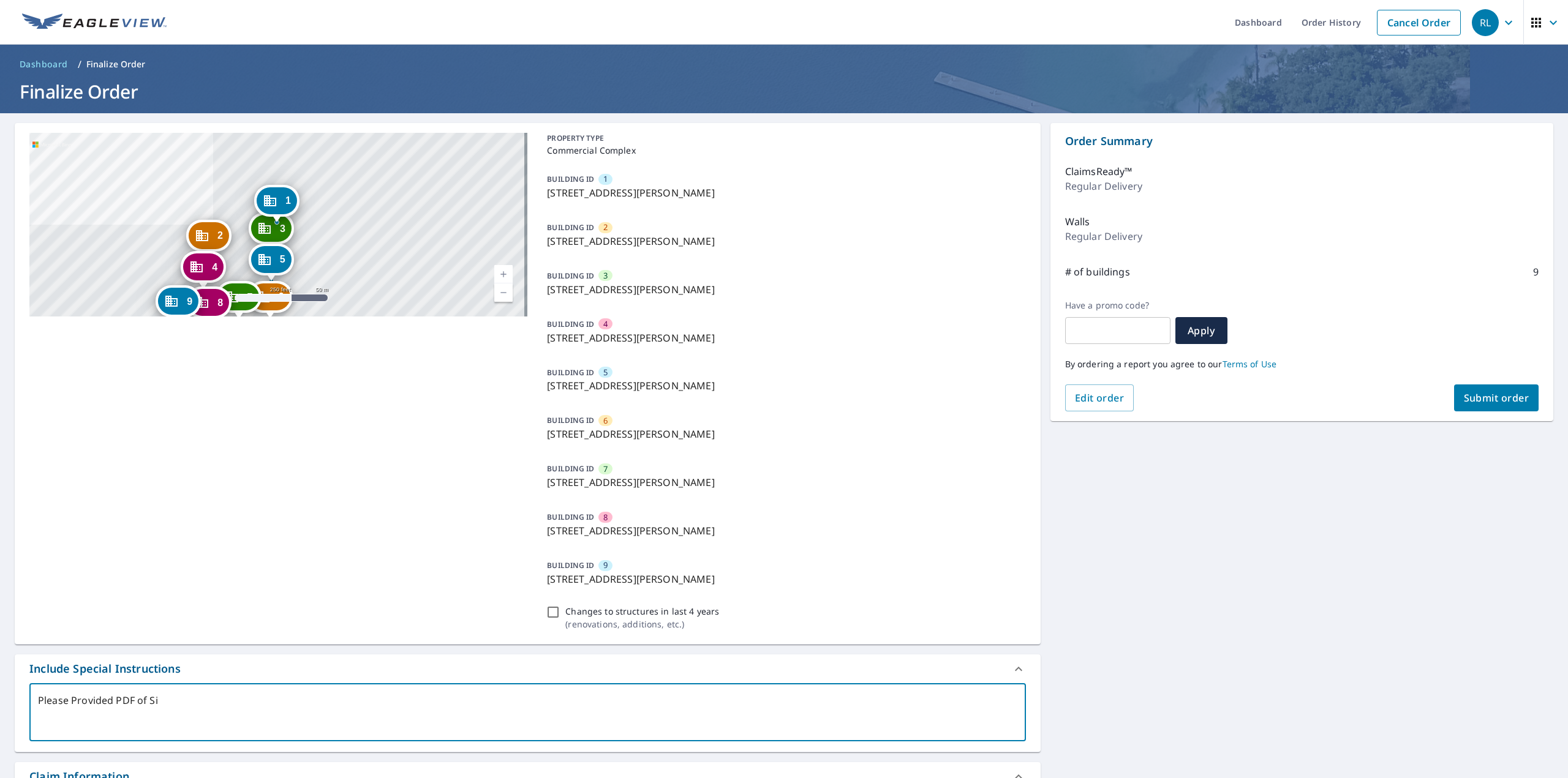
type textarea "Please Provided PDF of Sit"
type textarea "x"
type textarea "Please Provided PDF of Site"
type textarea "x"
type textarea "Please Provided PDF of Site"
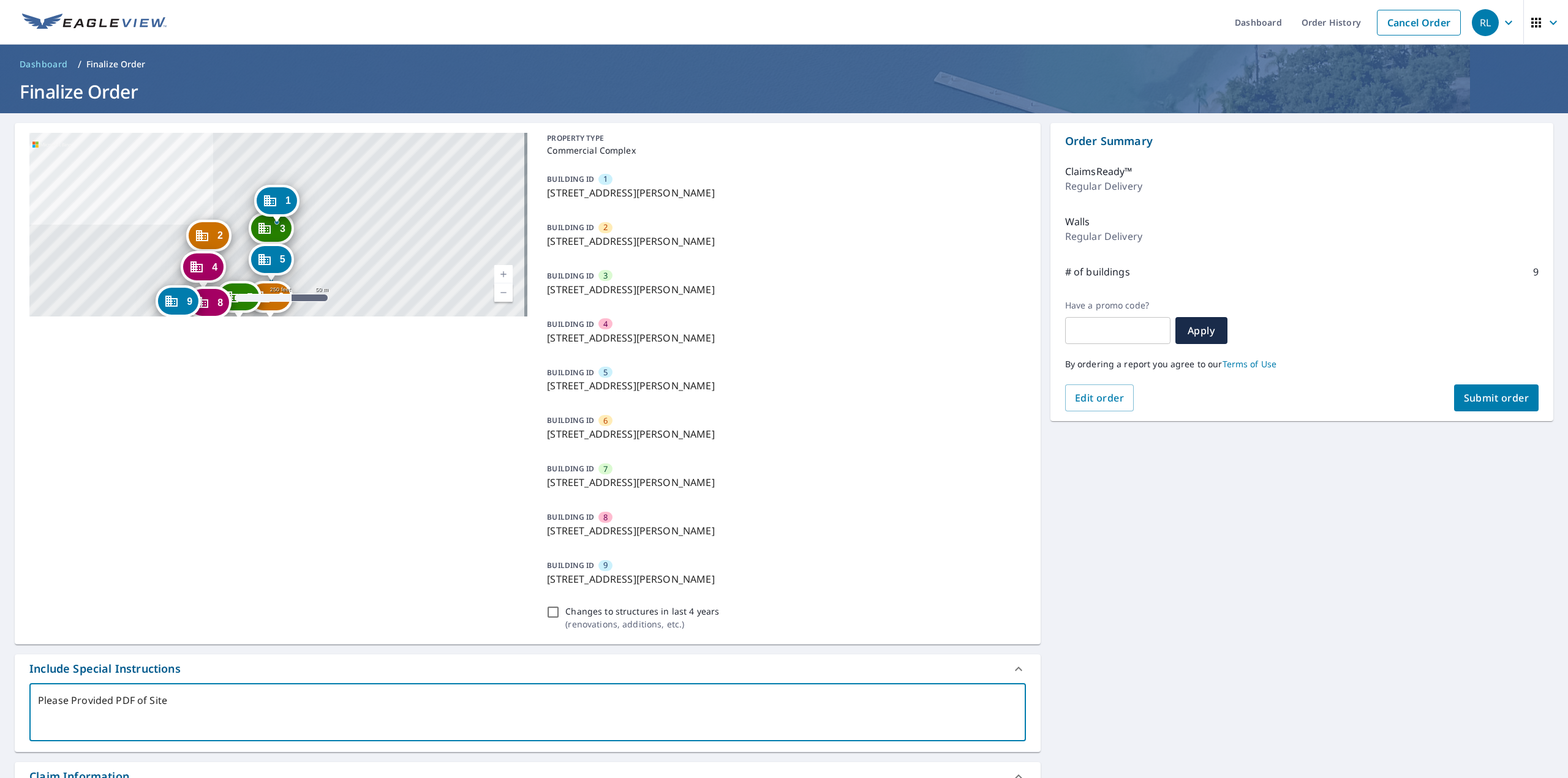
type textarea "x"
type textarea "Please Provided PDF of Site M"
type textarea "x"
type textarea "Please Provided PDF of Site Ma"
type textarea "x"
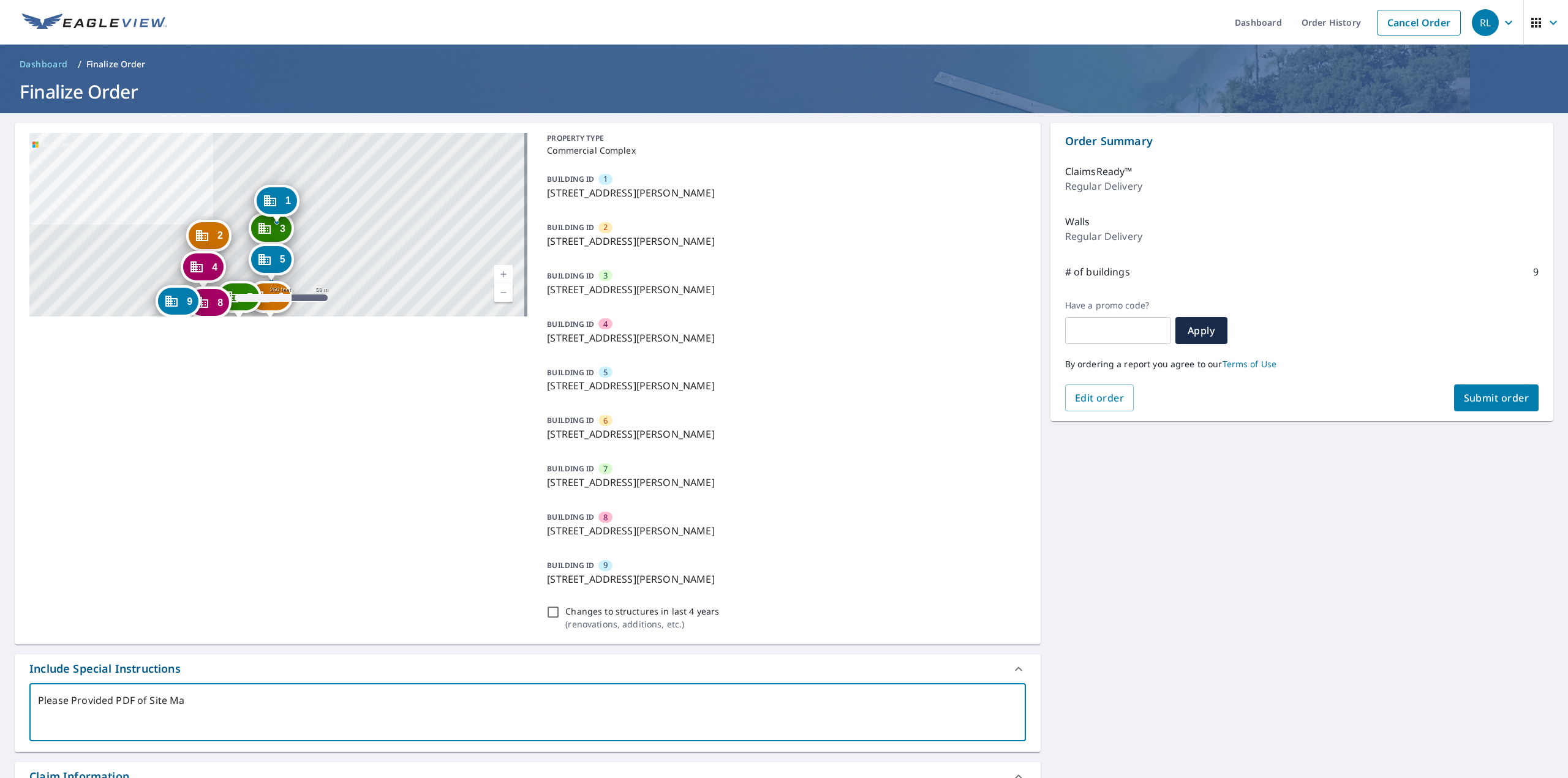
type textarea "Please Provided PDF of Site Map"
type textarea "x"
type textarea "Please Provided PDF of Site Ma"
type textarea "x"
type textarea "Please Provided PDF of Site M"
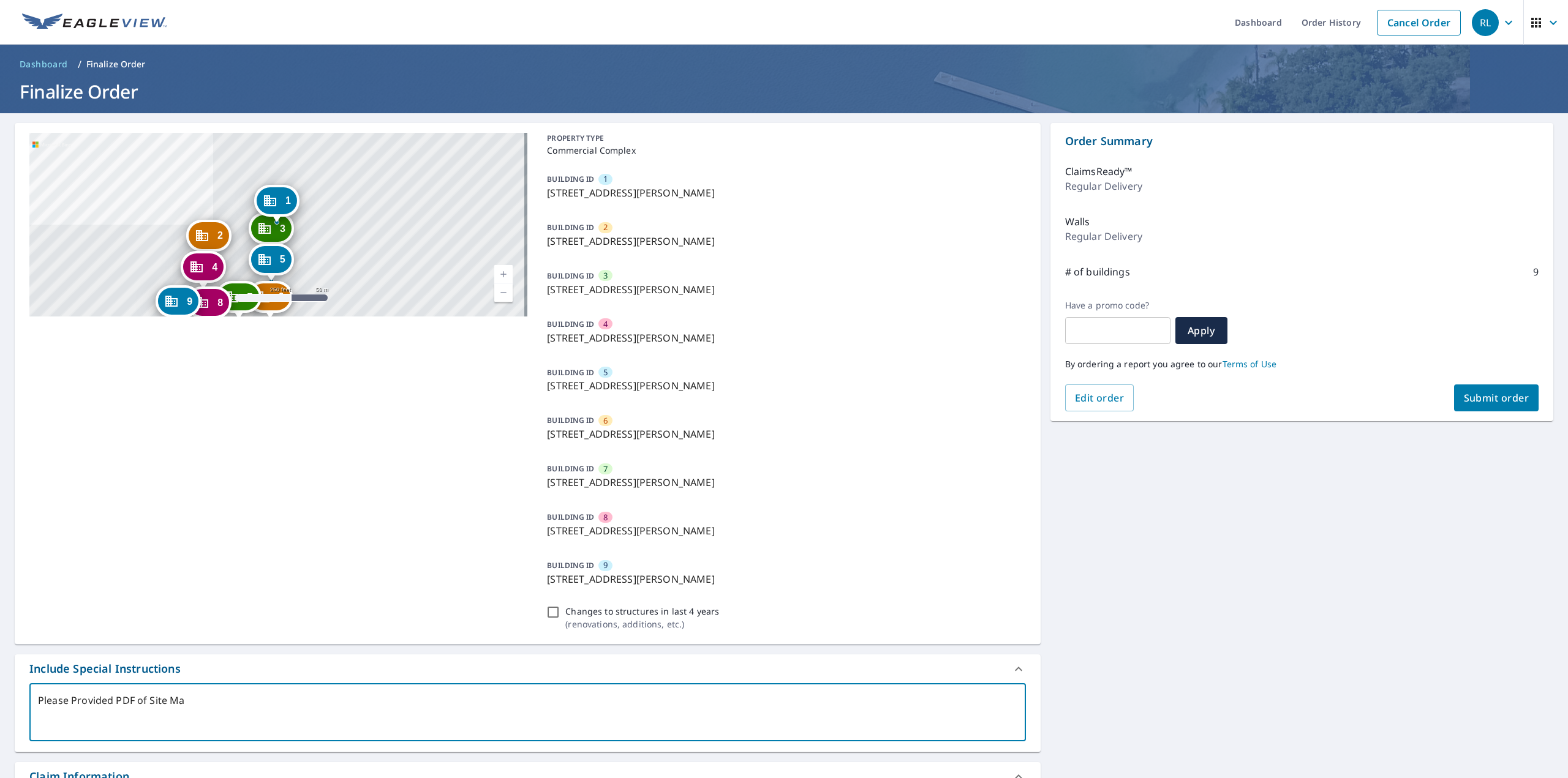
type textarea "x"
type textarea "Please Provided PDF of Site"
type textarea "x"
type textarea "Please Provided PDF of Site"
type textarea "x"
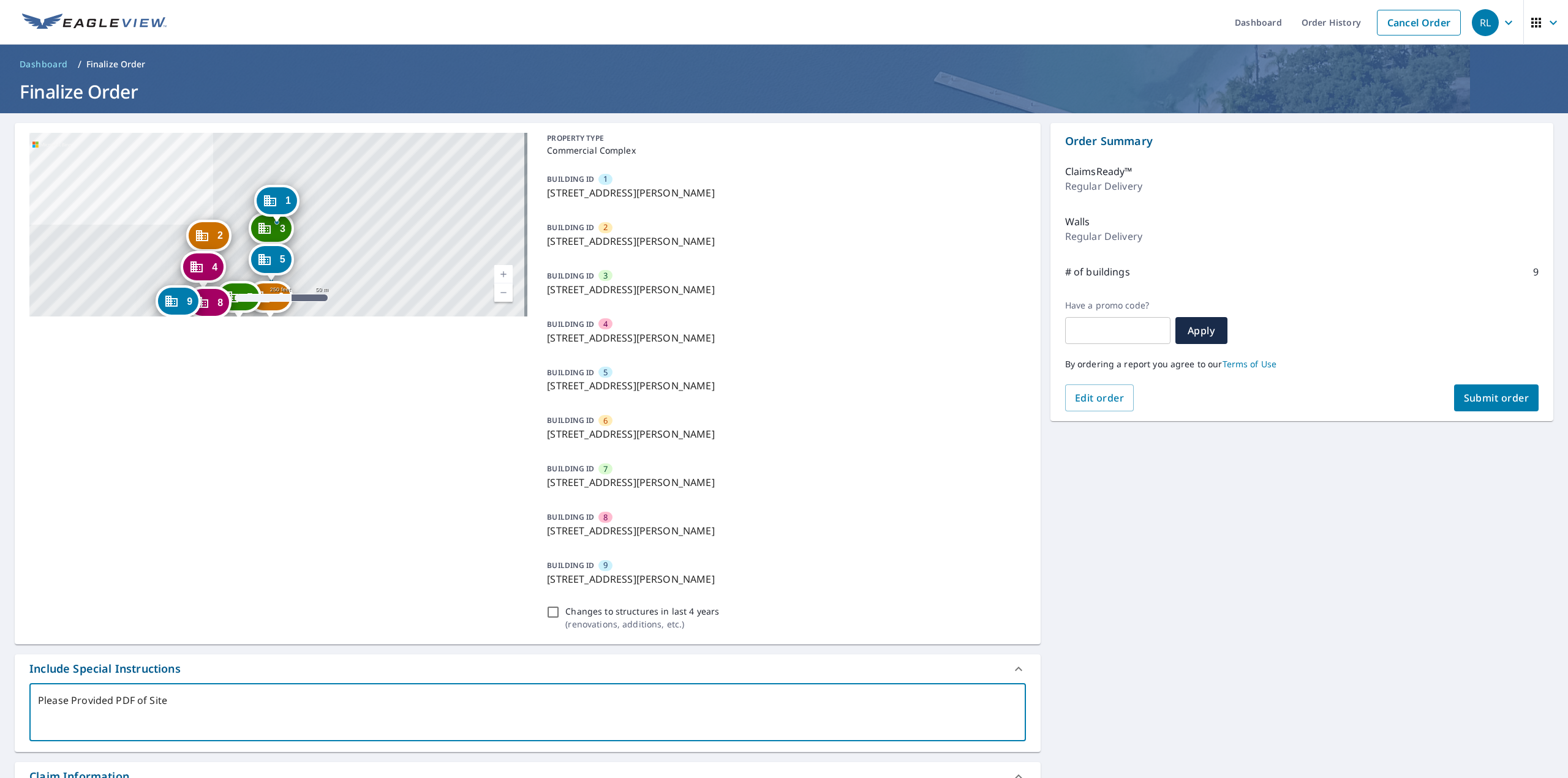
type textarea "Please Provided PDF of Sit"
type textarea "x"
type textarea "Please Provided PDF of Site"
type textarea "x"
type textarea "Please Provided PDF of Site"
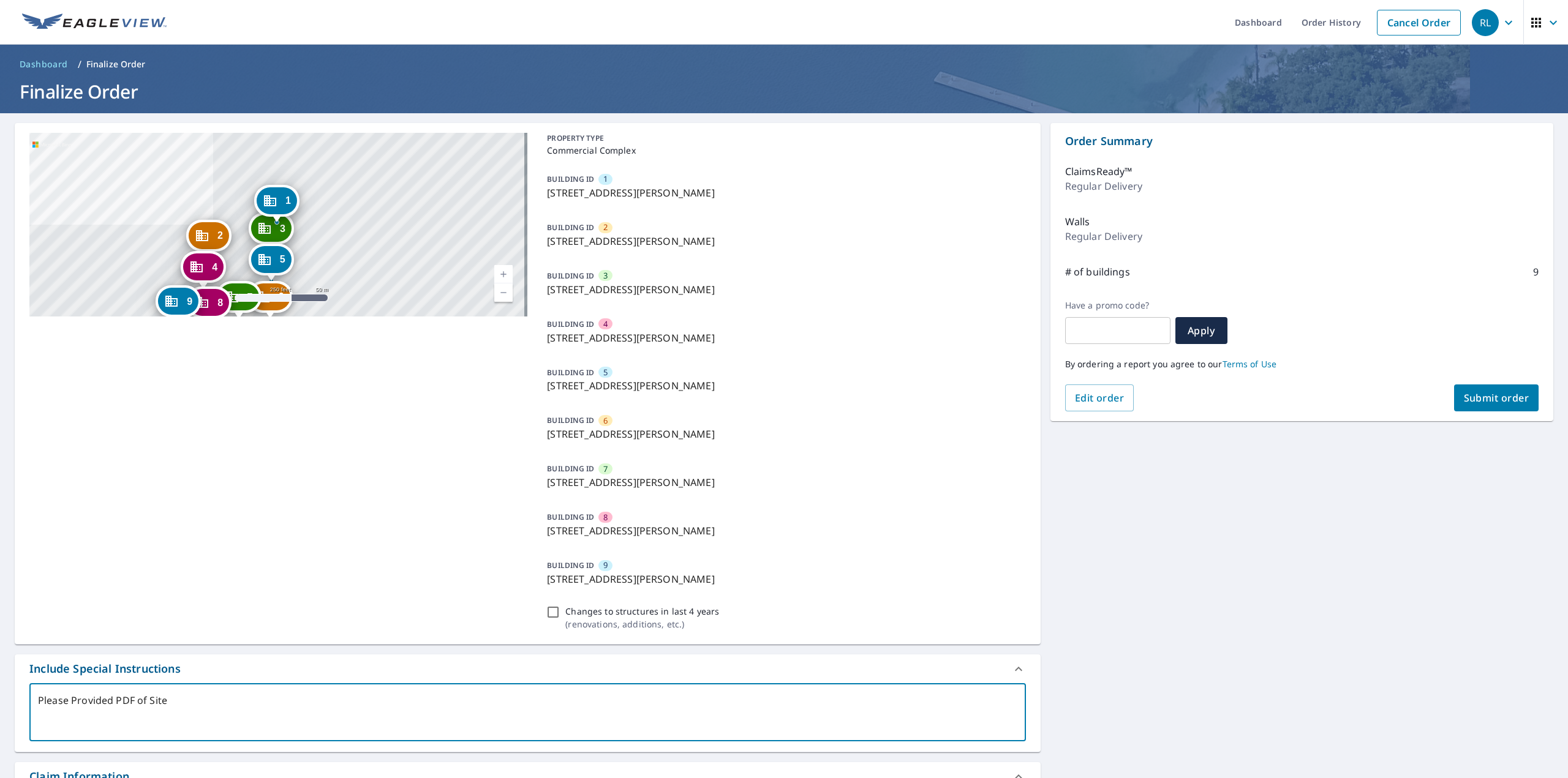
type textarea "x"
type textarea "Please Provided PDF of Site M"
type textarea "x"
type textarea "Please Provided PDF of Site Ma"
type textarea "x"
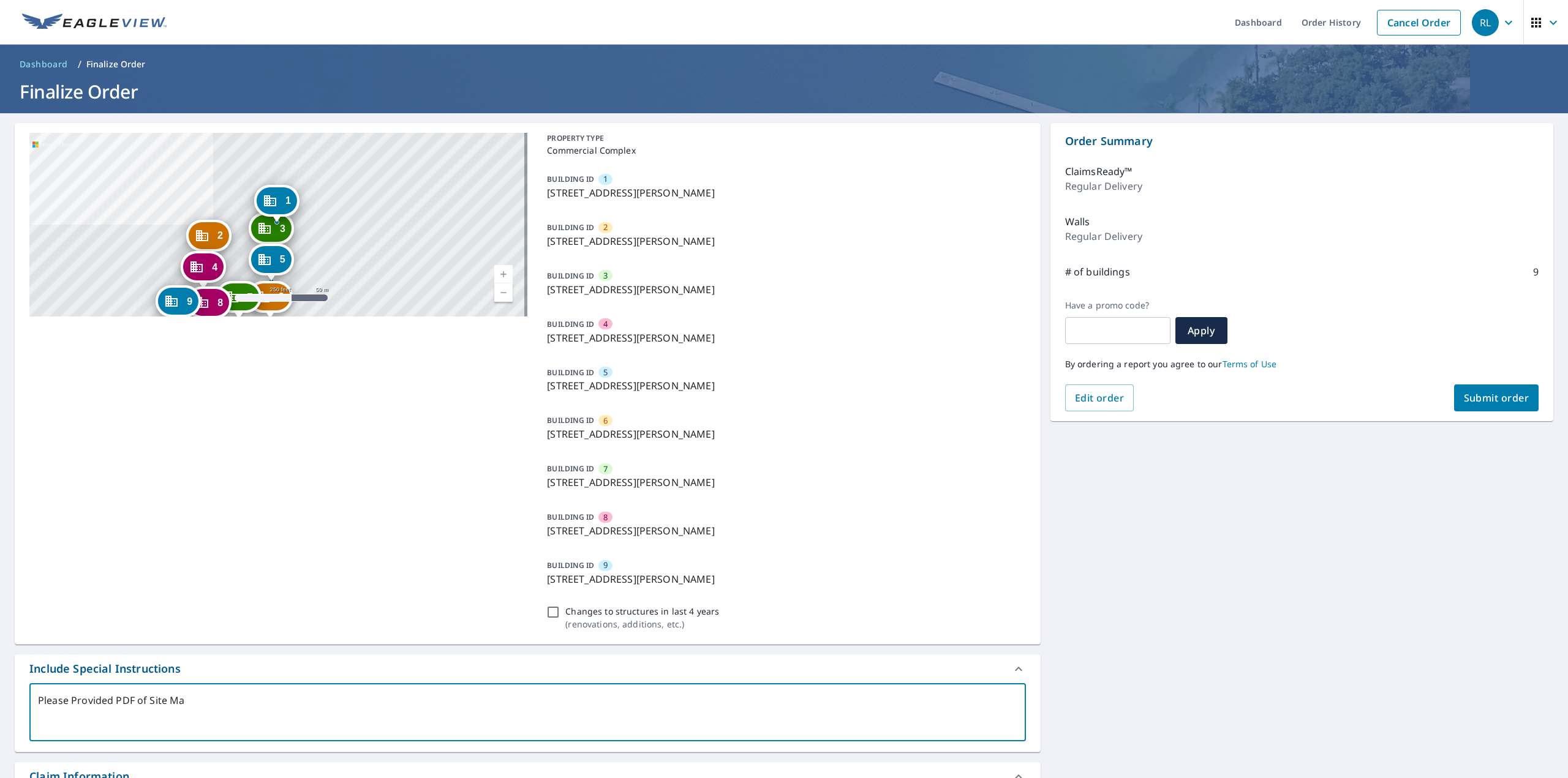
type textarea "Please Provided PDF of Site Map"
type textarea "x"
type textarea "Please Provided PDF of Site Map"
type textarea "x"
type textarea "Please Provided PDF of Site Map L"
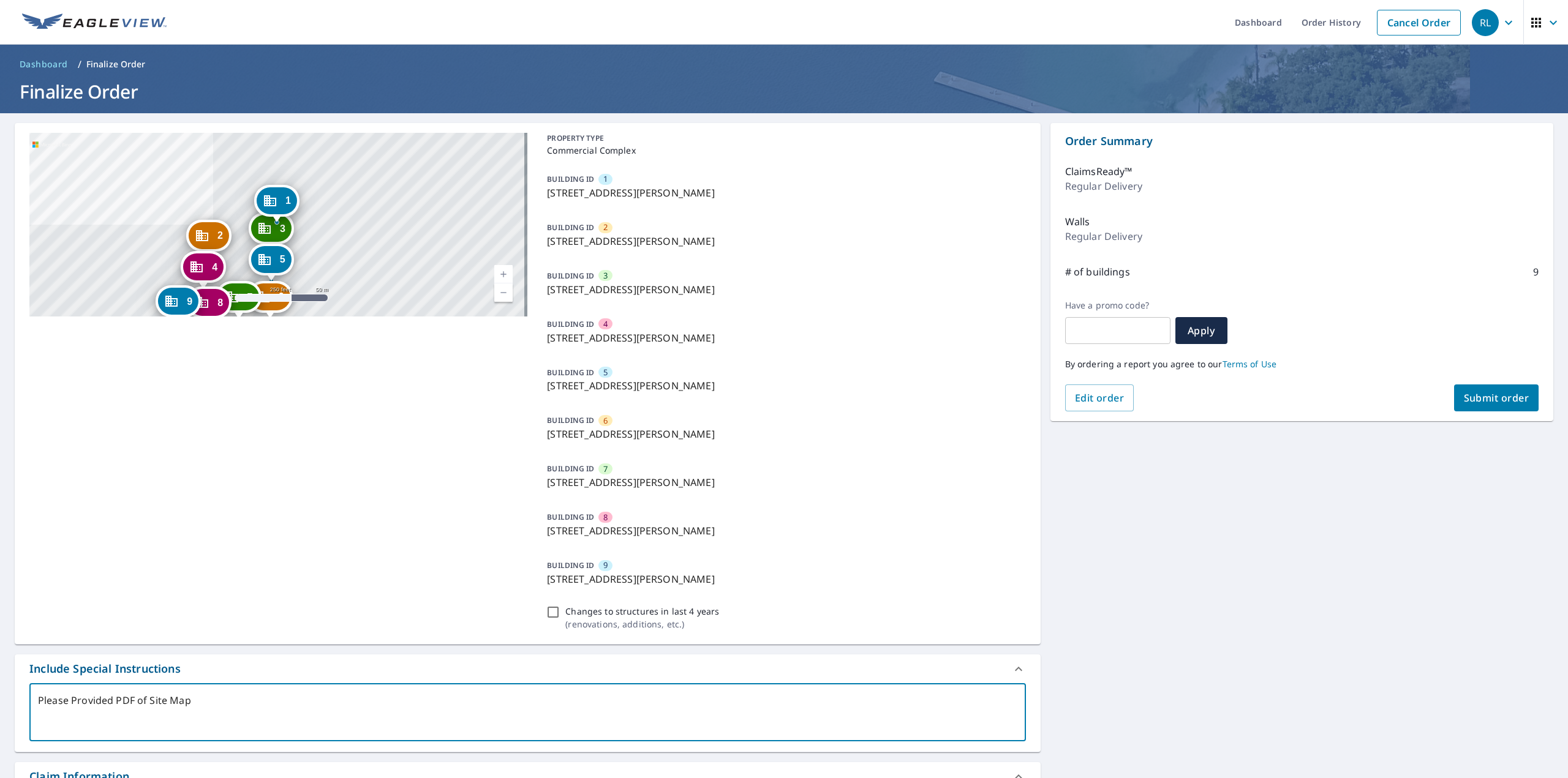
type textarea "x"
type textarea "Please Provided PDF of Site Map La"
type textarea "x"
type textarea "Please Provided PDF of Site Map Lab"
type textarea "x"
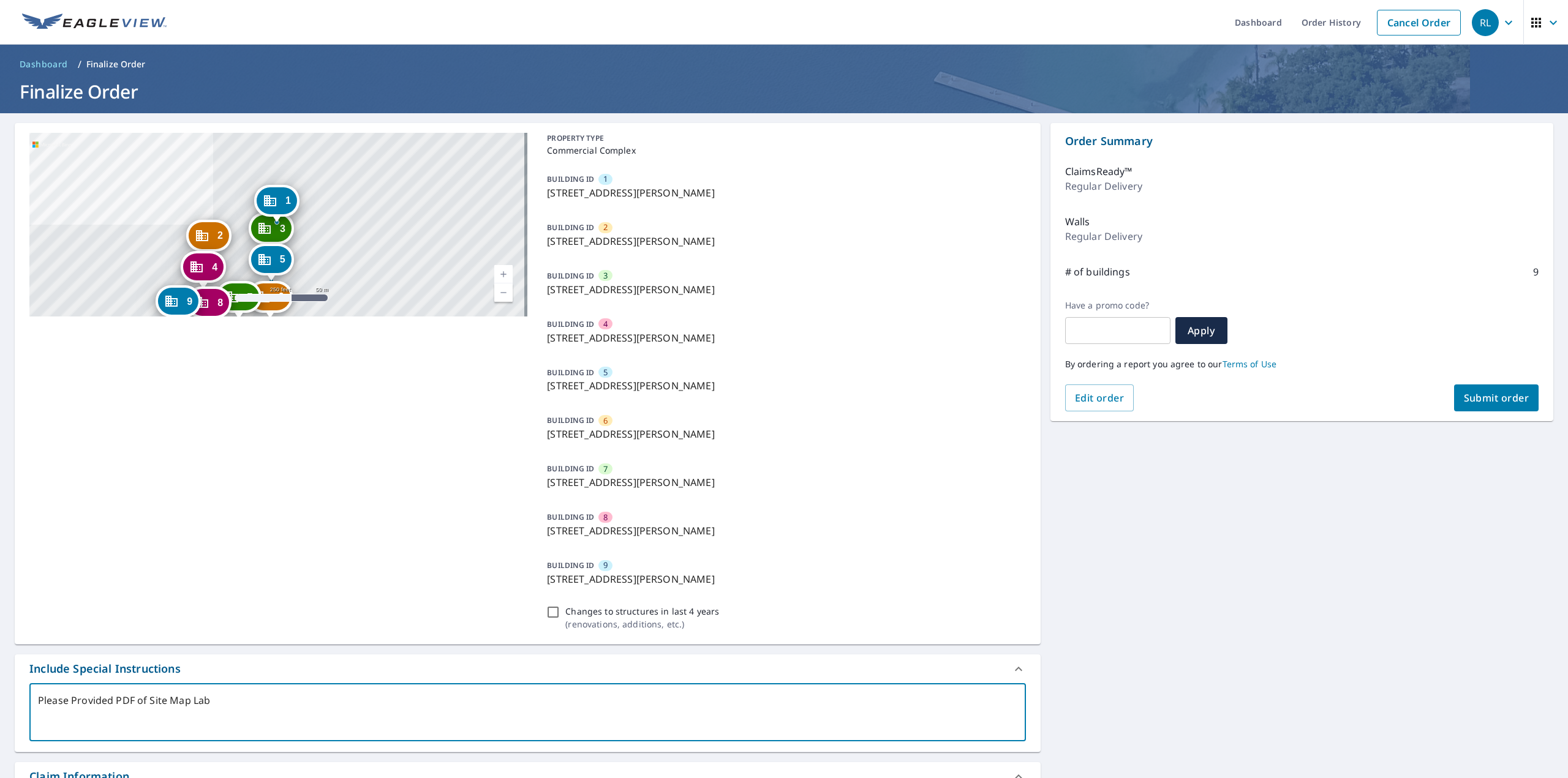
type textarea "Please Provided PDF of Site Map Labe"
type textarea "x"
type textarea "Please Provided PDF of Site Map Label"
type textarea "x"
type textarea "Please Provided PDF of Site Map Labele"
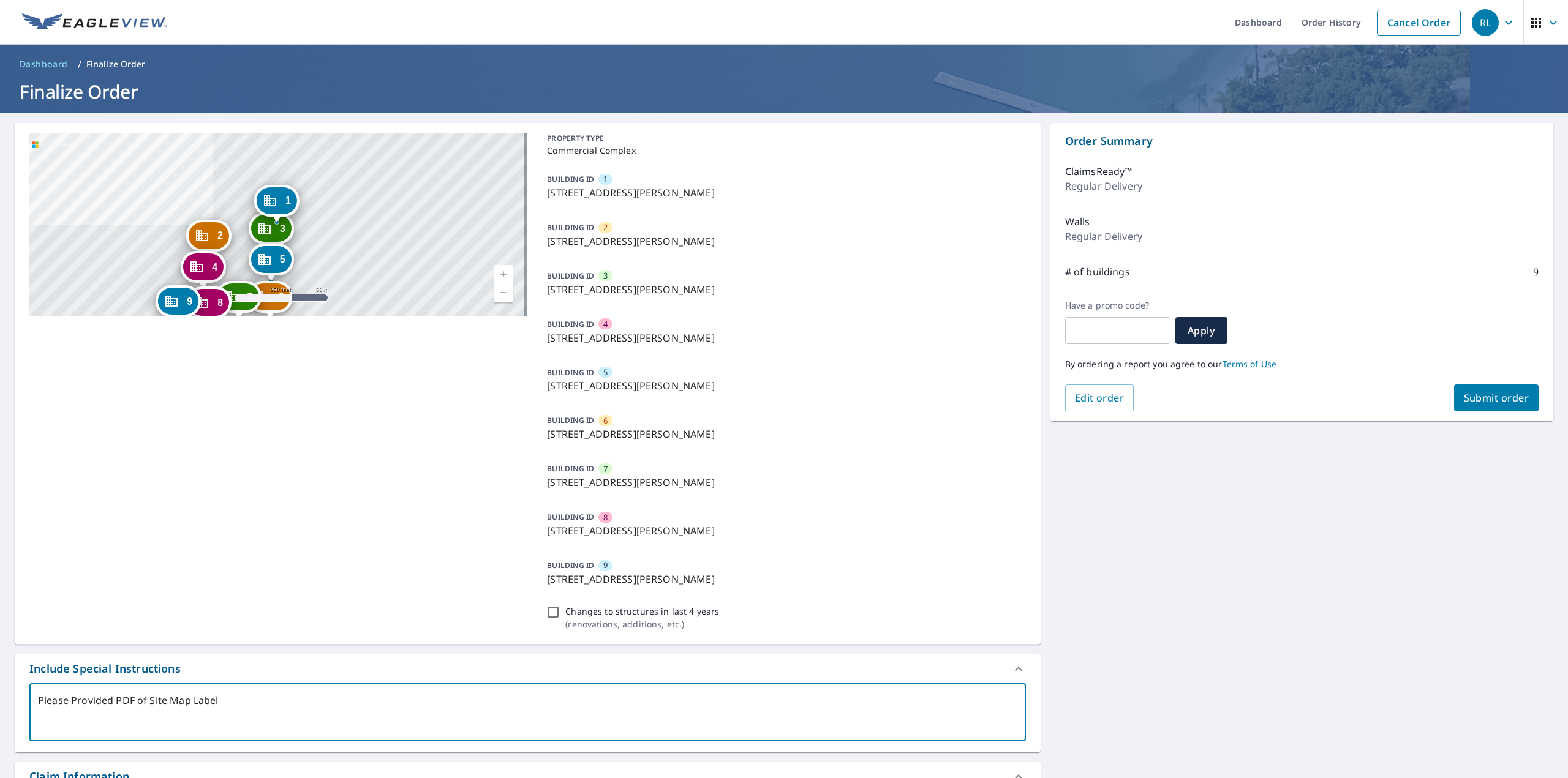
type textarea "x"
type textarea "Please Provided PDF of Site Map Labeled"
type textarea "x"
type textarea "Please Provided PDF of Site Map Labeled"
type textarea "x"
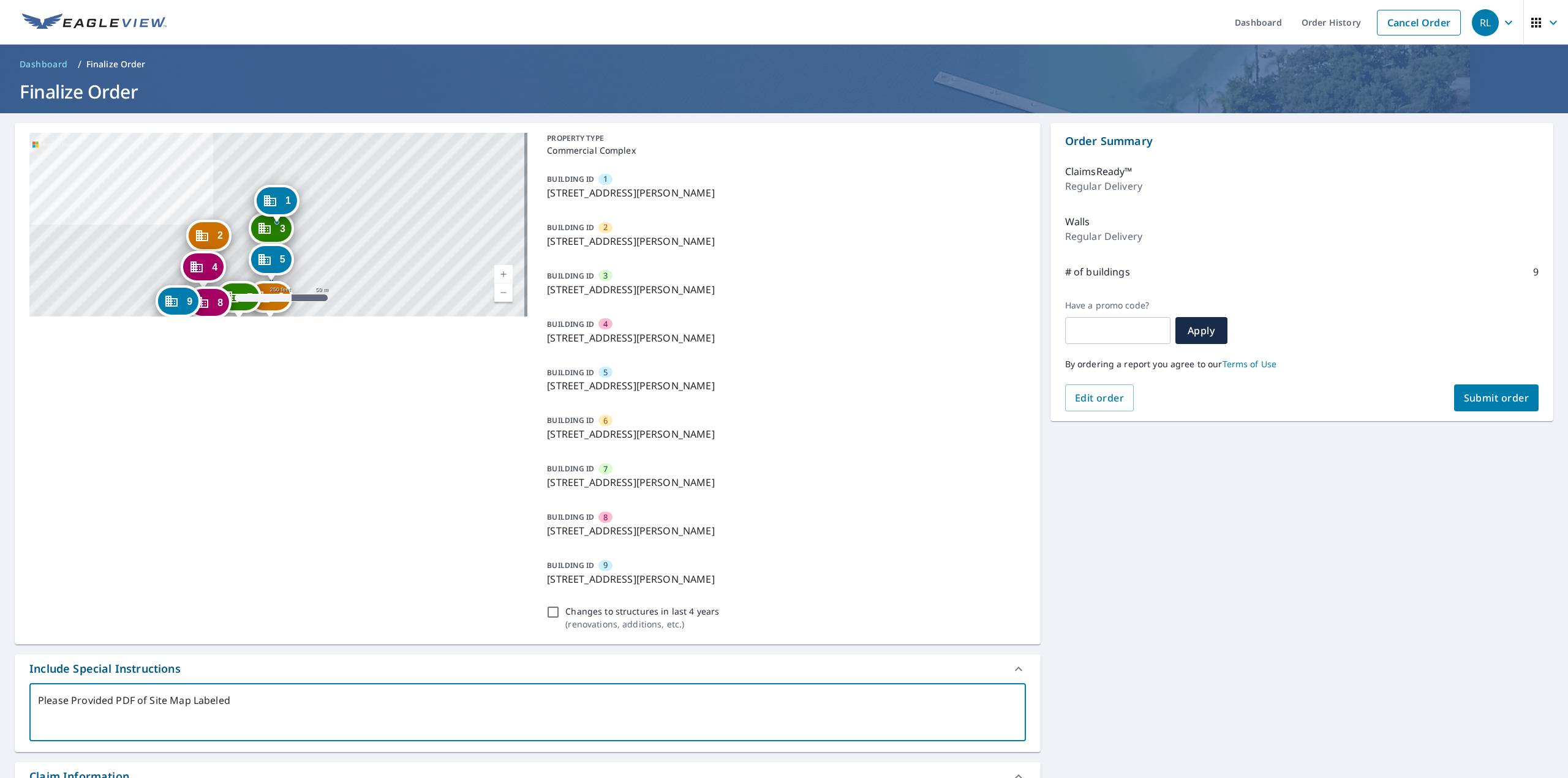
type textarea "Please Provided PDF of Site Map Labeled"
type textarea "x"
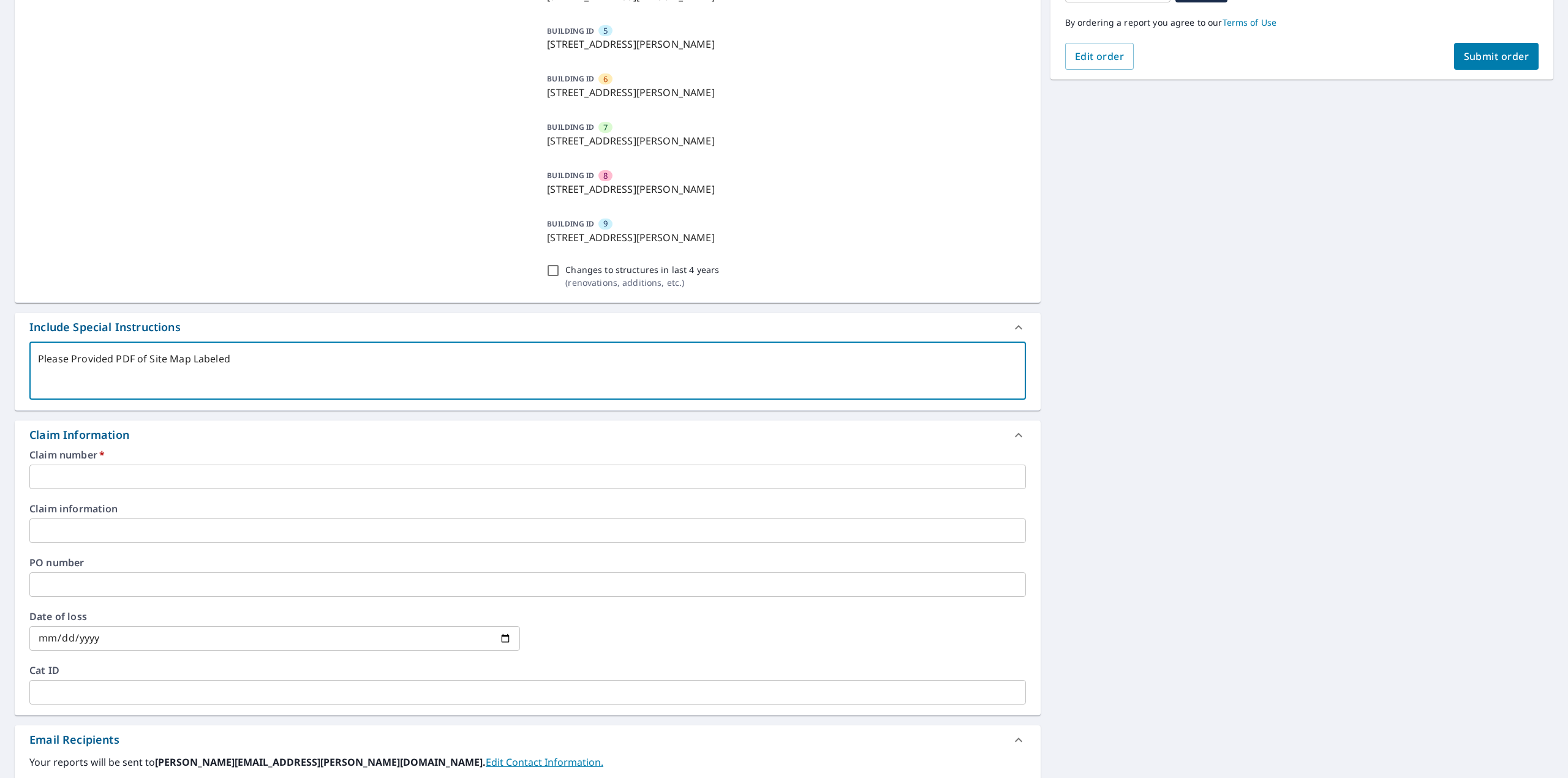
scroll to position [367, 0]
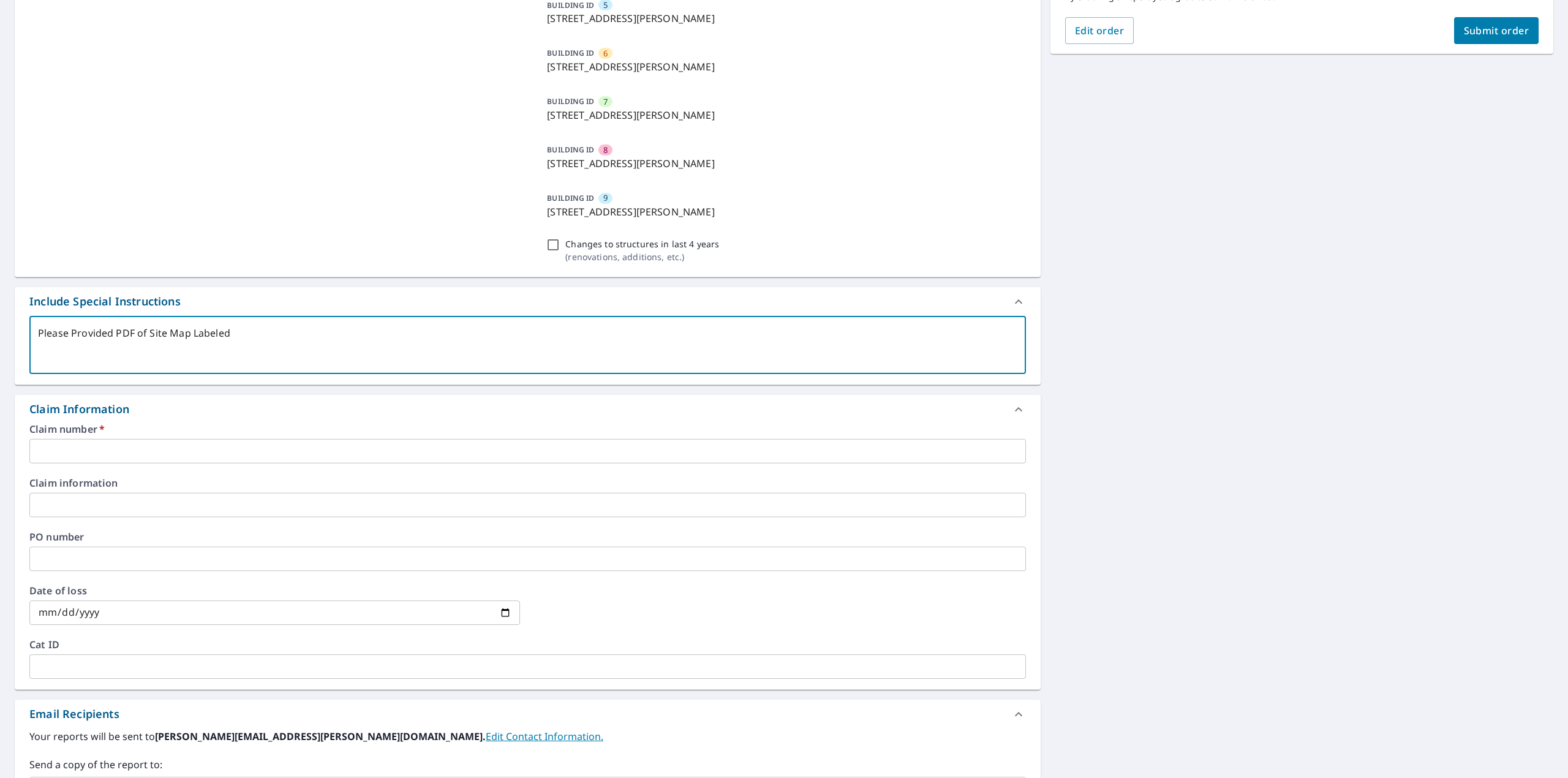
type textarea "Please Provided PDF of Site Map Labeled"
type textarea "x"
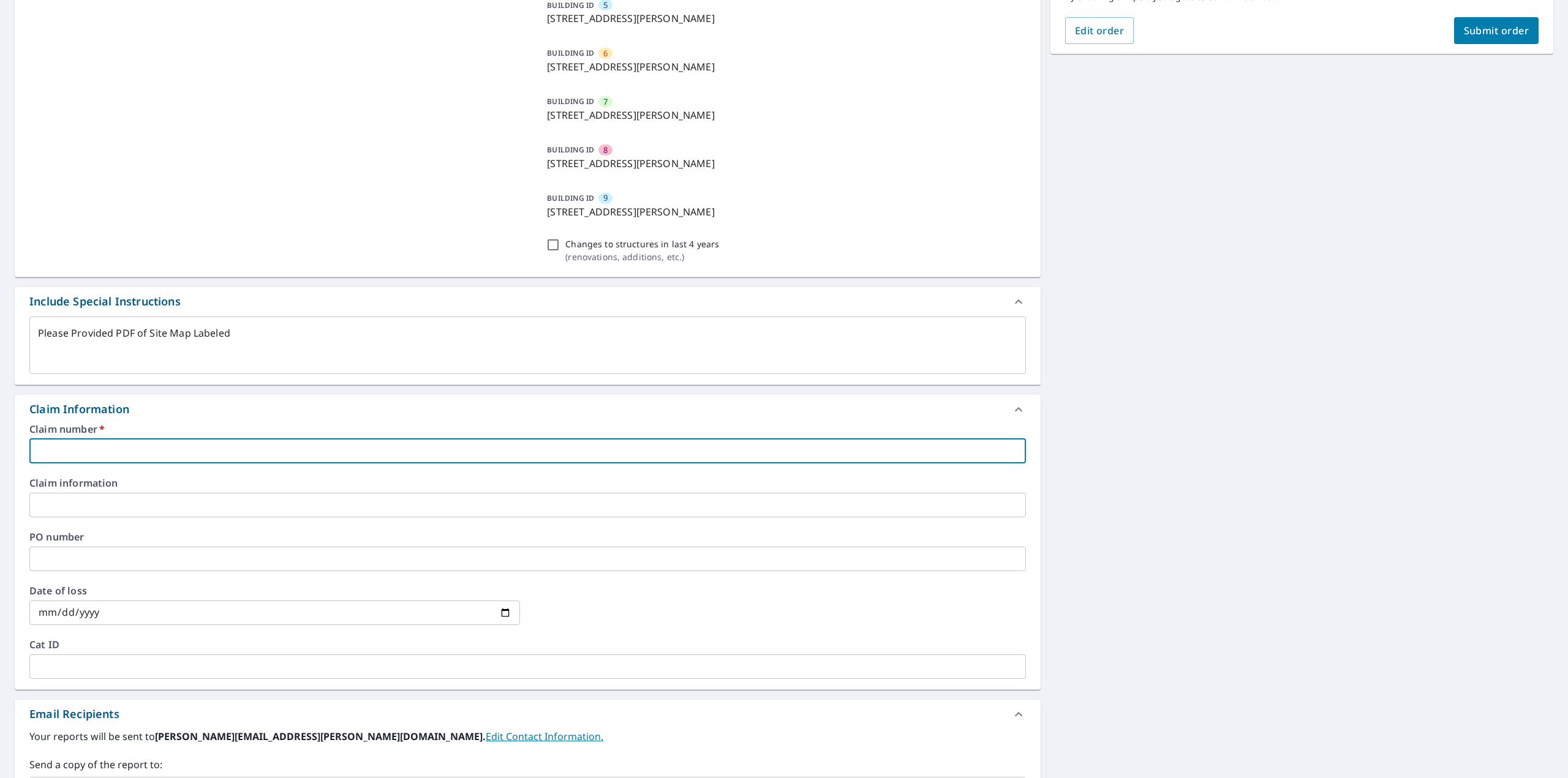
click at [89, 448] on input "text" at bounding box center [527, 451] width 997 height 24
paste input "5039251261-1"
type input "5039251261-1"
type textarea "x"
type input "5039251261-1"
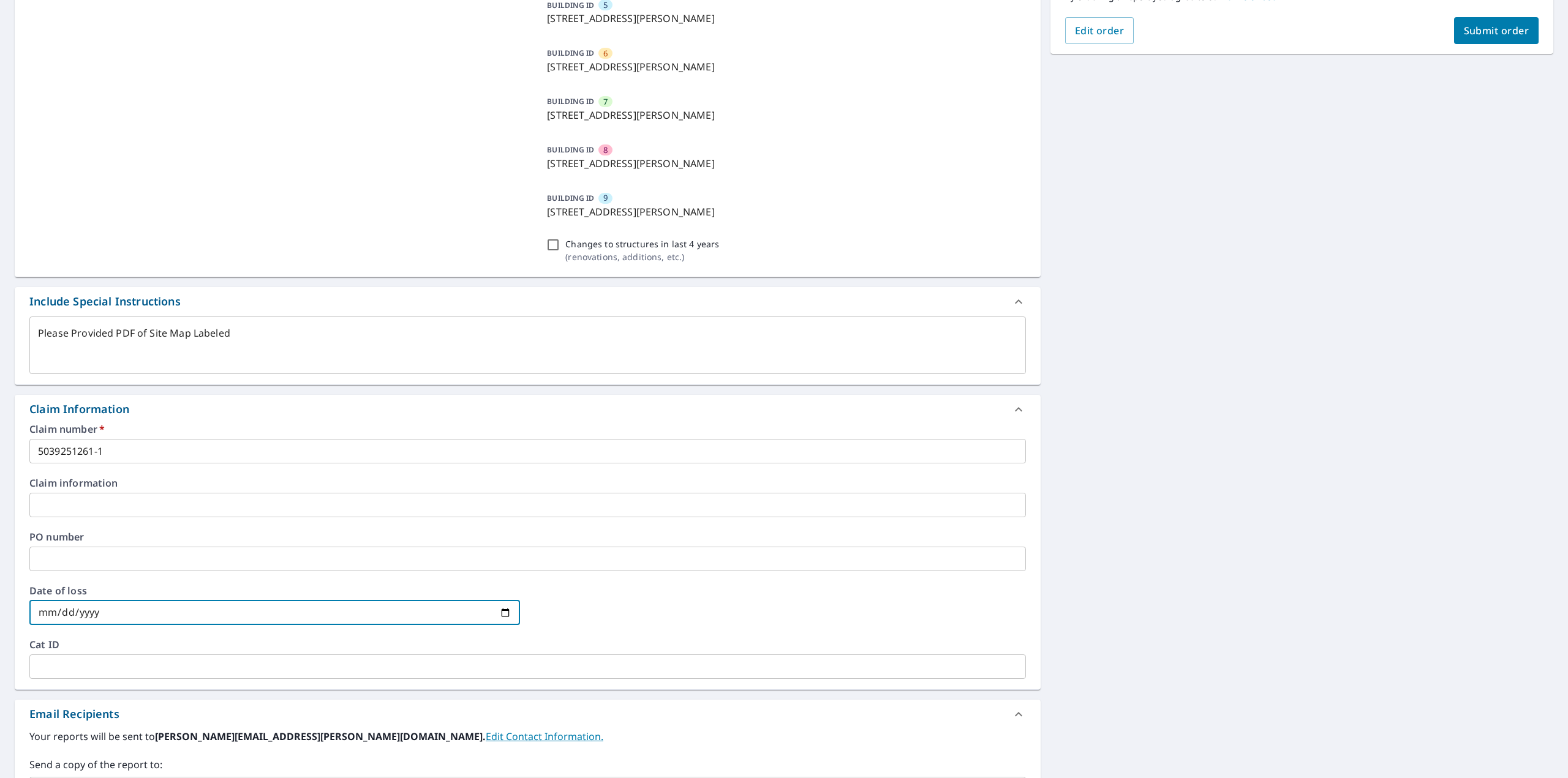
click at [51, 615] on input "date" at bounding box center [275, 613] width 491 height 24
type input "0002-09-21"
type textarea "x"
type input "0020-09-21"
type textarea "x"
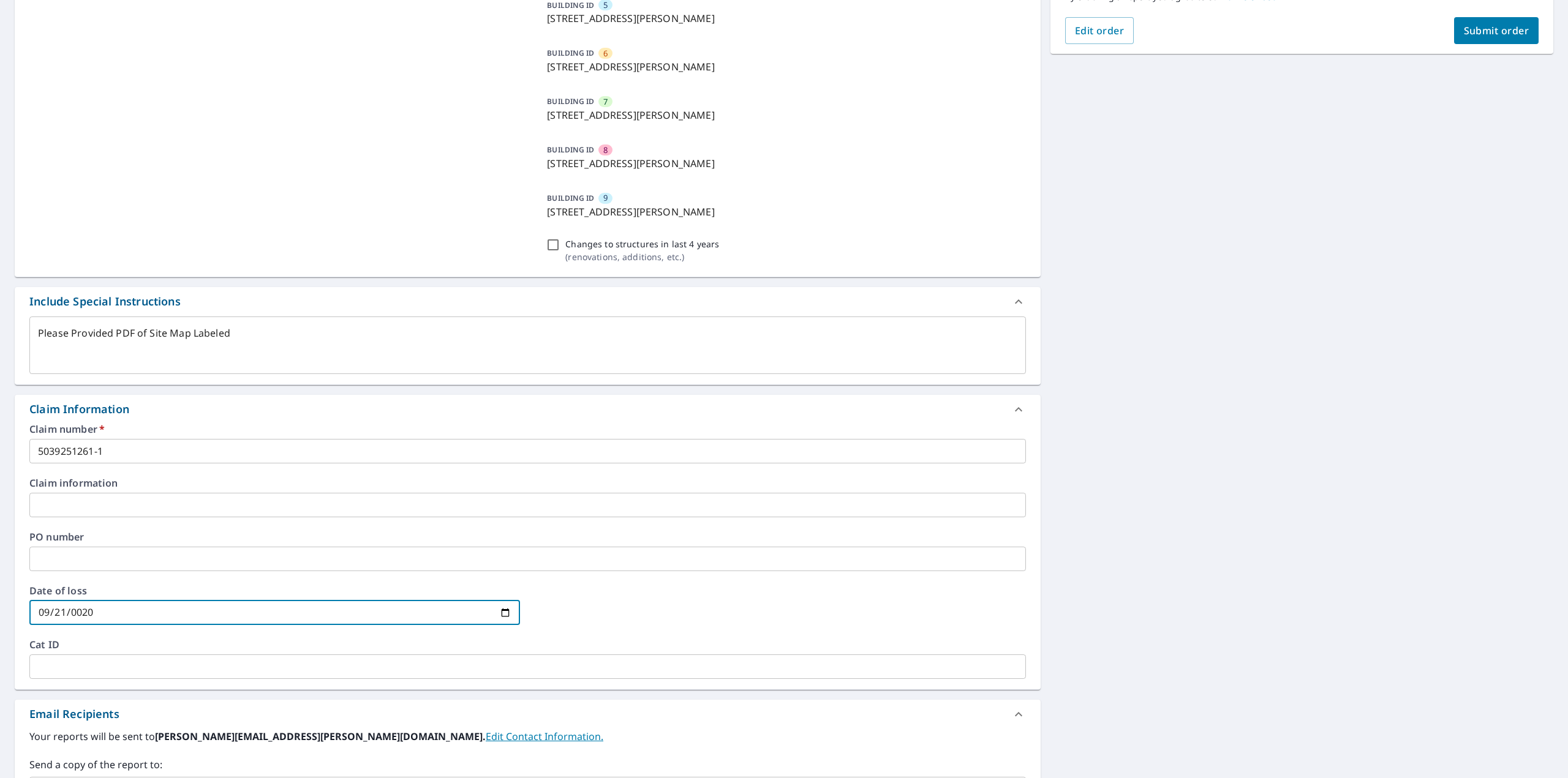
type input "0202-09-21"
type textarea "x"
type input "[DATE]"
type textarea "x"
click at [61, 338] on textarea "Please Provided PDF of Site Map Labeled" at bounding box center [527, 344] width 979 height 35
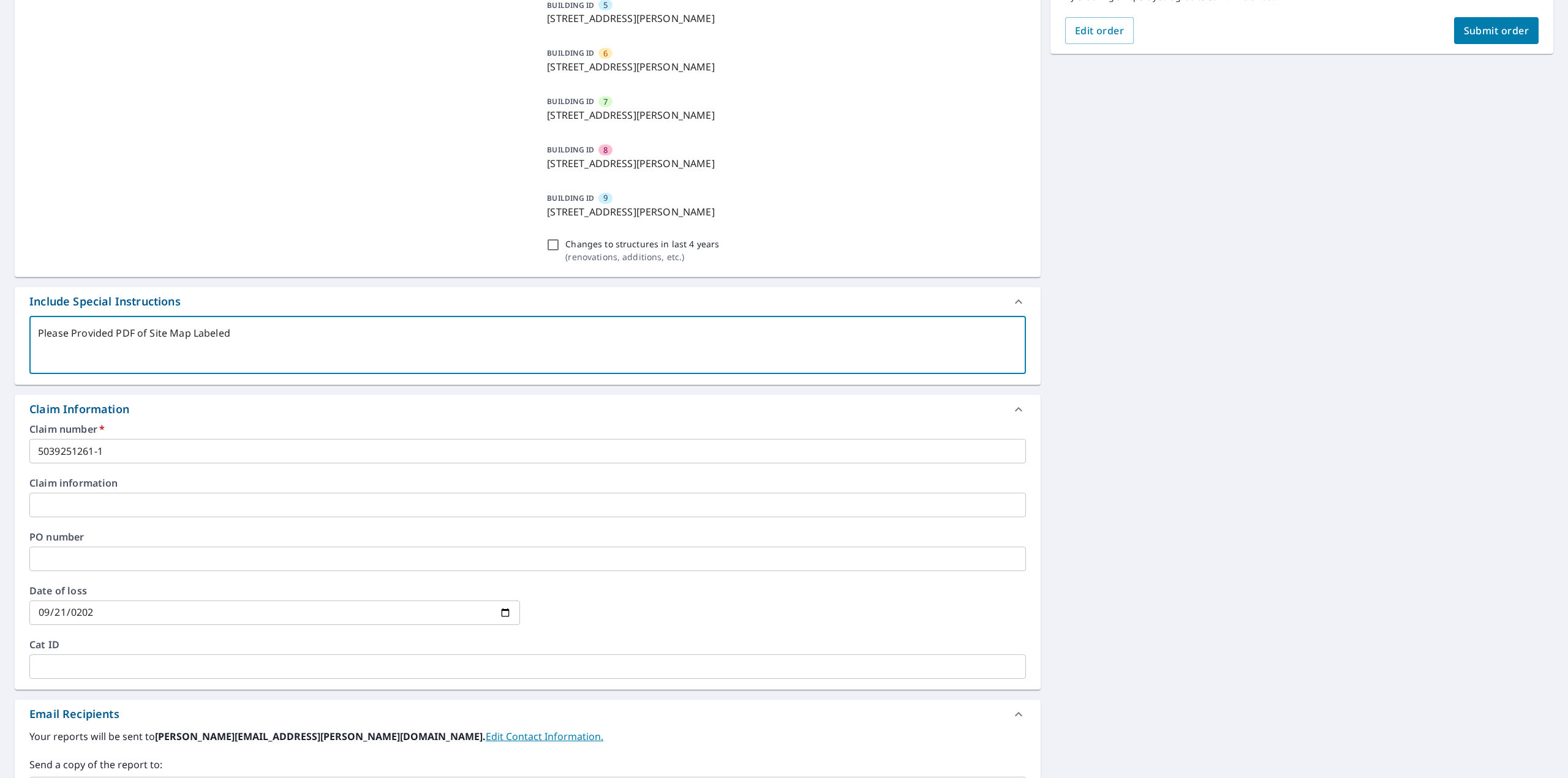
click at [41, 332] on textarea "Please Provided PDF of Site Map Labeled" at bounding box center [527, 344] width 979 height 35
type textarea "RPlease Provided PDF of Site Map Labeled"
type textarea "x"
type textarea "RoPlease Provided PDF of Site Map Labeled"
type textarea "x"
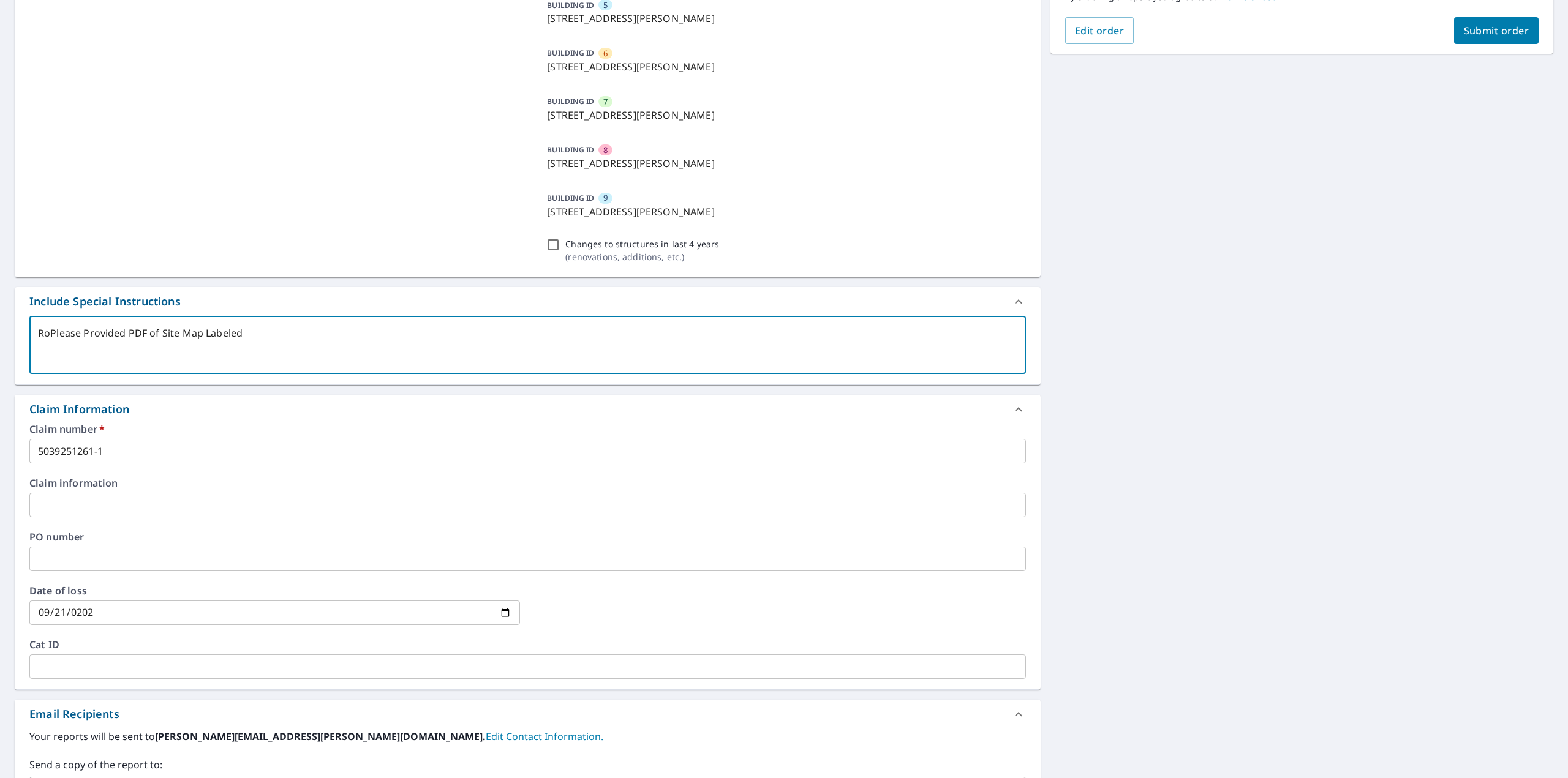
type textarea "RooPlease Provided PDF of Site Map Labeled"
type textarea "x"
type textarea "RoofPlease Provided PDF of Site Map Labeled"
type textarea "x"
type textarea "Roof Please Provided PDF of Site Map Labeled"
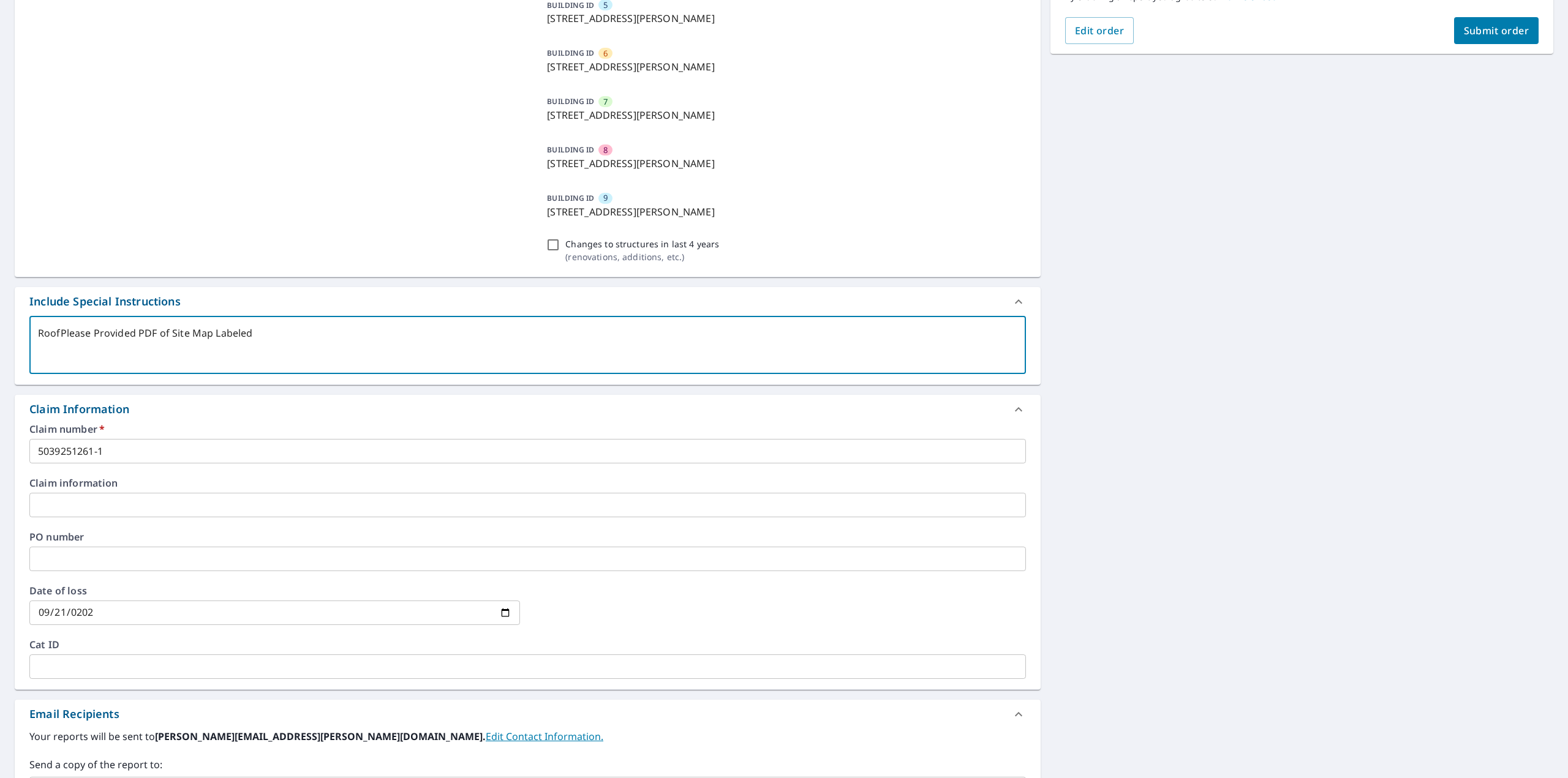
type textarea "x"
type textarea "Roof &Please Provided PDF of Site Map Labeled"
type textarea "x"
type textarea "Roof & Please Provided PDF of Site Map Labeled"
type textarea "x"
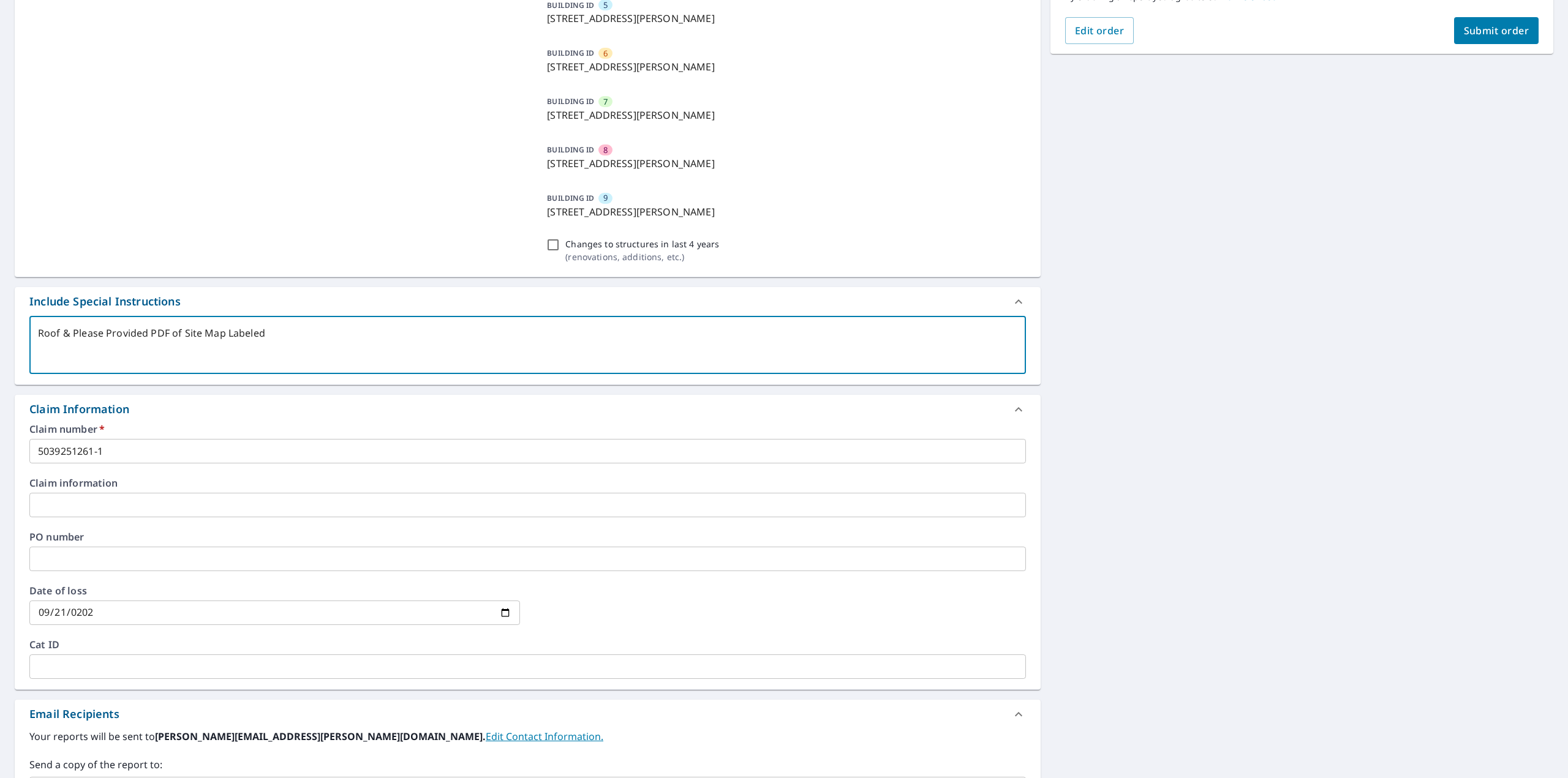
type textarea "Roof & WPlease Provided PDF of Site Map Labeled"
type textarea "x"
type textarea "Roof & WaPlease Provided PDF of Site Map Labeled"
type textarea "x"
type textarea "Roof & WalPlease Provided PDF of Site Map Labeled"
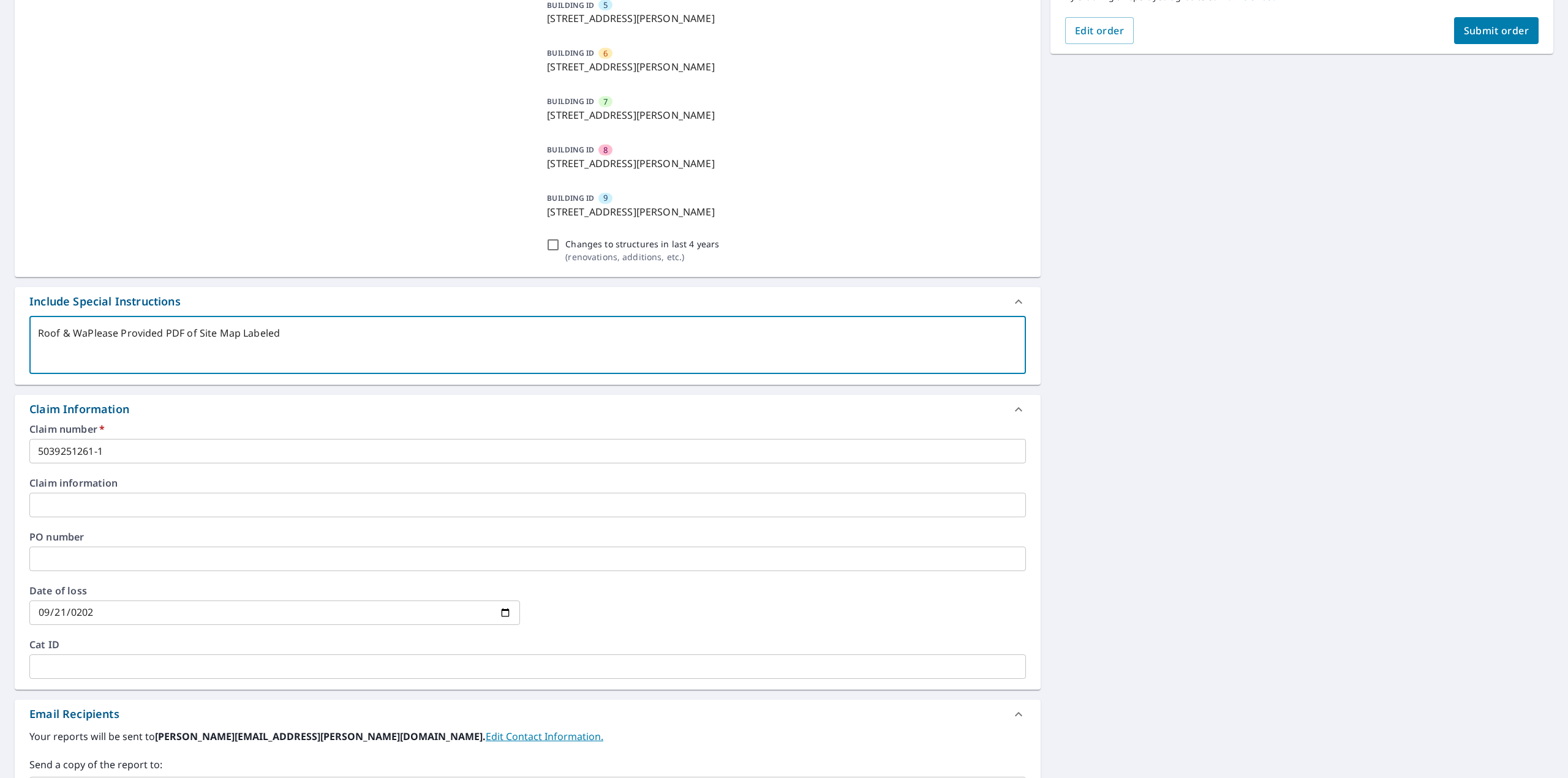
type textarea "x"
type textarea "Roof & WallPlease Provided PDF of Site Map Labeled"
type textarea "x"
type textarea "Roof & WallsPlease Provided PDF of Site Map Labeled"
type textarea "x"
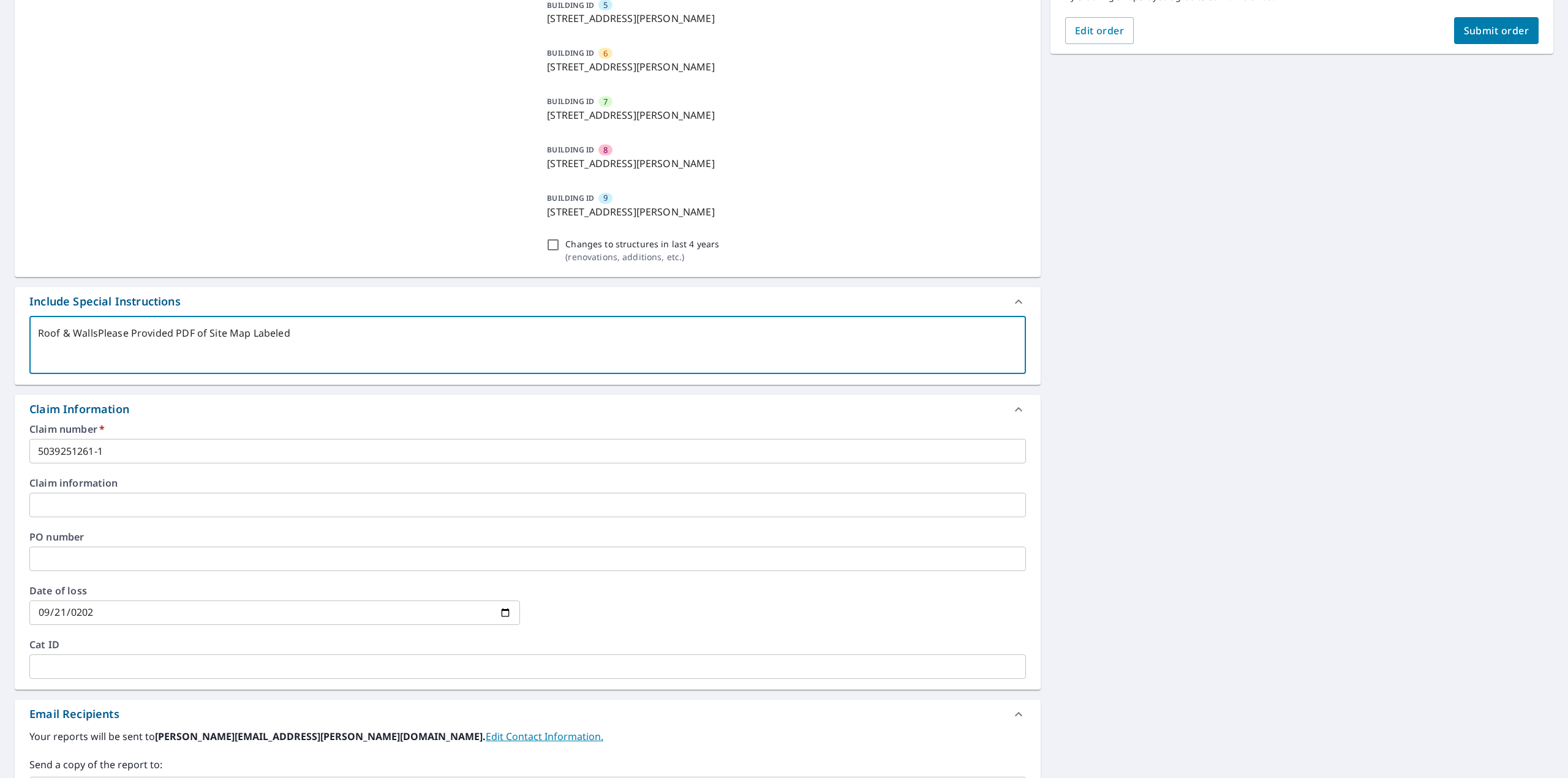
type textarea "Roof & Walls Please Provided PDF of Site Map Labeled"
type textarea "x"
type textarea "Roof & Walls RPlease Provided PDF of Site Map Labeled"
type textarea "x"
type textarea "Roof & Walls RePlease Provided PDF of Site Map Labeled"
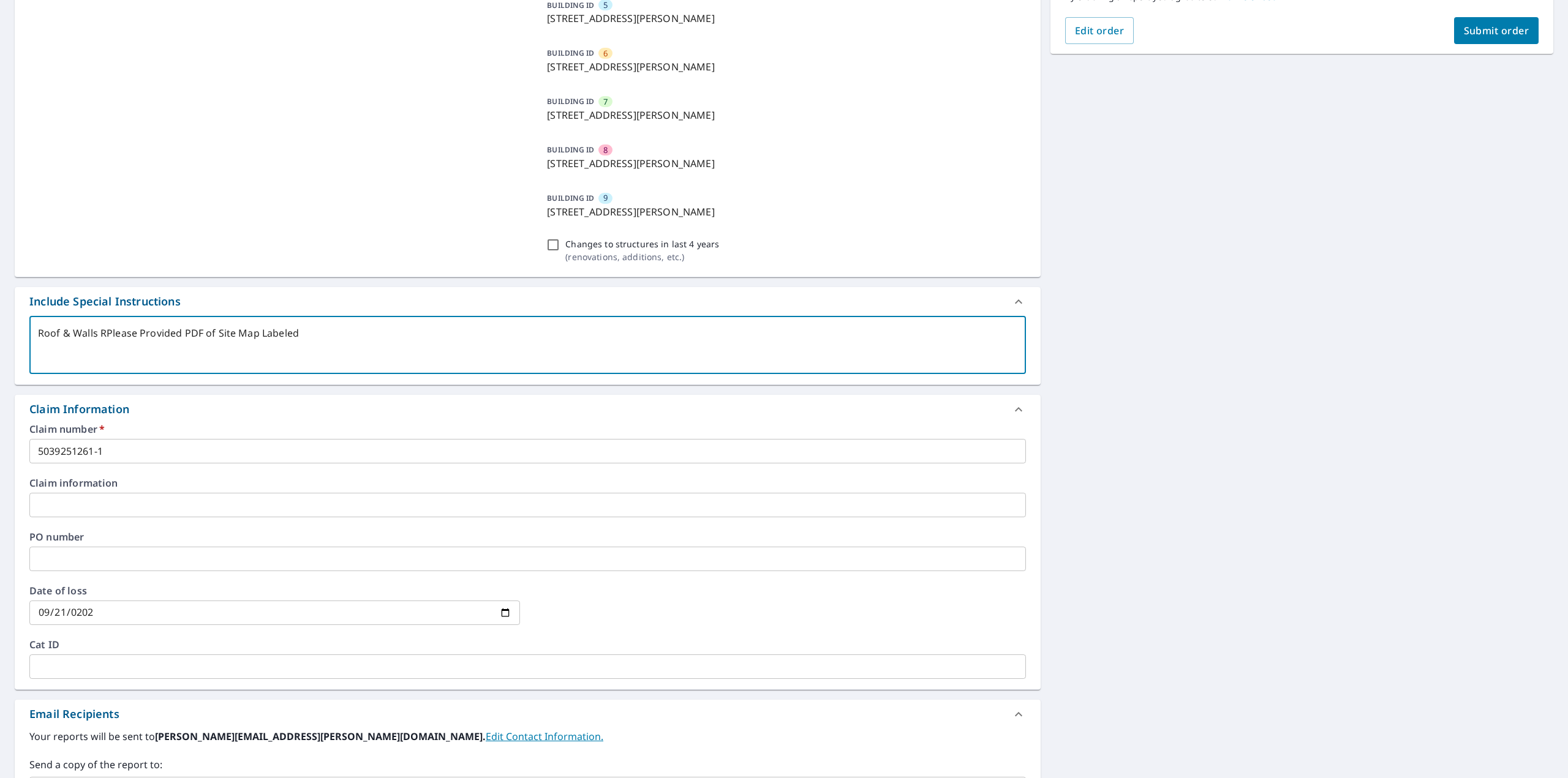
type textarea "x"
type textarea "Roof & Walls RepPlease Provided PDF of Site Map Labeled"
type textarea "x"
type textarea "Roof & Walls RepoPlease Provided PDF of Site Map Labeled"
type textarea "x"
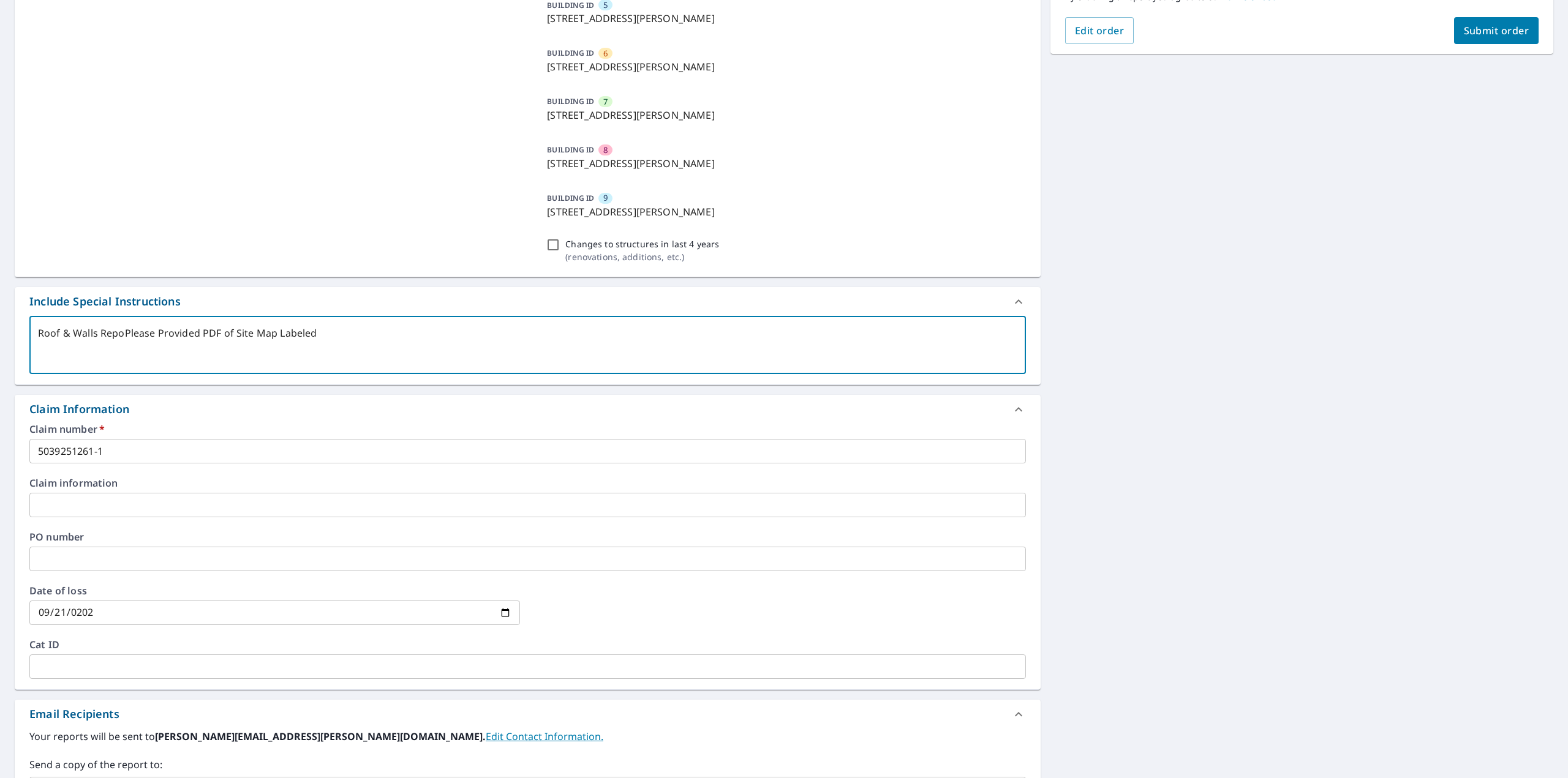
type textarea "Roof & Walls ReporPlease Provided PDF of Site Map Labeled"
type textarea "x"
type textarea "Roof & Walls ReportPlease Provided PDF of Site Map Labeled"
type textarea "x"
type textarea "Roof & Walls Report Please Provided PDF of Site Map Labeled"
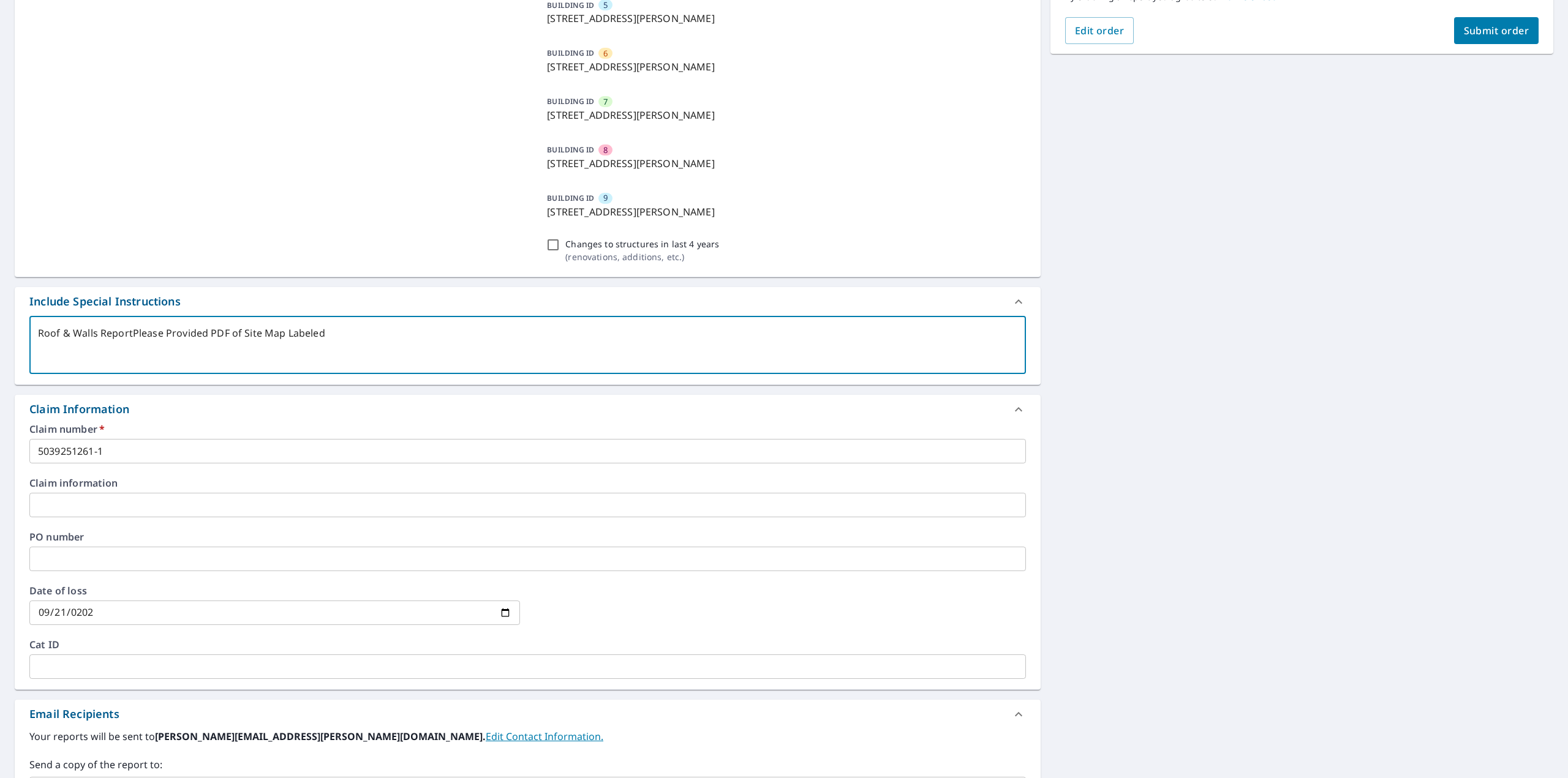
type textarea "x"
type textarea "Roof & Walls Report RPlease Provided PDF of Site Map Labeled"
type textarea "x"
type textarea "Roof & Walls Report RePlease Provided PDF of Site Map Labeled"
type textarea "x"
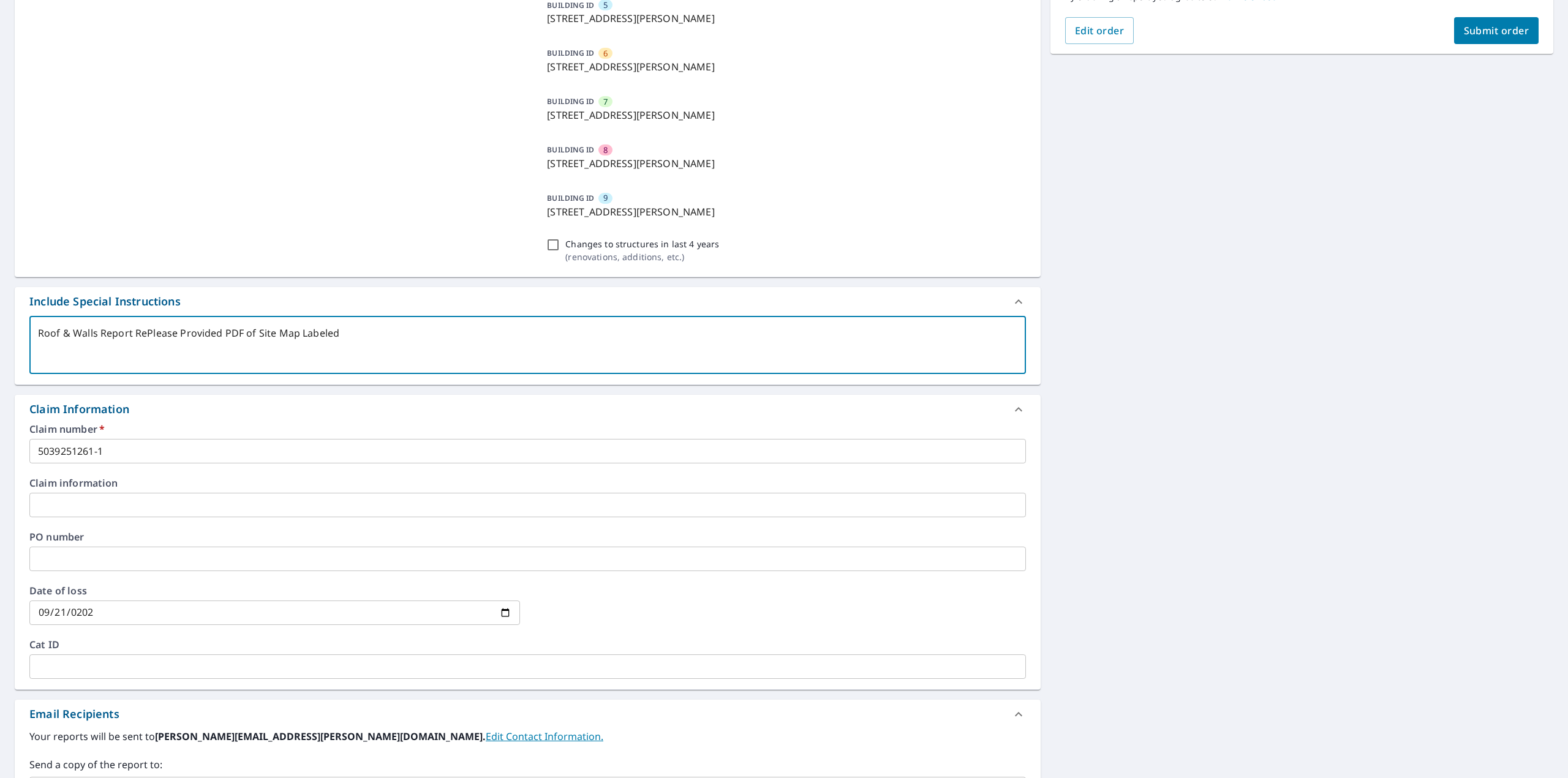
type textarea "Roof & Walls Report ReqPlease Provided PDF of Site Map Labeled"
type textarea "x"
type textarea "Roof & Walls Report RequPlease Provided PDF of Site Map Labeled"
type textarea "x"
type textarea "Roof & Walls Report RequePlease Provided PDF of Site Map Labeled"
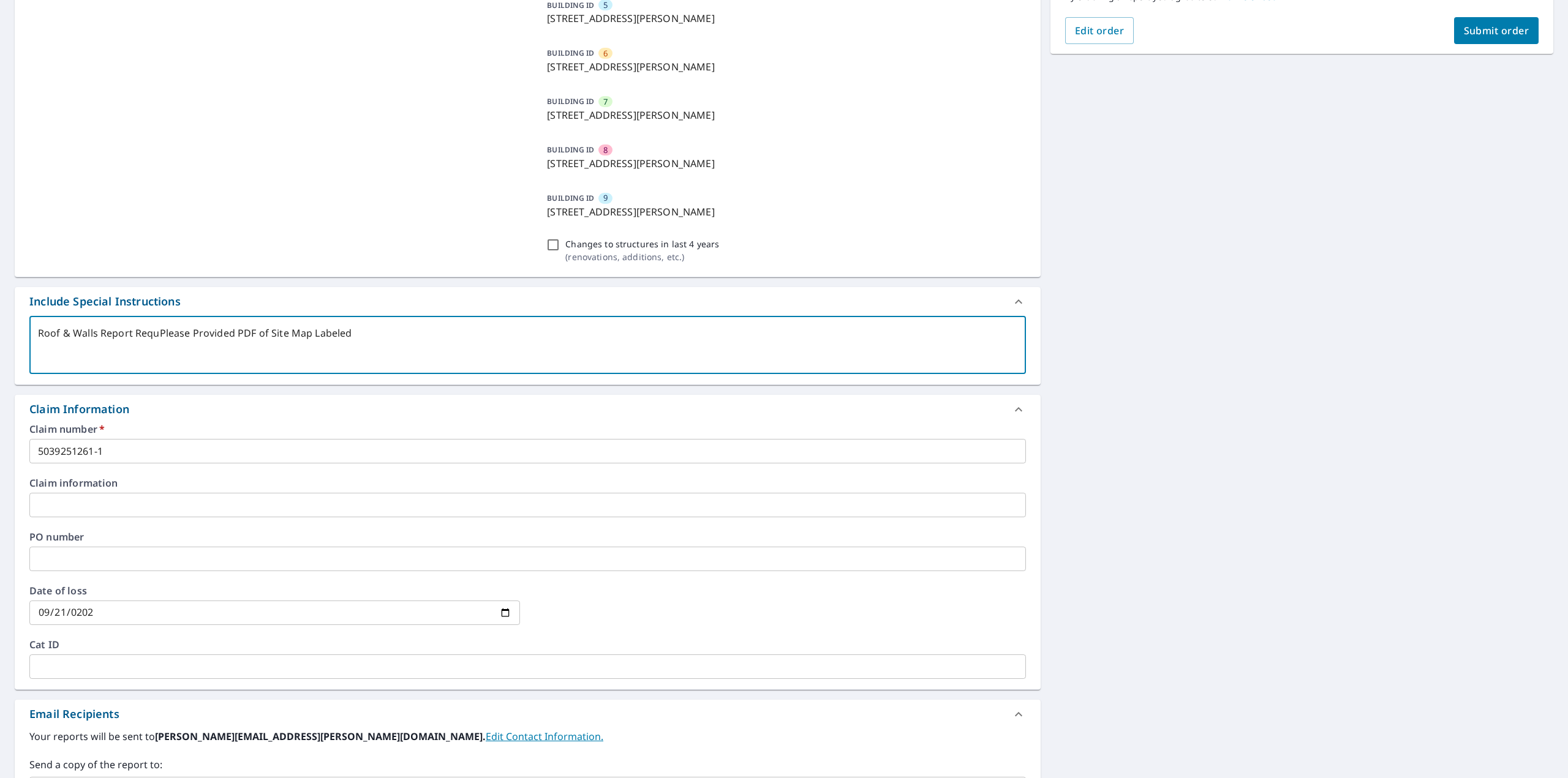
type textarea "x"
type textarea "Roof & Walls Report RequesPlease Provided PDF of Site Map Labeled"
type textarea "x"
type textarea "Roof & Walls Report RequestPlease Provided PDF of Site Map Labeled"
type textarea "x"
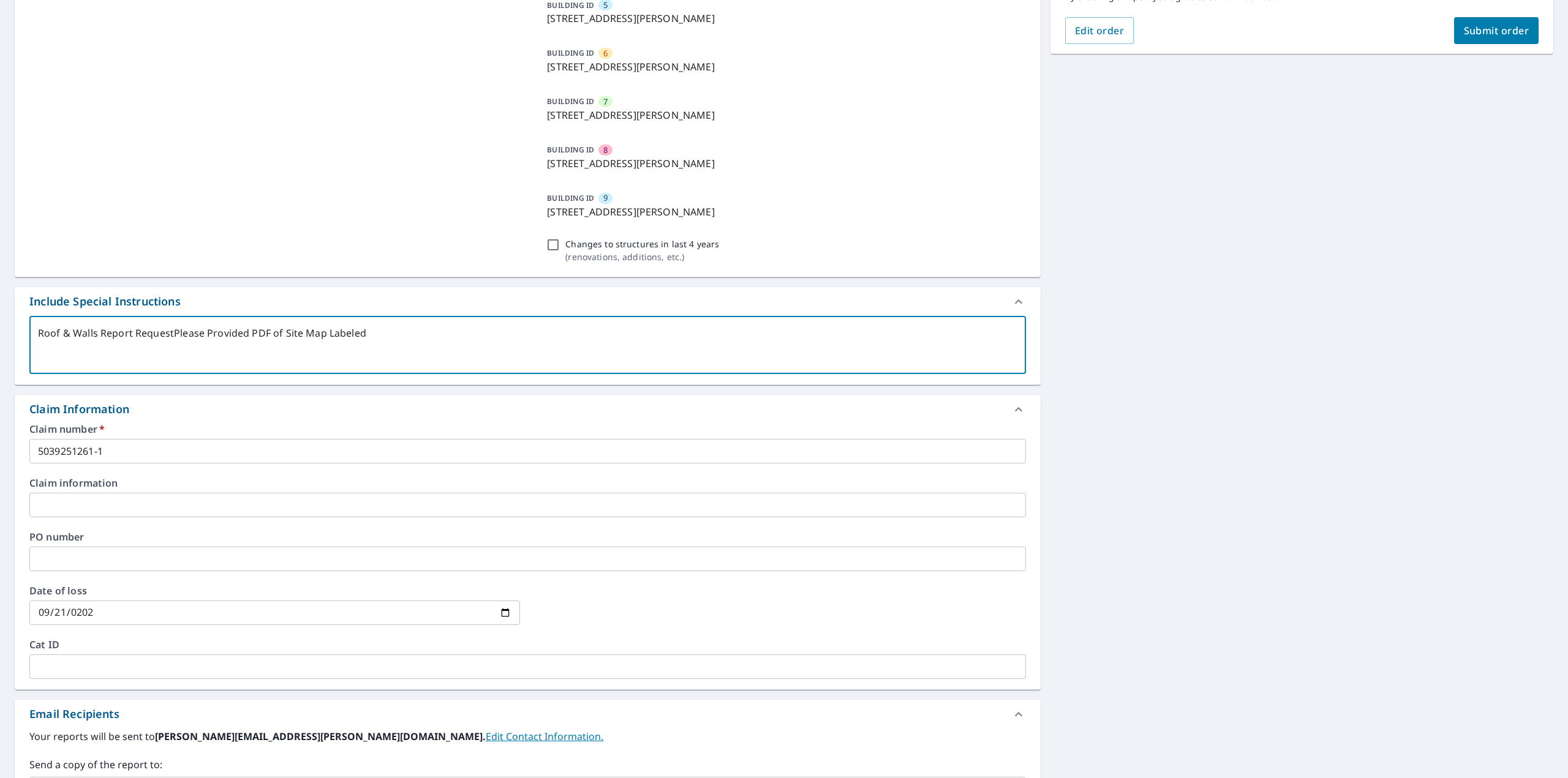
type textarea "Roof & Walls Report RequestePlease Provided PDF of Site Map Labeled"
type textarea "x"
type textarea "Roof & Walls Report RequestedPlease Provided PDF of Site Map Labeled"
type textarea "x"
type textarea "Roof & Walls Report Requested Please Provided PDF of Site Map Labeled"
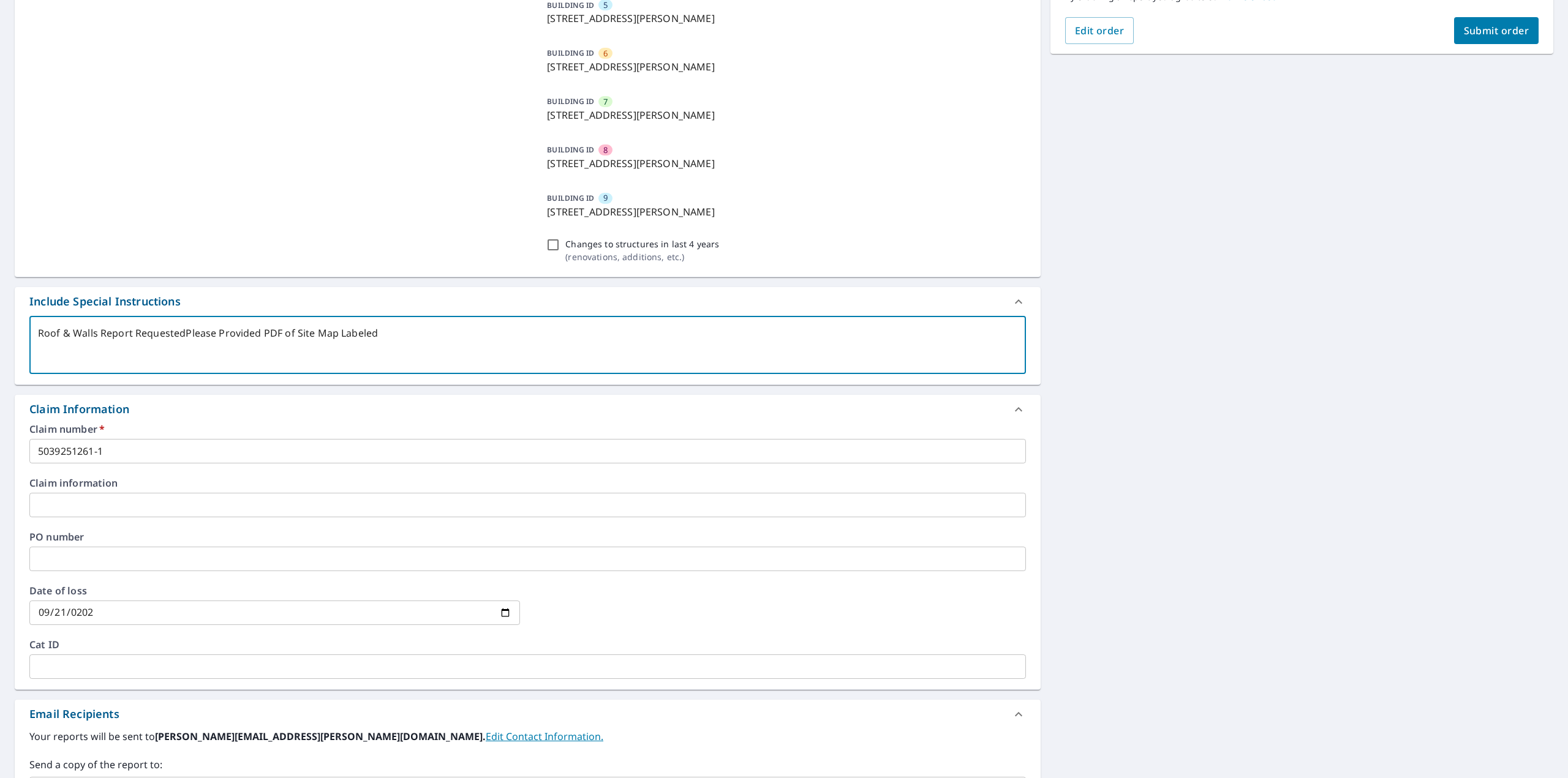
type textarea "x"
type textarea "Roof & Walls Report Requested oPlease Provided PDF of Site Map Labeled"
type textarea "x"
type textarea "Roof & Walls Report Requested onPlease Provided PDF of Site Map Labeled"
type textarea "x"
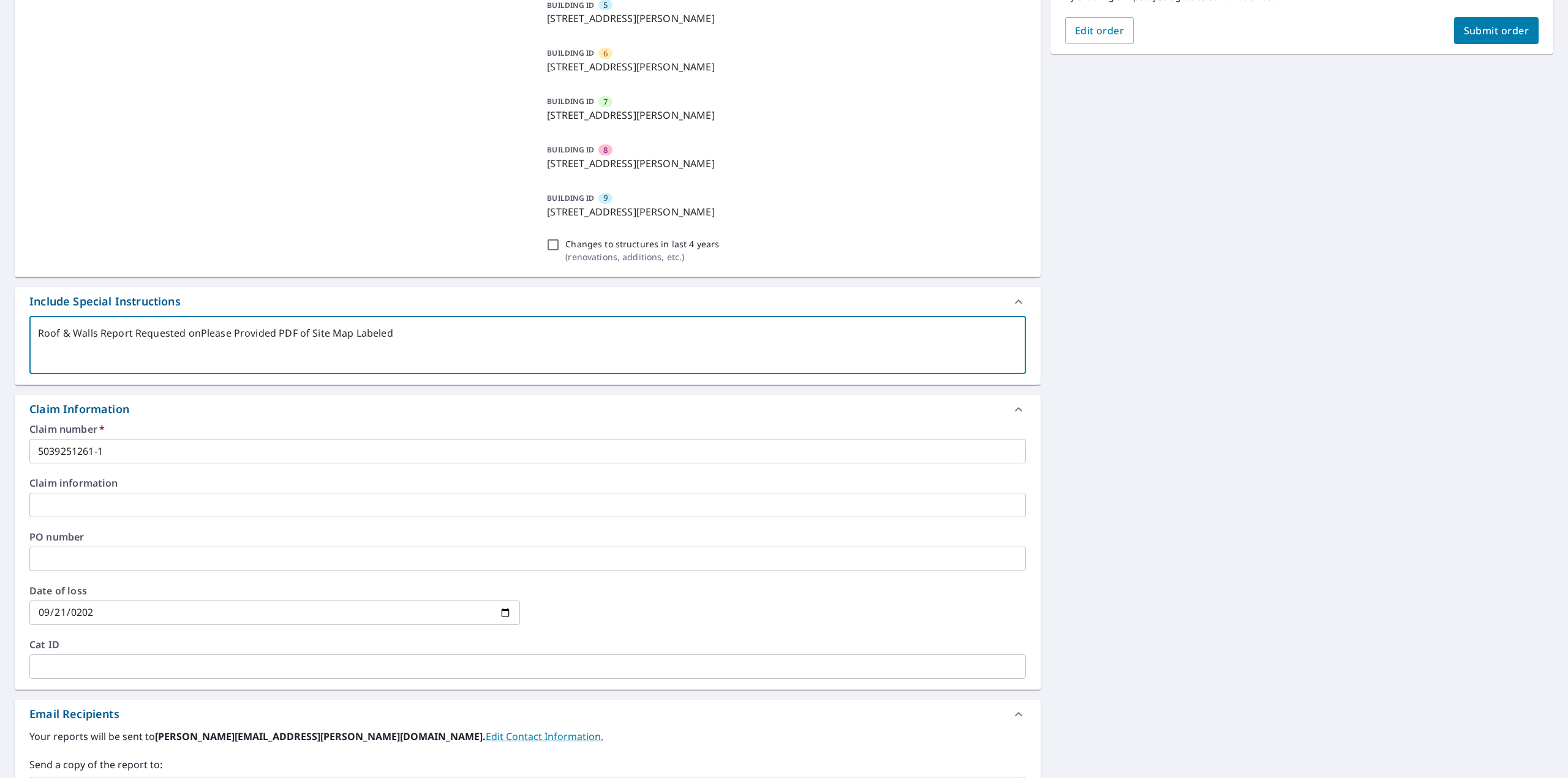
type textarea "Roof & Walls Report Requested on Please Provided PDF of Site Map Labeled"
type textarea "x"
type textarea "Roof & Walls Report Requested on APlease Provided PDF of Site Map Labeled"
type textarea "x"
type textarea "Roof & Walls Report Requested on AlPlease Provided PDF of Site Map Labeled"
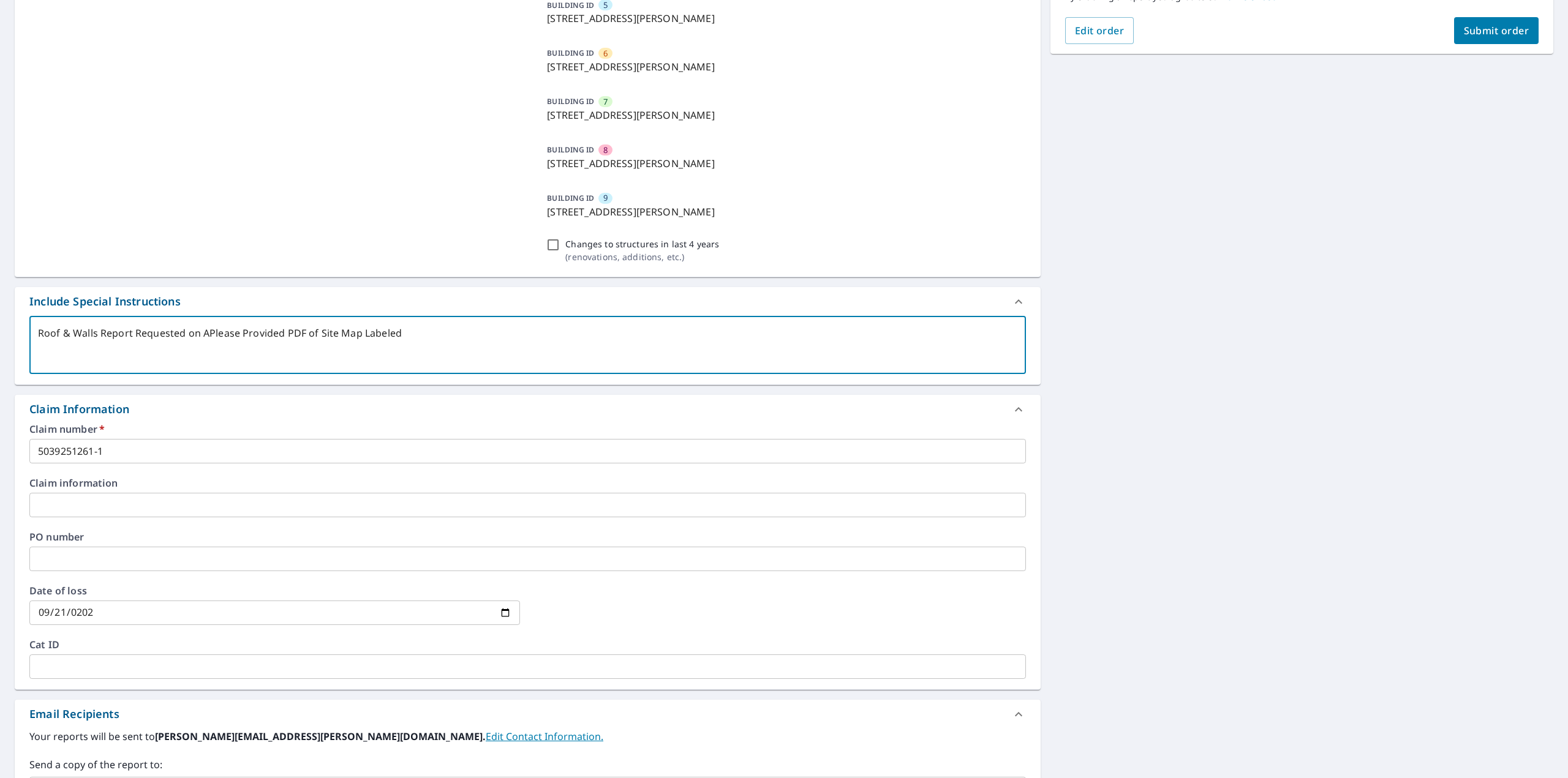
type textarea "x"
type textarea "Roof & Walls Report Requested on AllPlease Provided PDF of Site Map Labeled"
type textarea "x"
type textarea "Roof & Walls Report Requested on All Please Provided PDF of Site Map Labeled"
type textarea "x"
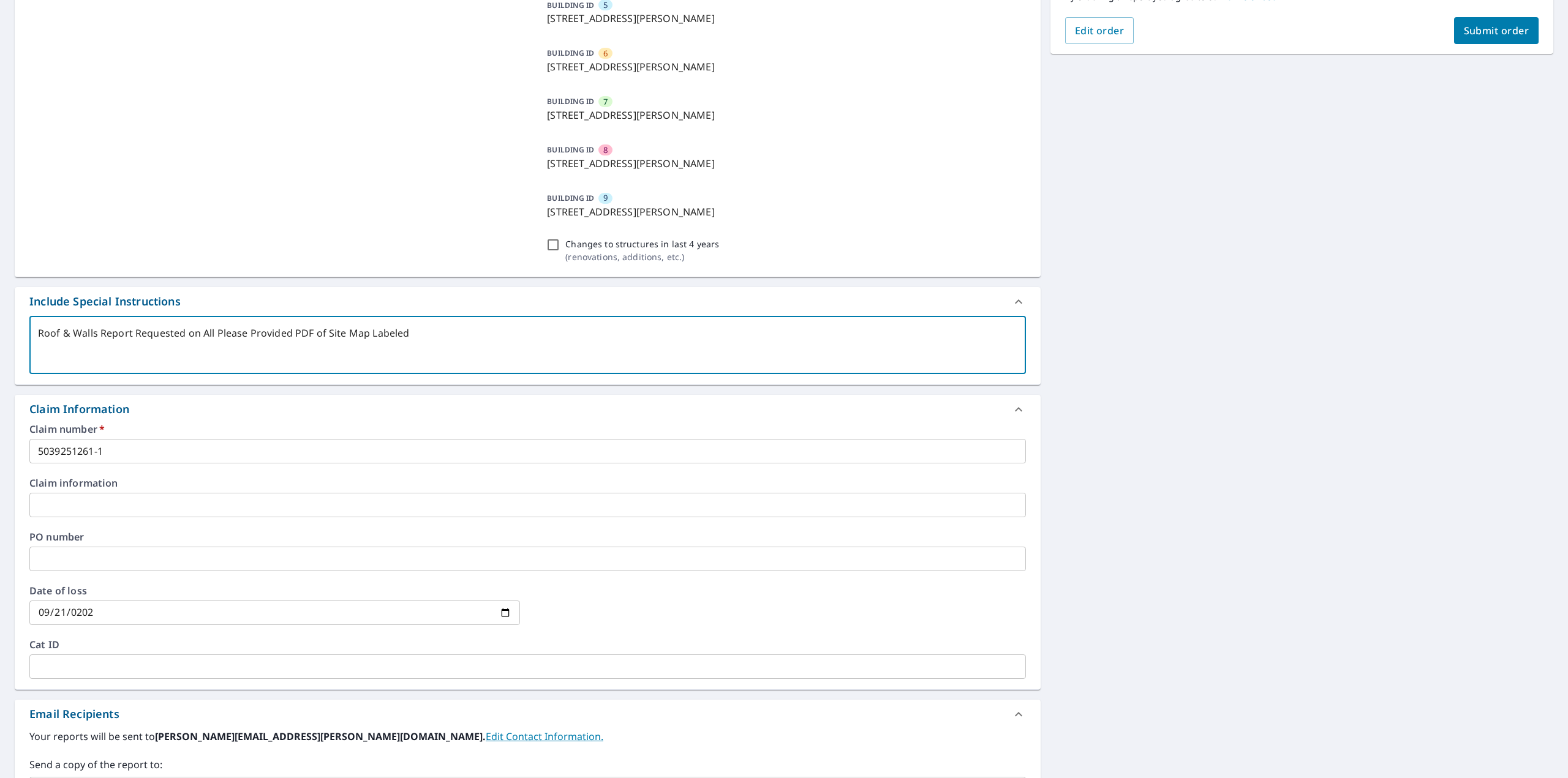
type textarea "Roof & Walls Report Requested on All BPlease Provided PDF of Site Map Labeled"
click at [364, 332] on textarea "Roof & Walls Report Requested on All Buildings - Please Provided PDF of Site Ma…" at bounding box center [527, 344] width 979 height 35
click at [444, 334] on textarea "Roof & Walls Report Requested on All Buildings - Please Provided PDF Copy of Si…" at bounding box center [527, 344] width 979 height 35
drag, startPoint x: 497, startPoint y: 332, endPoint x: 442, endPoint y: 339, distance: 55.4
click at [442, 339] on textarea "Roof & Walls Report Requested on All Buildings - Please Provided PDF Copy of Si…" at bounding box center [527, 344] width 979 height 35
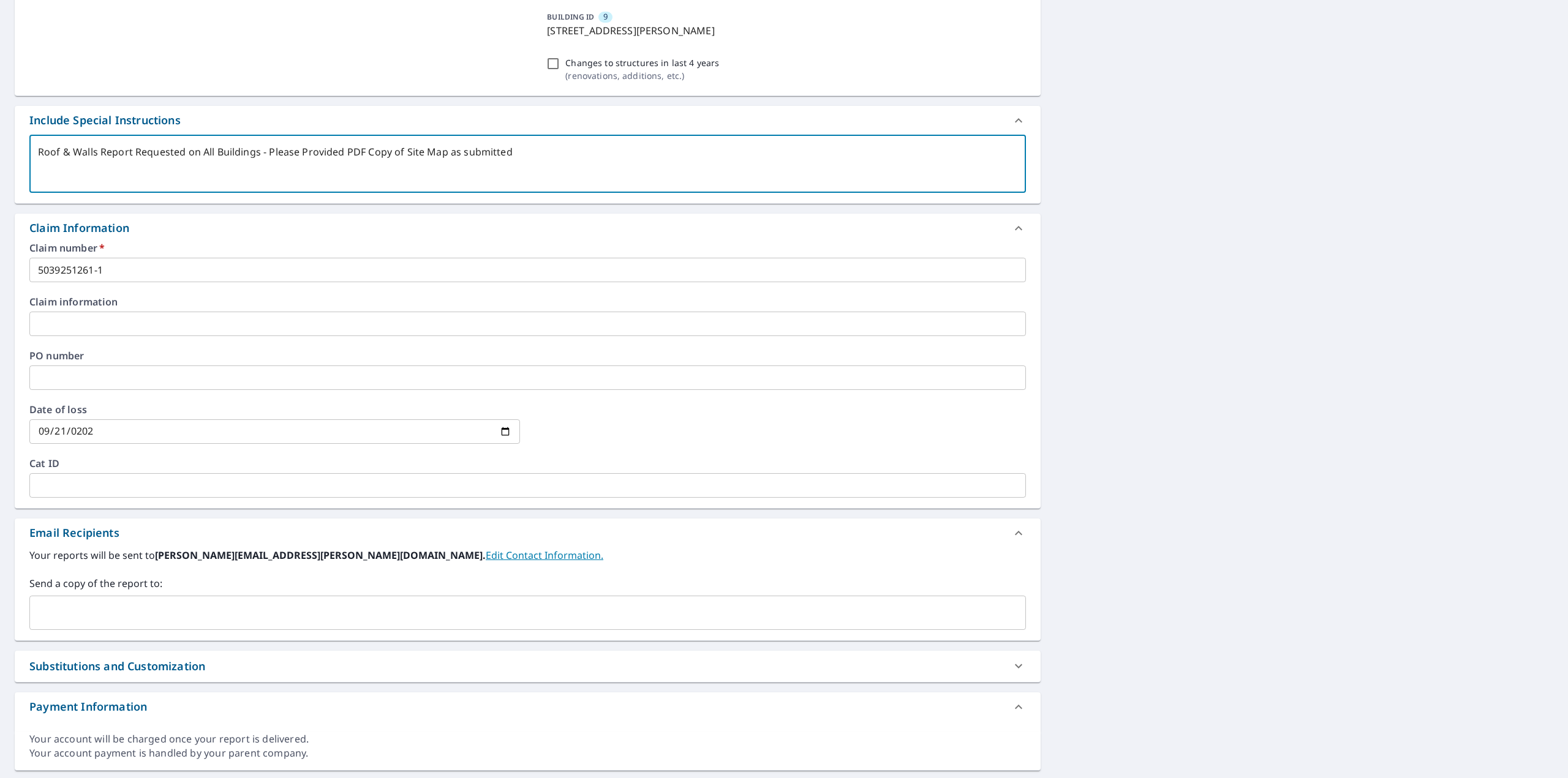
scroll to position [551, 0]
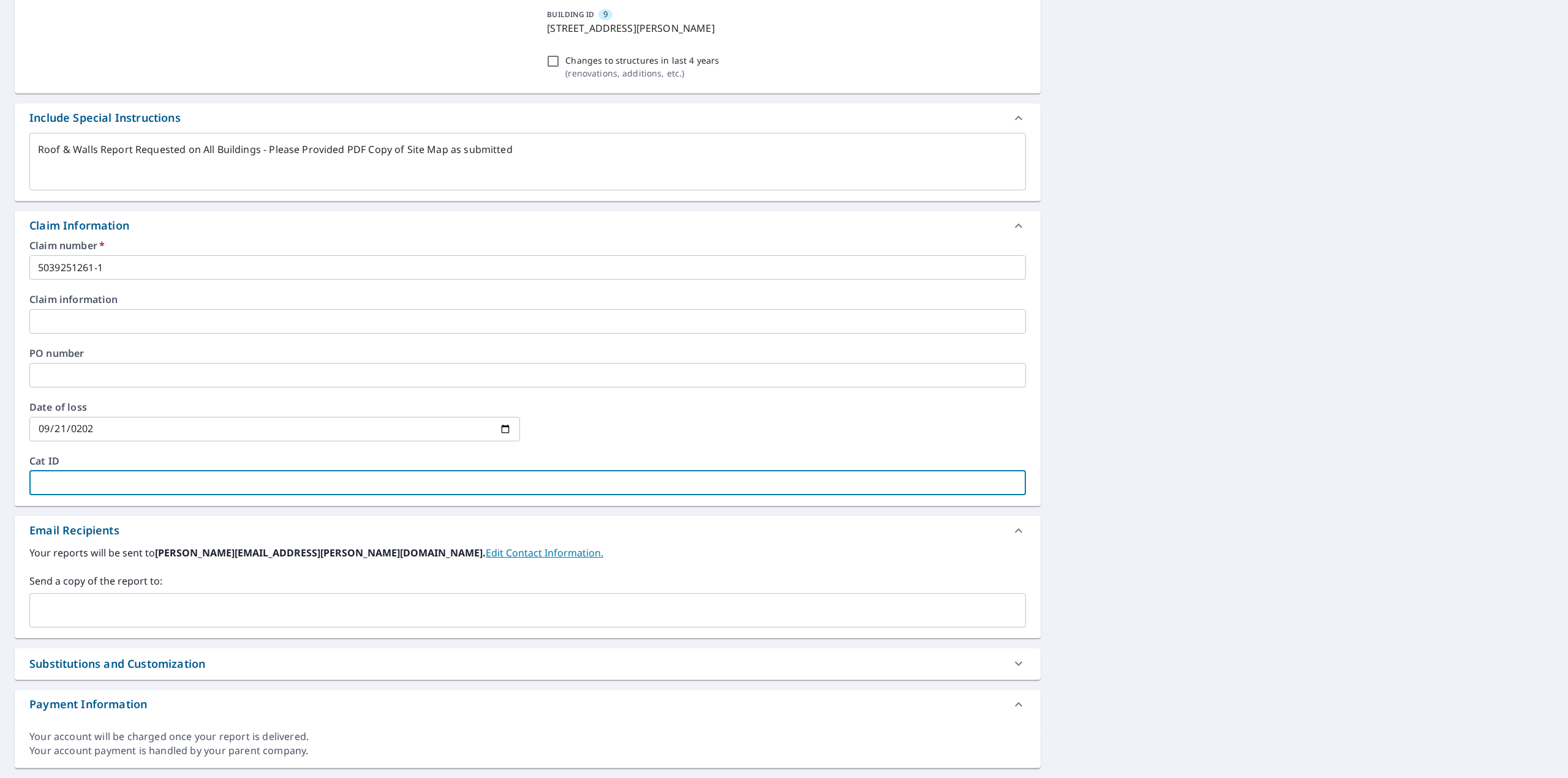
click at [150, 481] on input "text" at bounding box center [527, 483] width 997 height 24
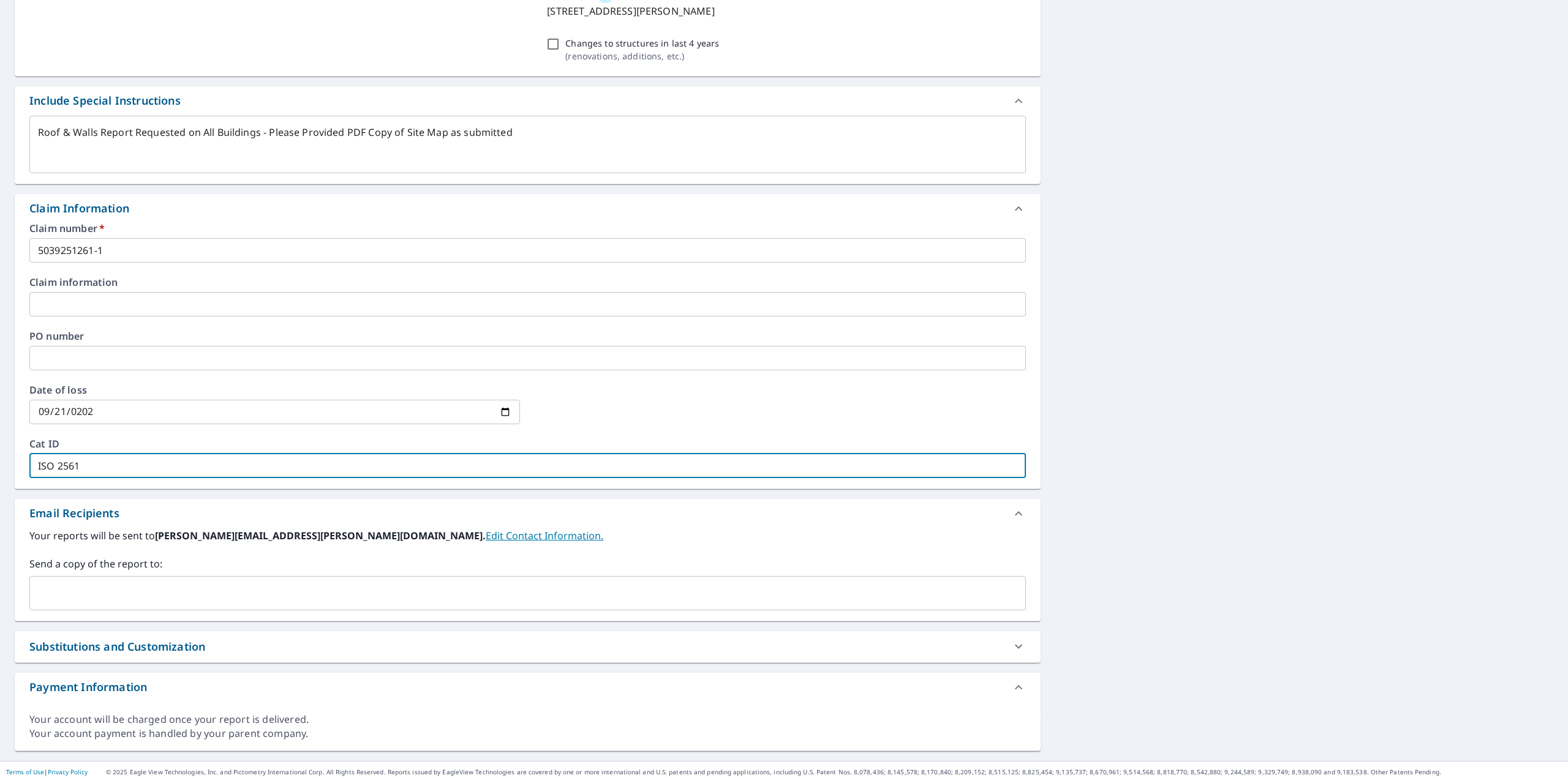
scroll to position [573, 0]
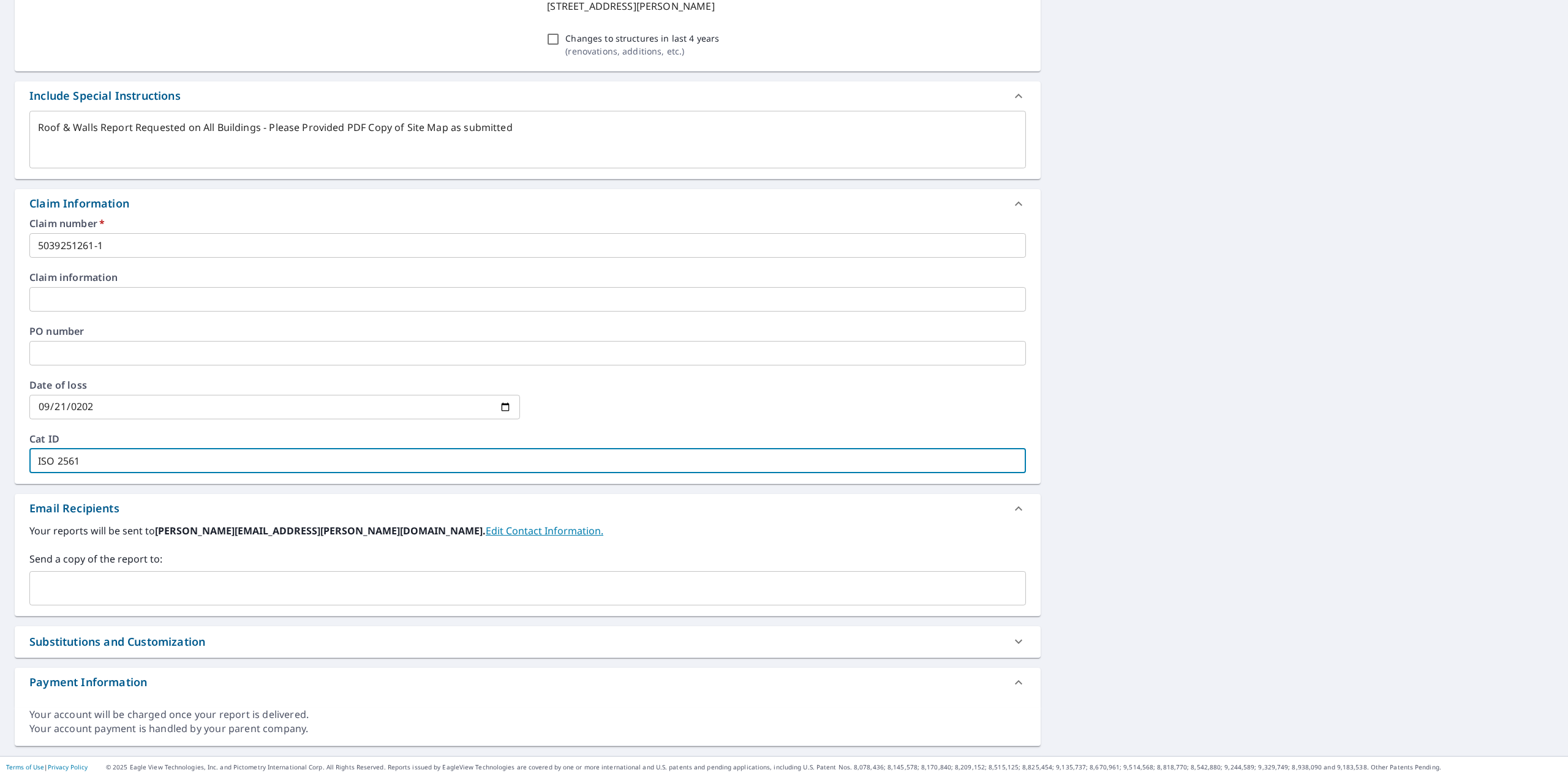
click at [1015, 641] on icon at bounding box center [1019, 642] width 7 height 4
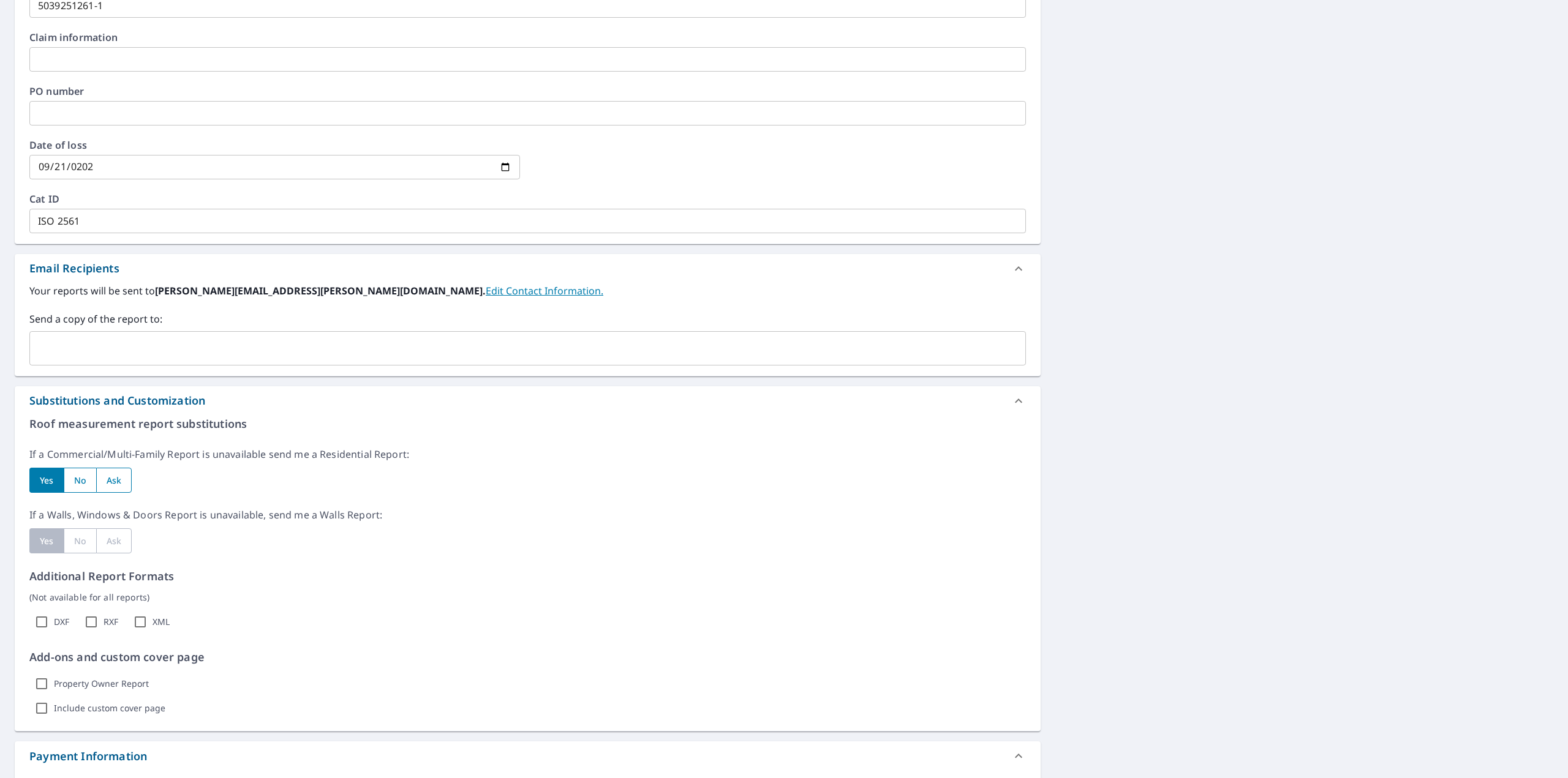
scroll to position [818, 0]
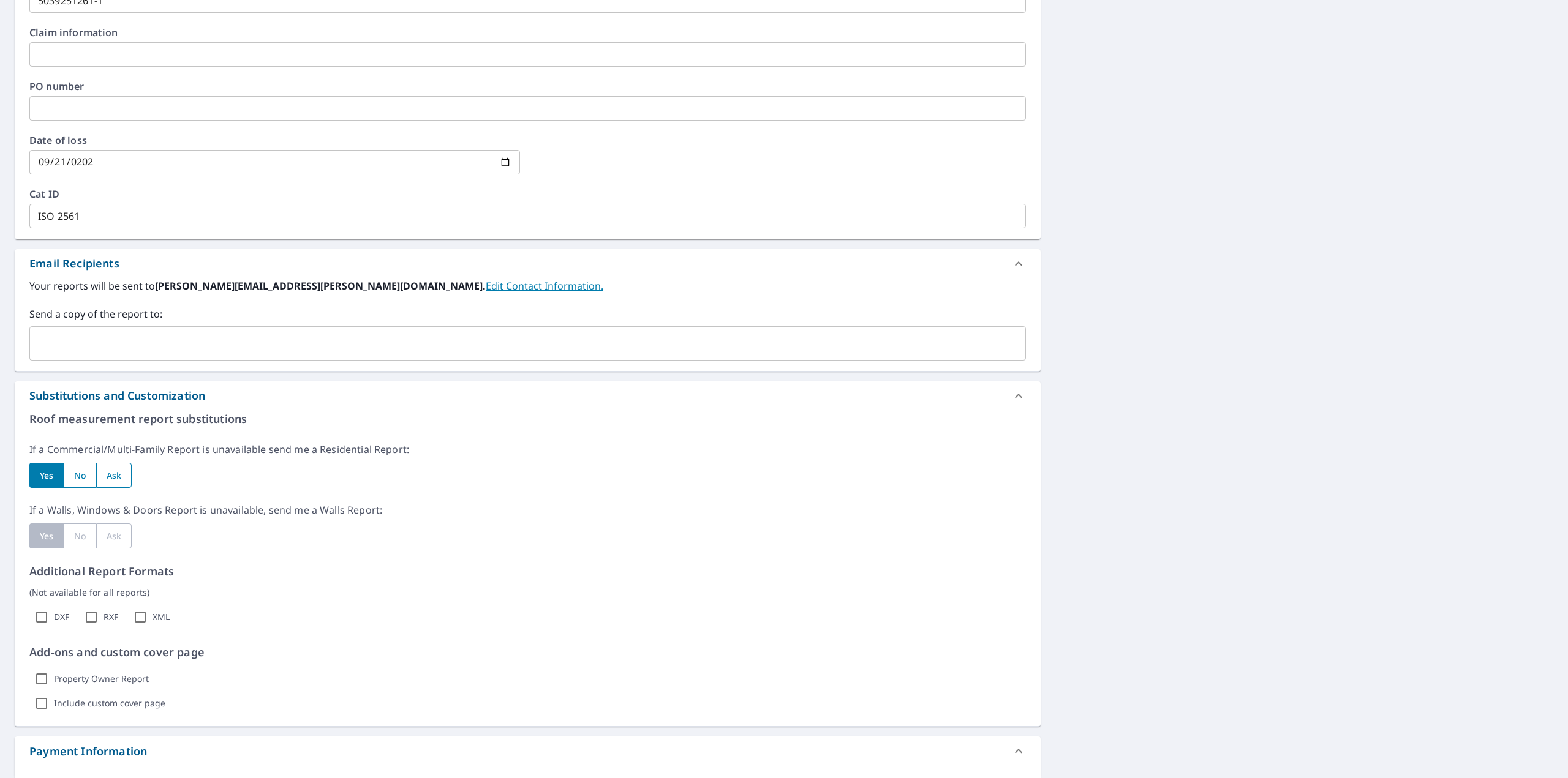
click at [51, 539] on div "Yes" at bounding box center [46, 536] width 34 height 25
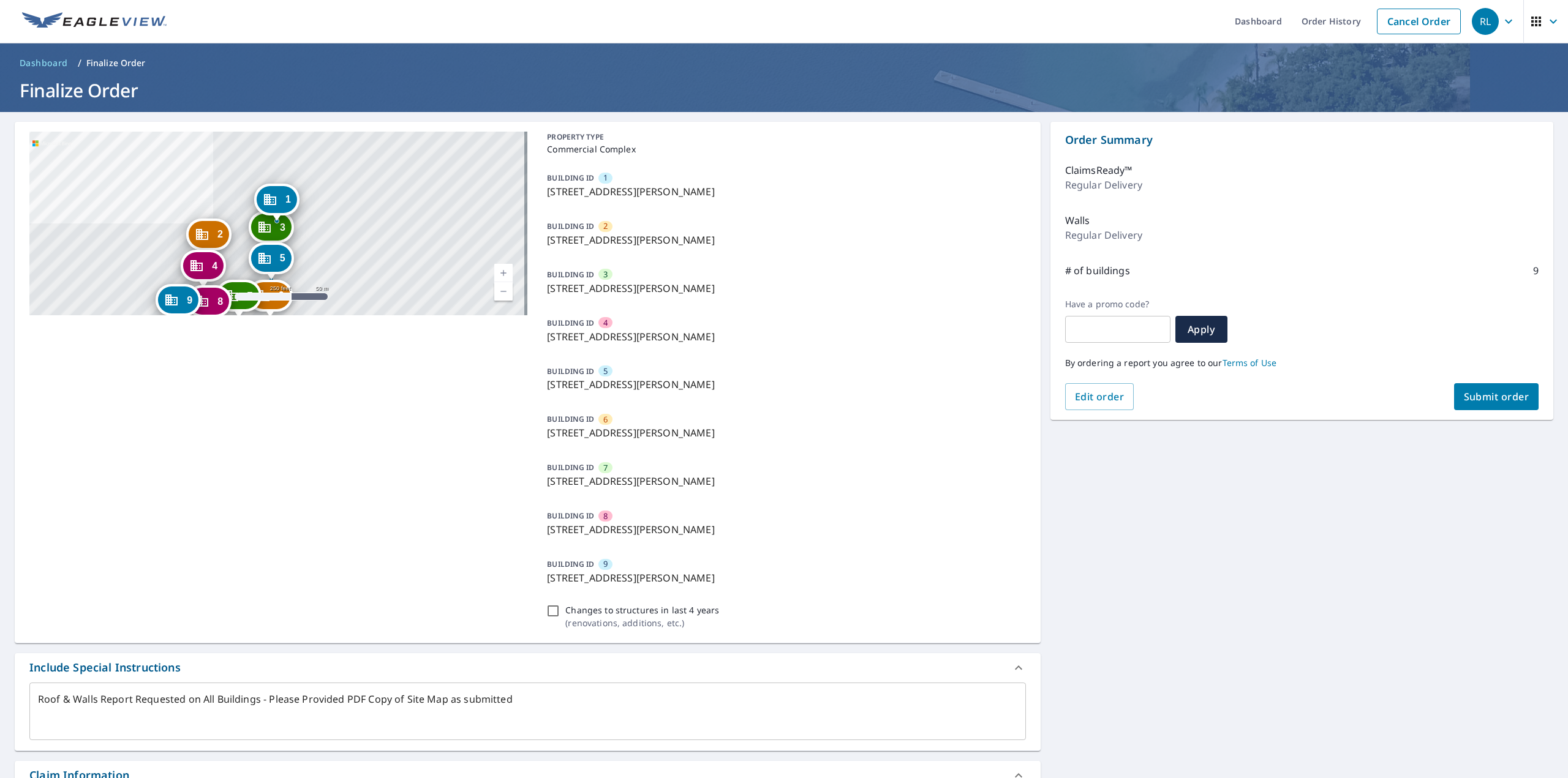
scroll to position [0, 0]
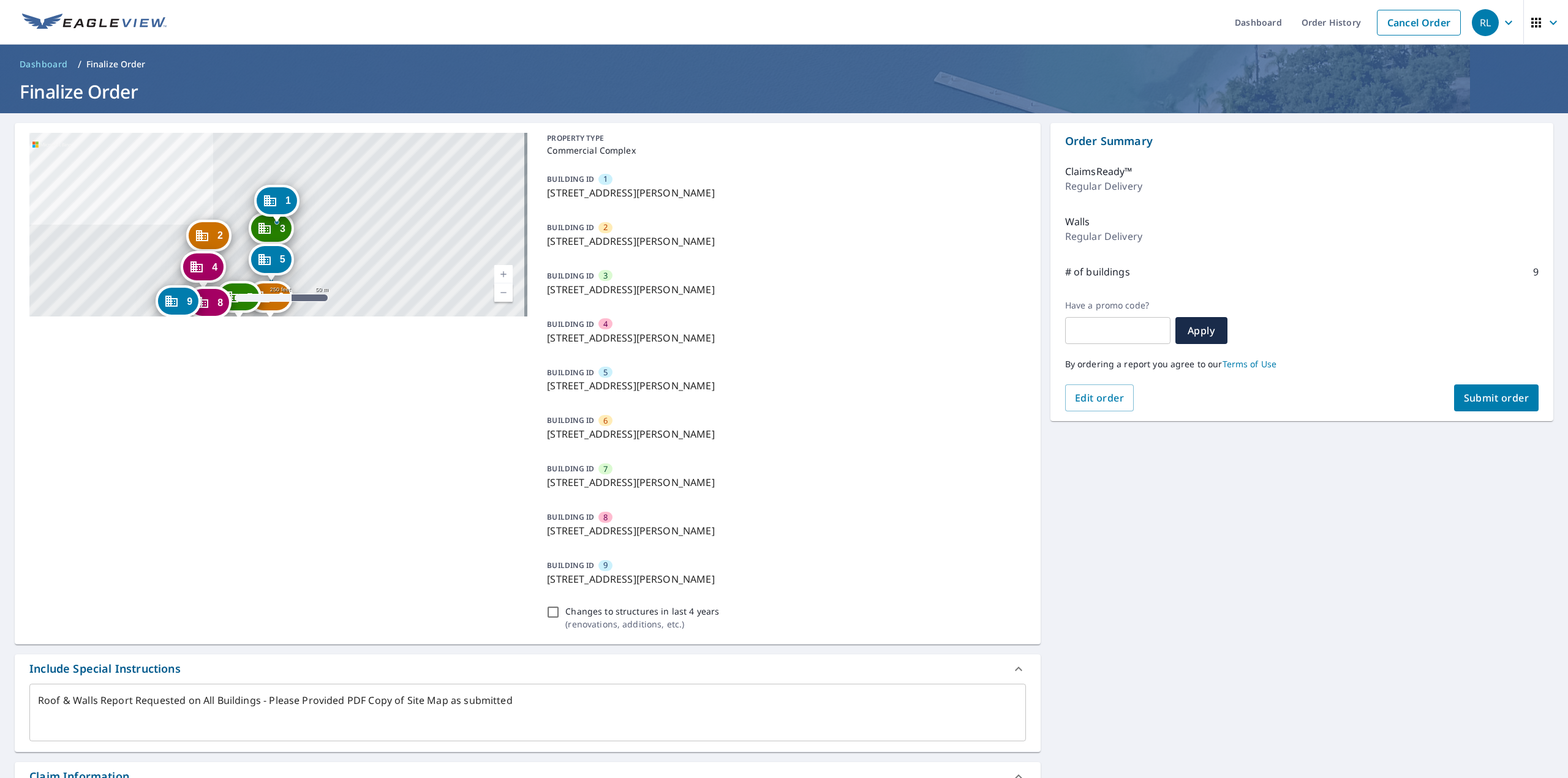
click at [1485, 400] on span "Submit order" at bounding box center [1497, 398] width 66 height 14
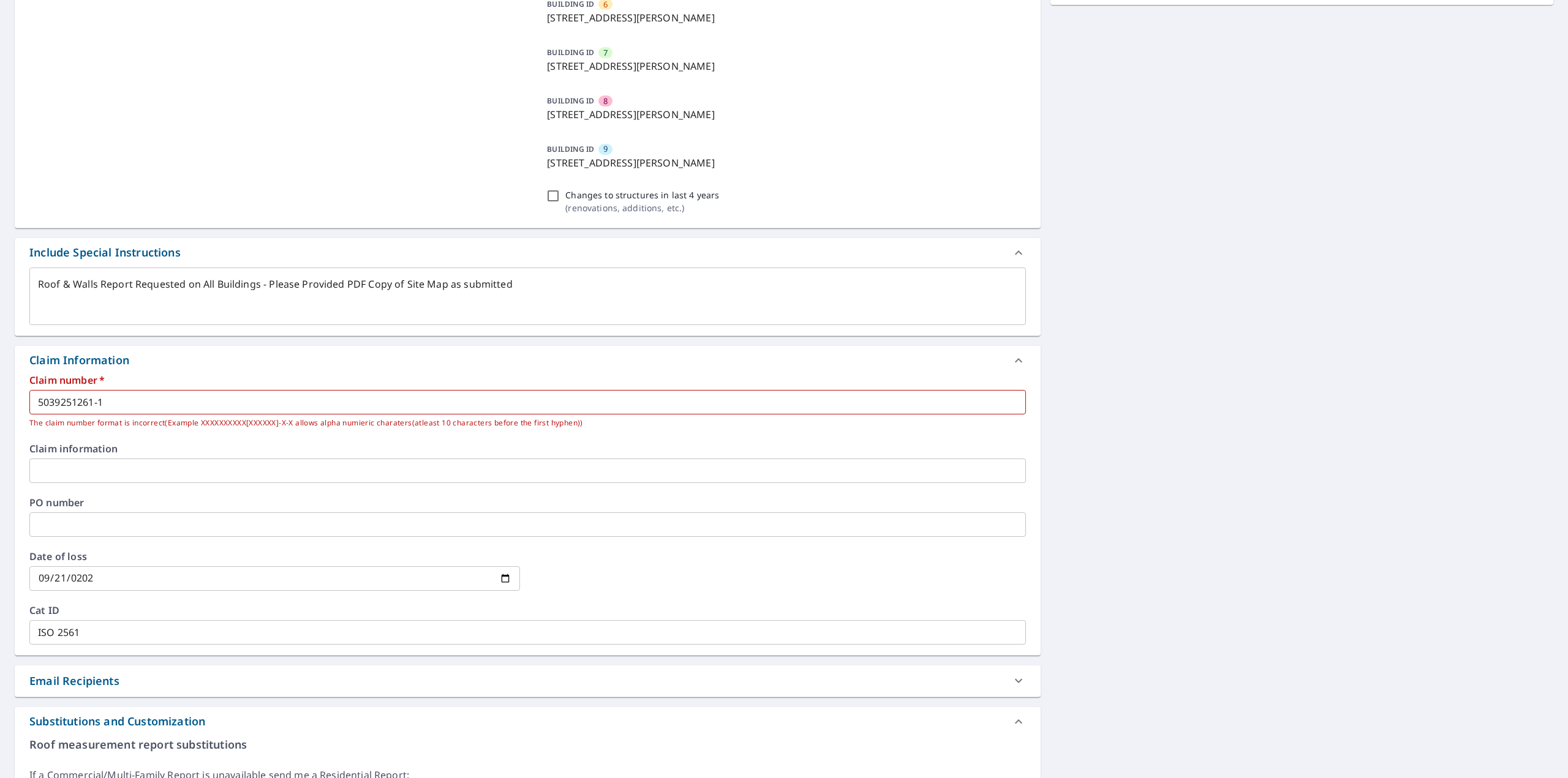
scroll to position [429, 0]
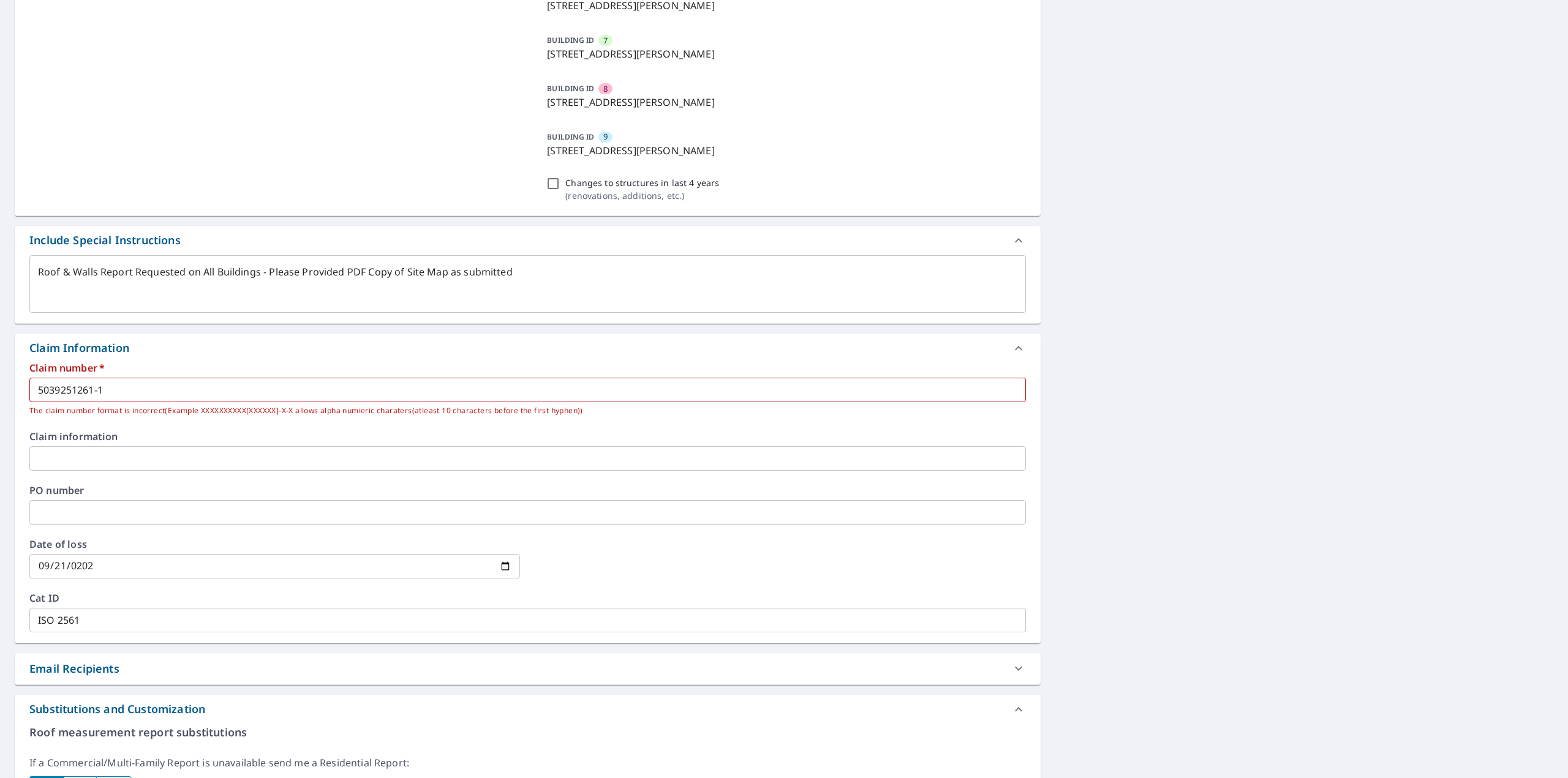
click at [137, 387] on input "5039251261-1" at bounding box center [527, 390] width 997 height 24
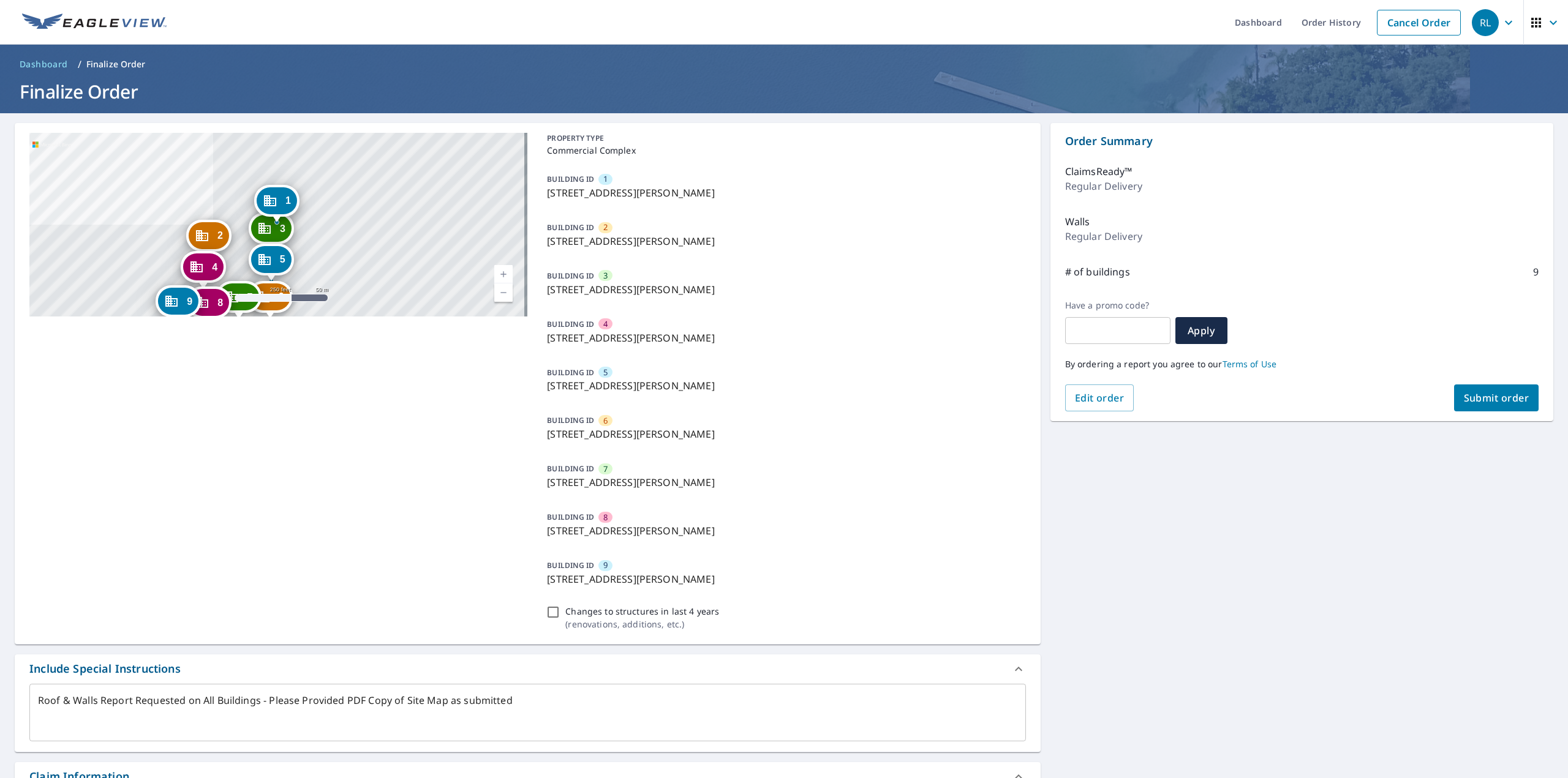
click at [1490, 399] on span "Submit order" at bounding box center [1497, 398] width 66 height 14
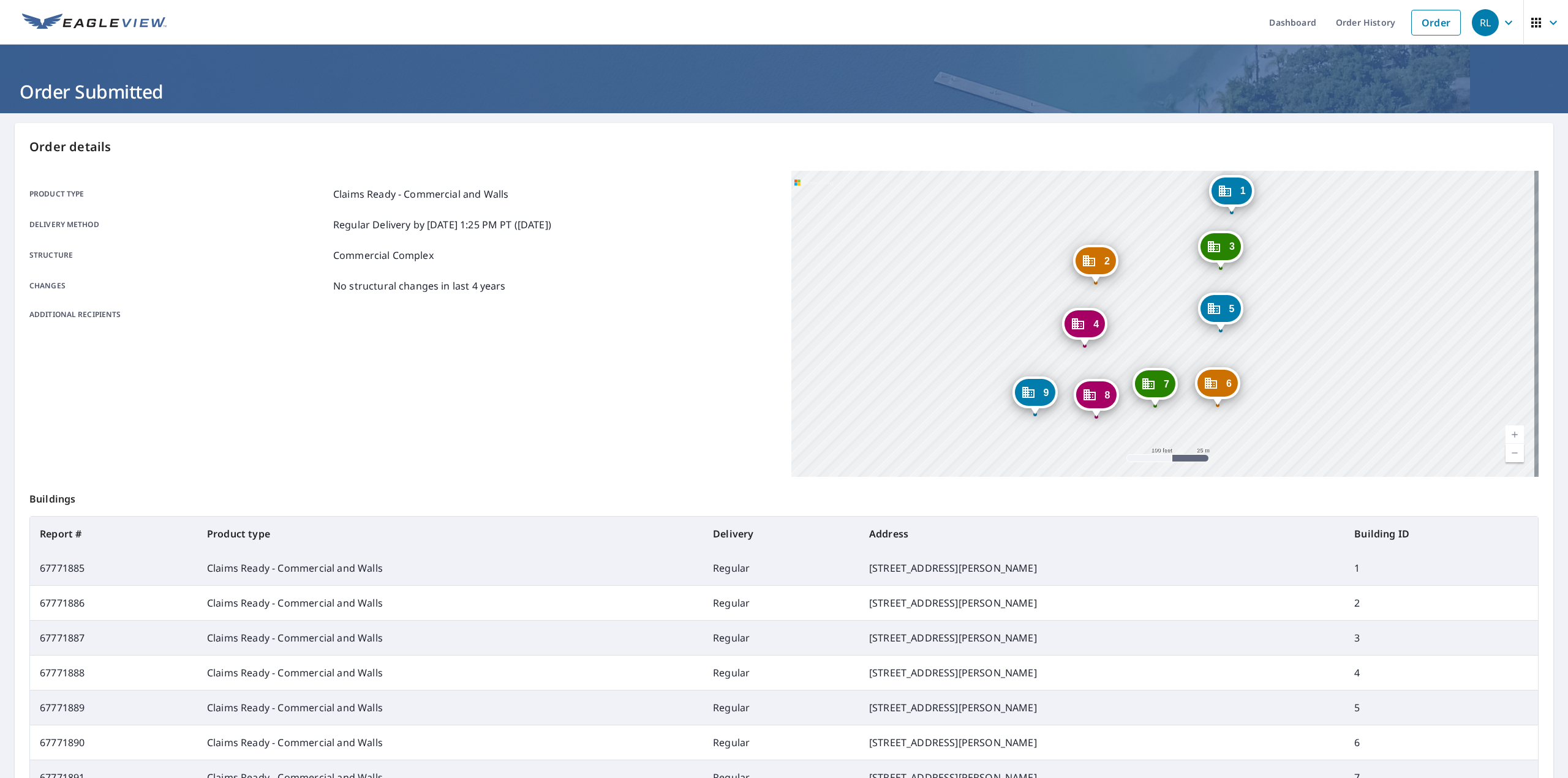
drag, startPoint x: 1085, startPoint y: 396, endPoint x: 1273, endPoint y: 375, distance: 189.2
click at [1273, 375] on div "2 [STREET_ADDRESS][PERSON_NAME] 3 8622 [GEOGRAPHIC_DATA][PERSON_NAME] 4 [GEOGRA…" at bounding box center [1166, 324] width 748 height 306
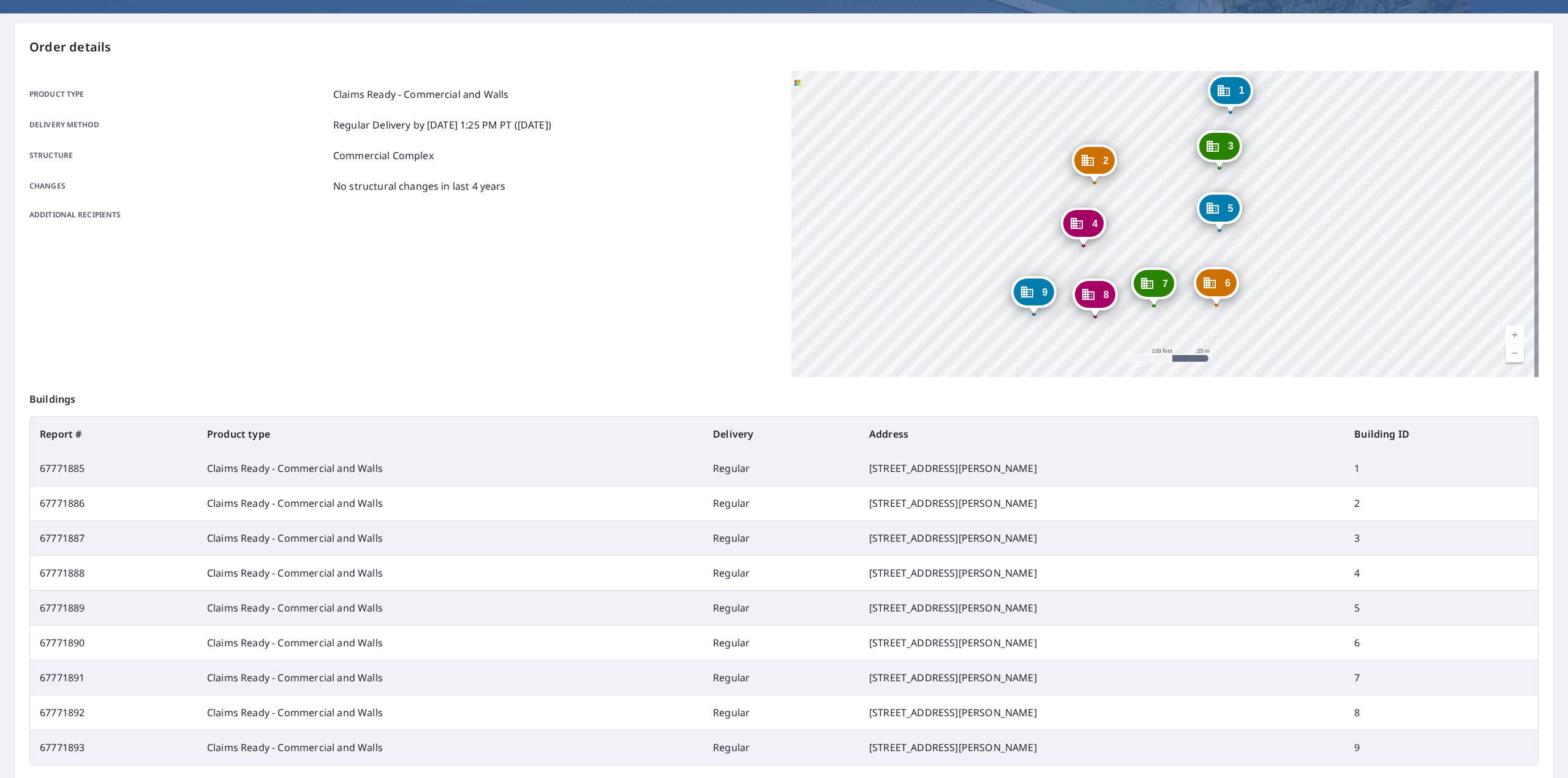
scroll to position [213, 0]
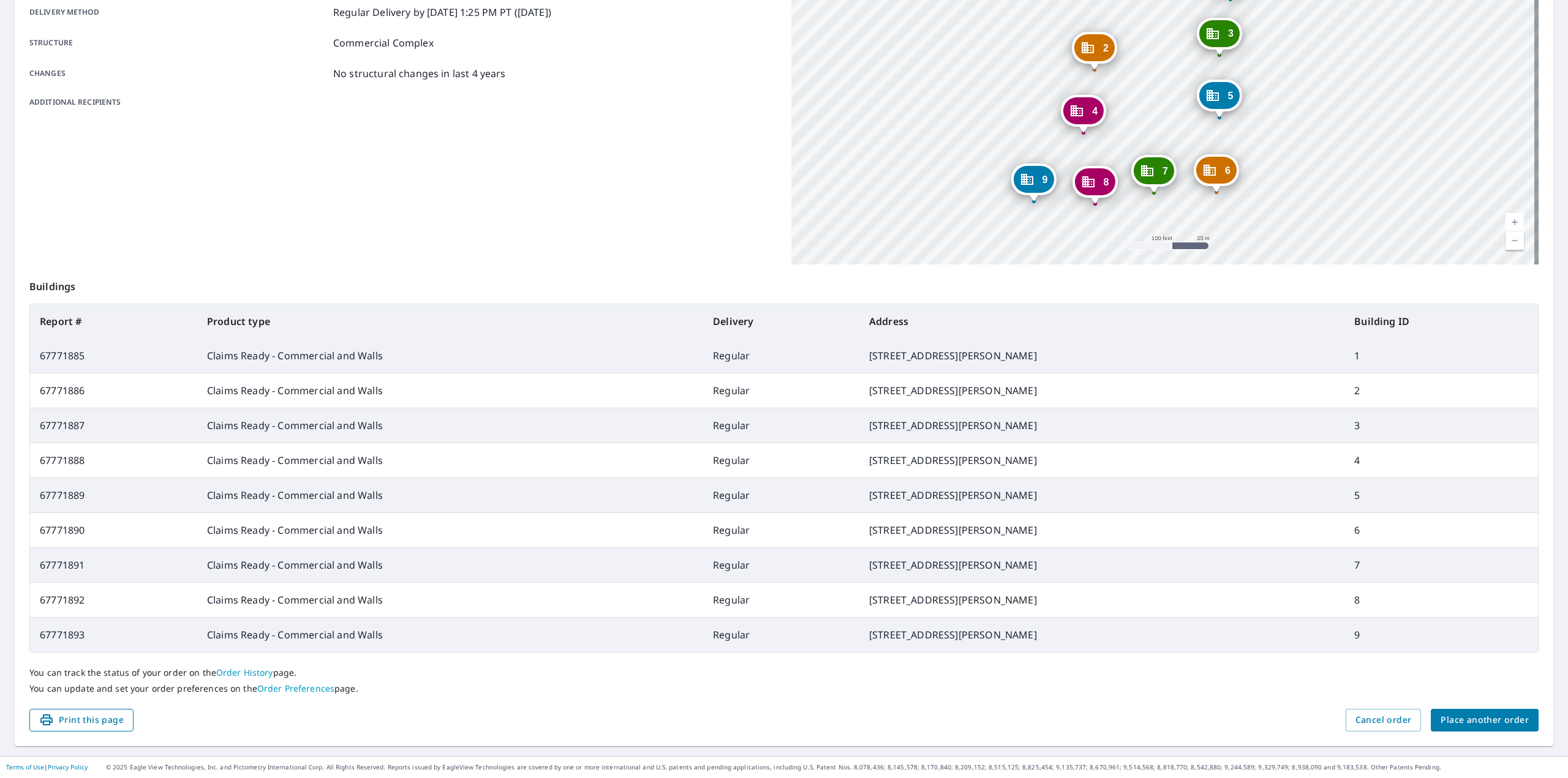
click at [90, 718] on span "Print this page" at bounding box center [81, 720] width 85 height 15
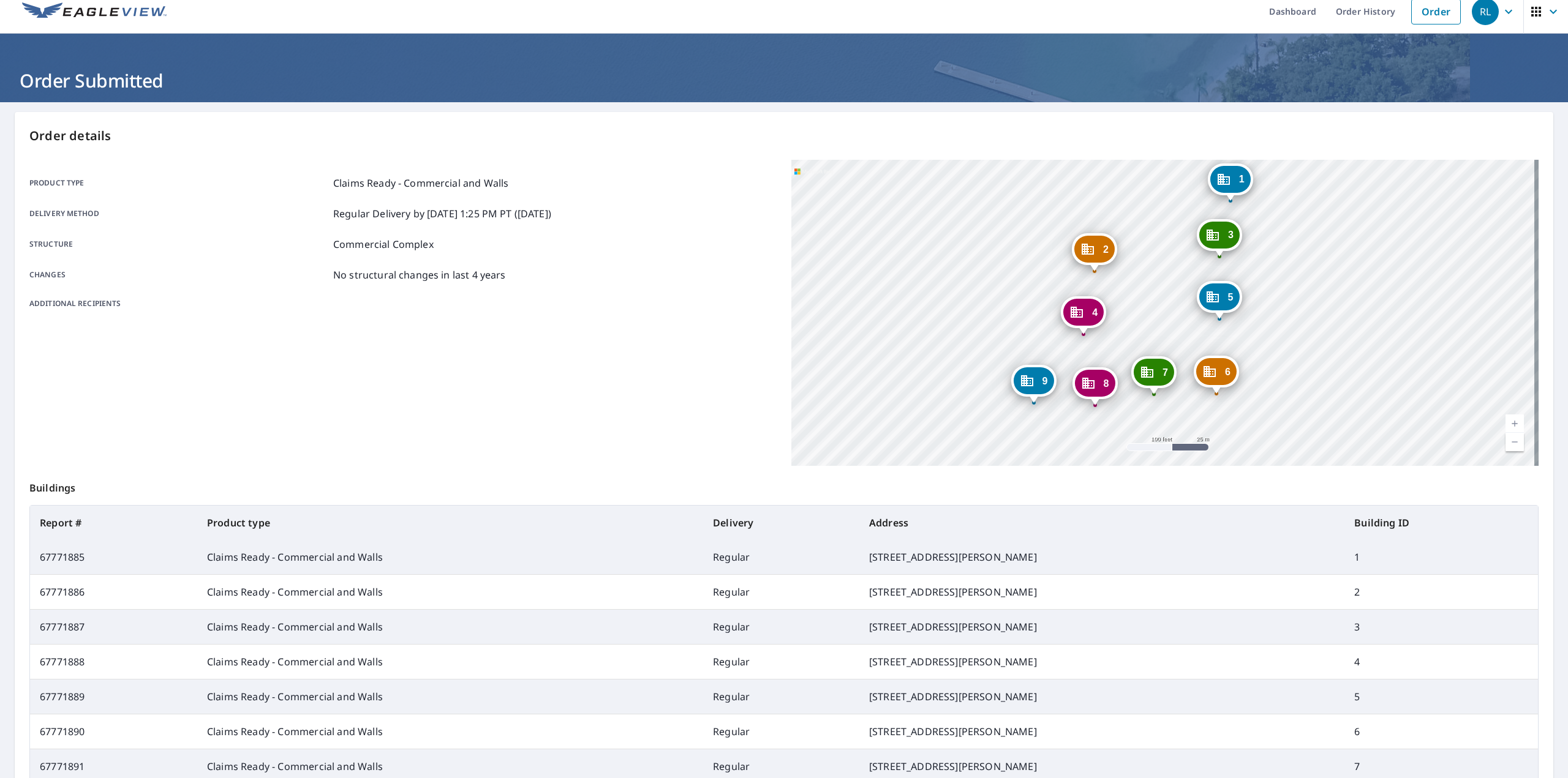
scroll to position [0, 0]
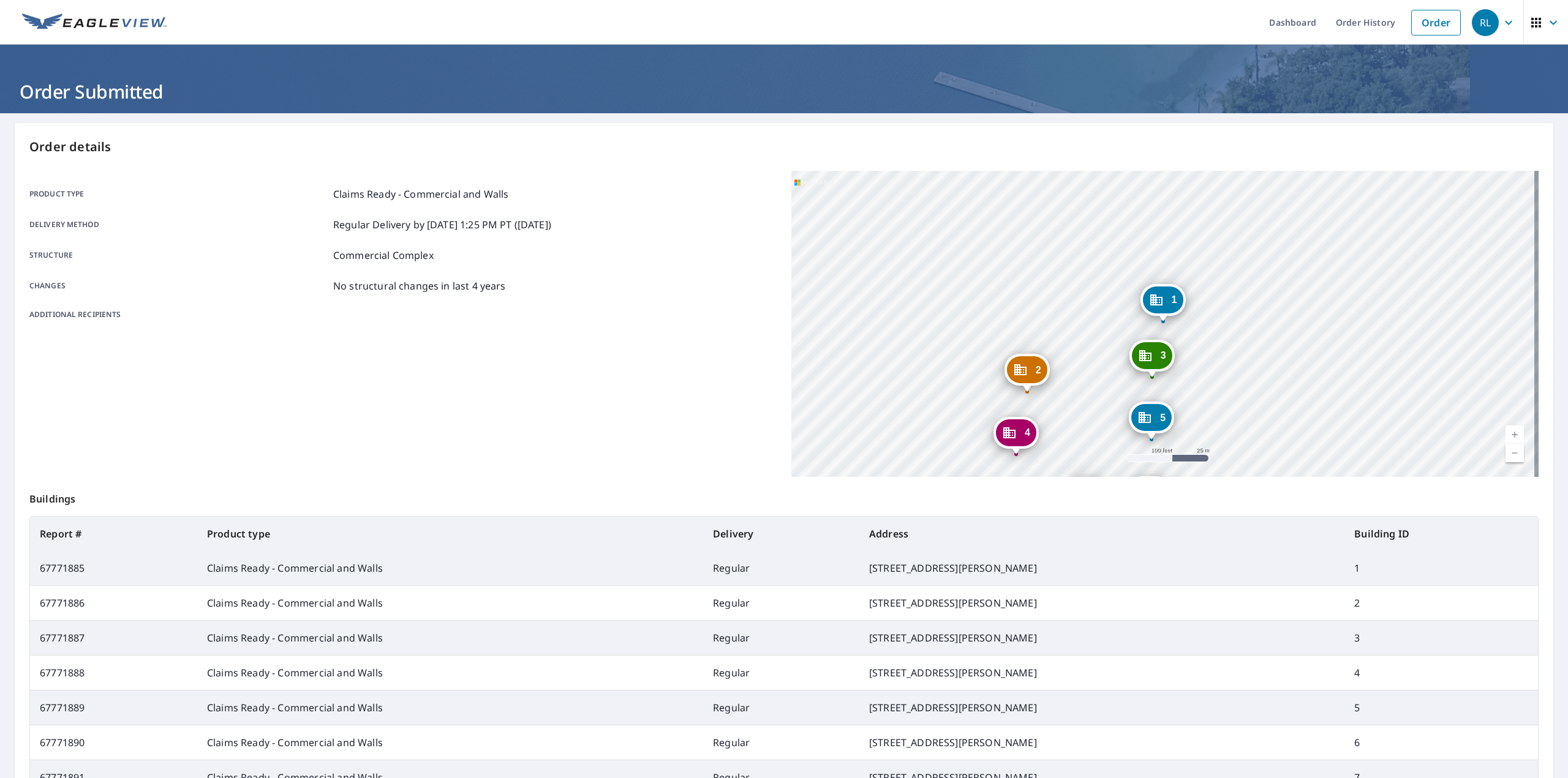
drag, startPoint x: 980, startPoint y: 272, endPoint x: 1348, endPoint y: 401, distance: 390.0
click at [1348, 401] on div "2 [STREET_ADDRESS][PERSON_NAME] 3 8622 [GEOGRAPHIC_DATA][PERSON_NAME] 4 [GEOGRA…" at bounding box center [1166, 324] width 748 height 306
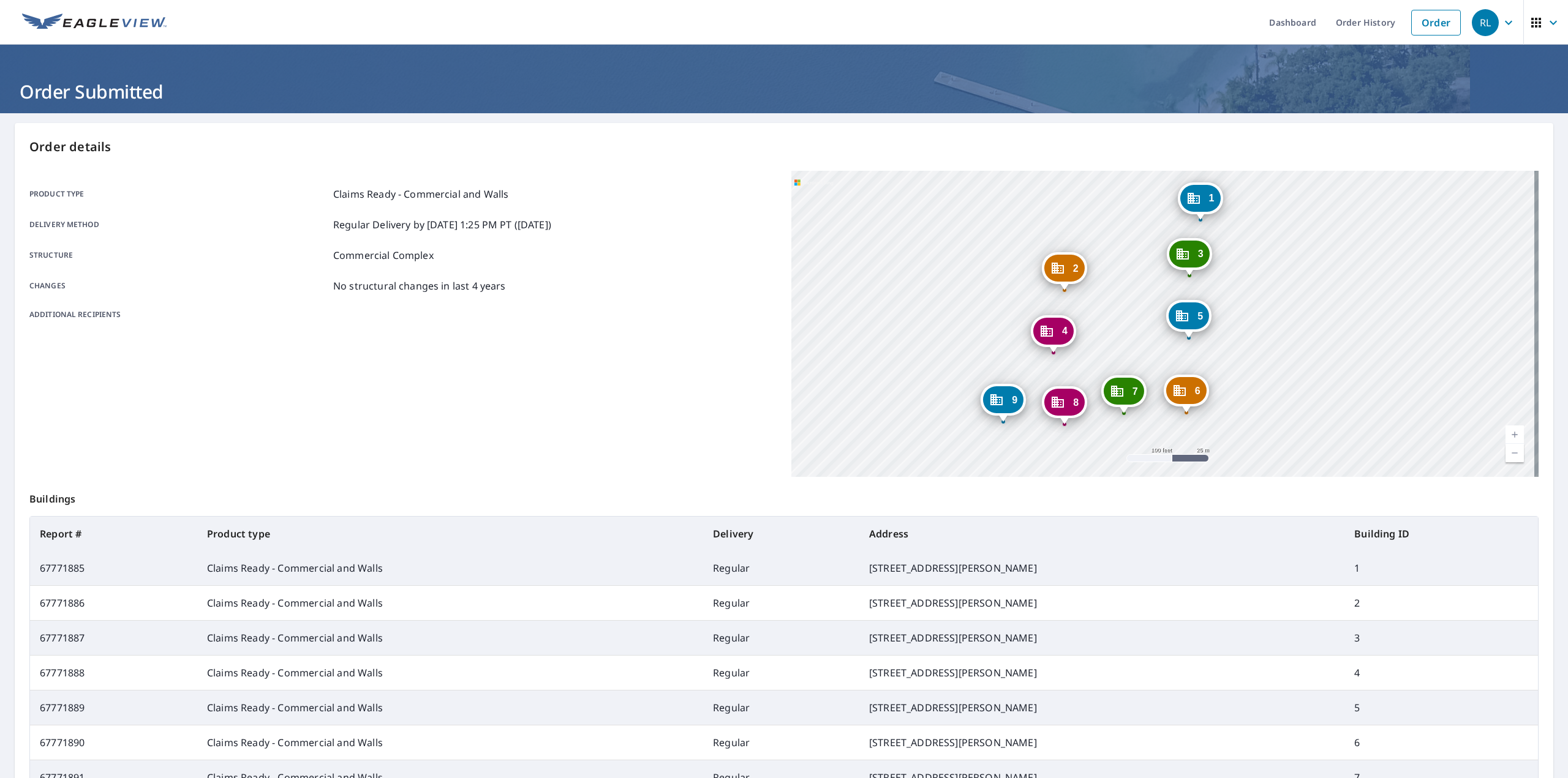
drag, startPoint x: 1329, startPoint y: 328, endPoint x: 1341, endPoint y: 330, distance: 12.2
click at [1340, 332] on div "2 [STREET_ADDRESS][PERSON_NAME] 3 8622 [GEOGRAPHIC_DATA][PERSON_NAME] 4 [GEOGRA…" at bounding box center [1166, 324] width 748 height 306
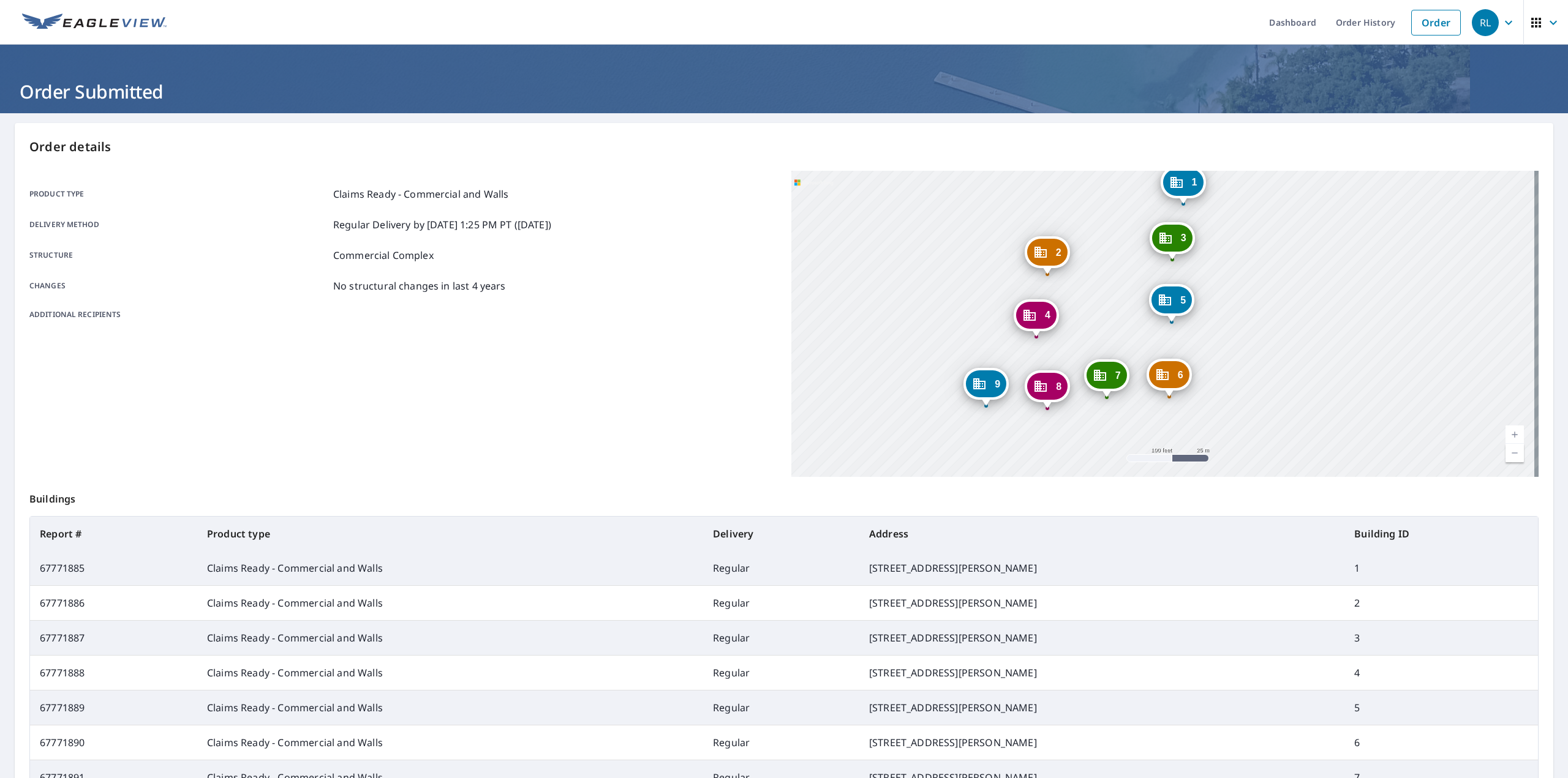
drag, startPoint x: 1209, startPoint y: 353, endPoint x: 1102, endPoint y: 227, distance: 165.3
click at [1099, 227] on div "2 [STREET_ADDRESS][PERSON_NAME] 3 8622 [GEOGRAPHIC_DATA][PERSON_NAME] 4 [GEOGRA…" at bounding box center [1166, 324] width 748 height 306
click at [1508, 457] on link "Current Level 18, Zoom Out" at bounding box center [1515, 454] width 19 height 19
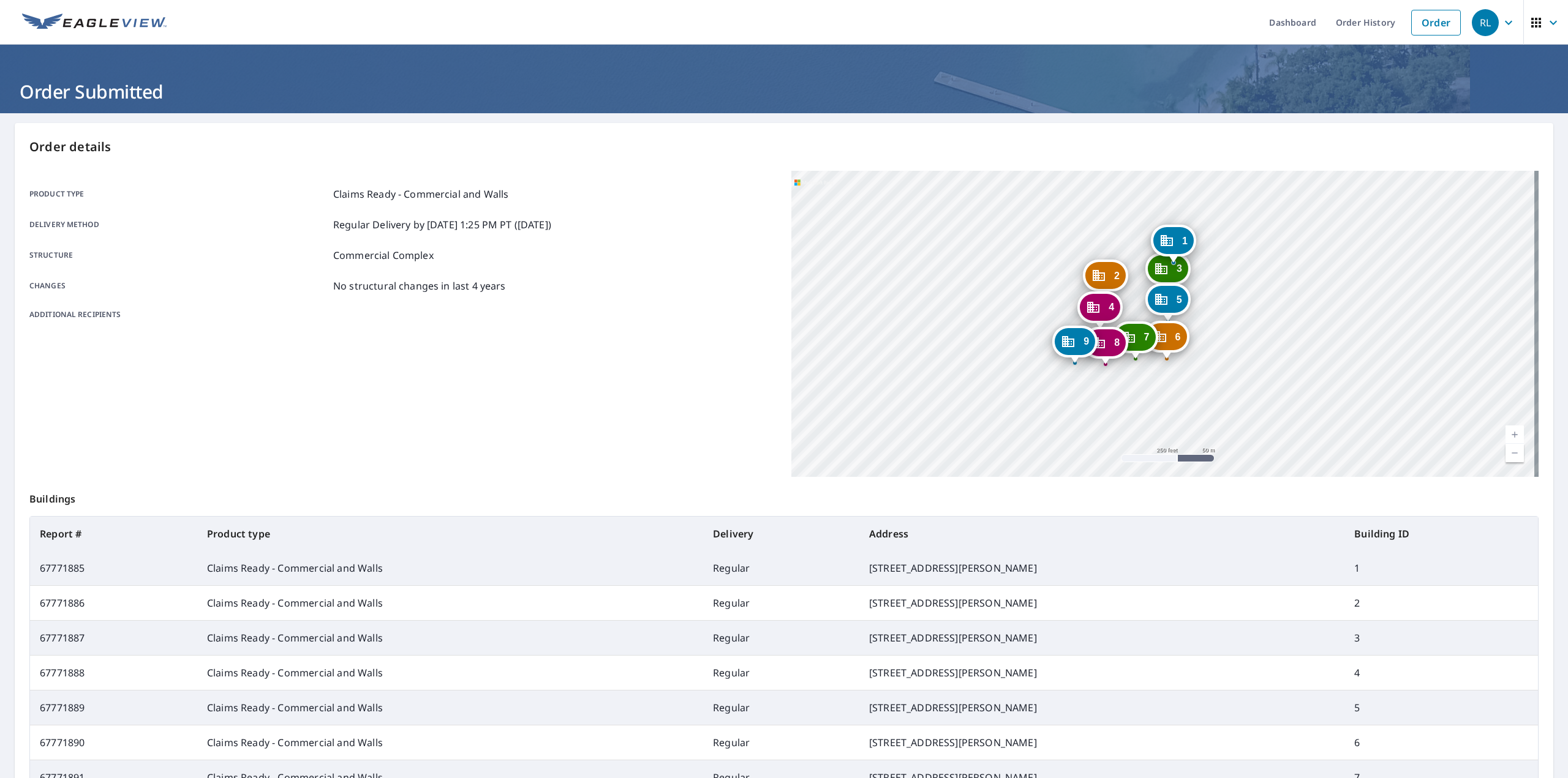
click at [1506, 434] on link "Current Level 17, Zoom In" at bounding box center [1515, 435] width 19 height 19
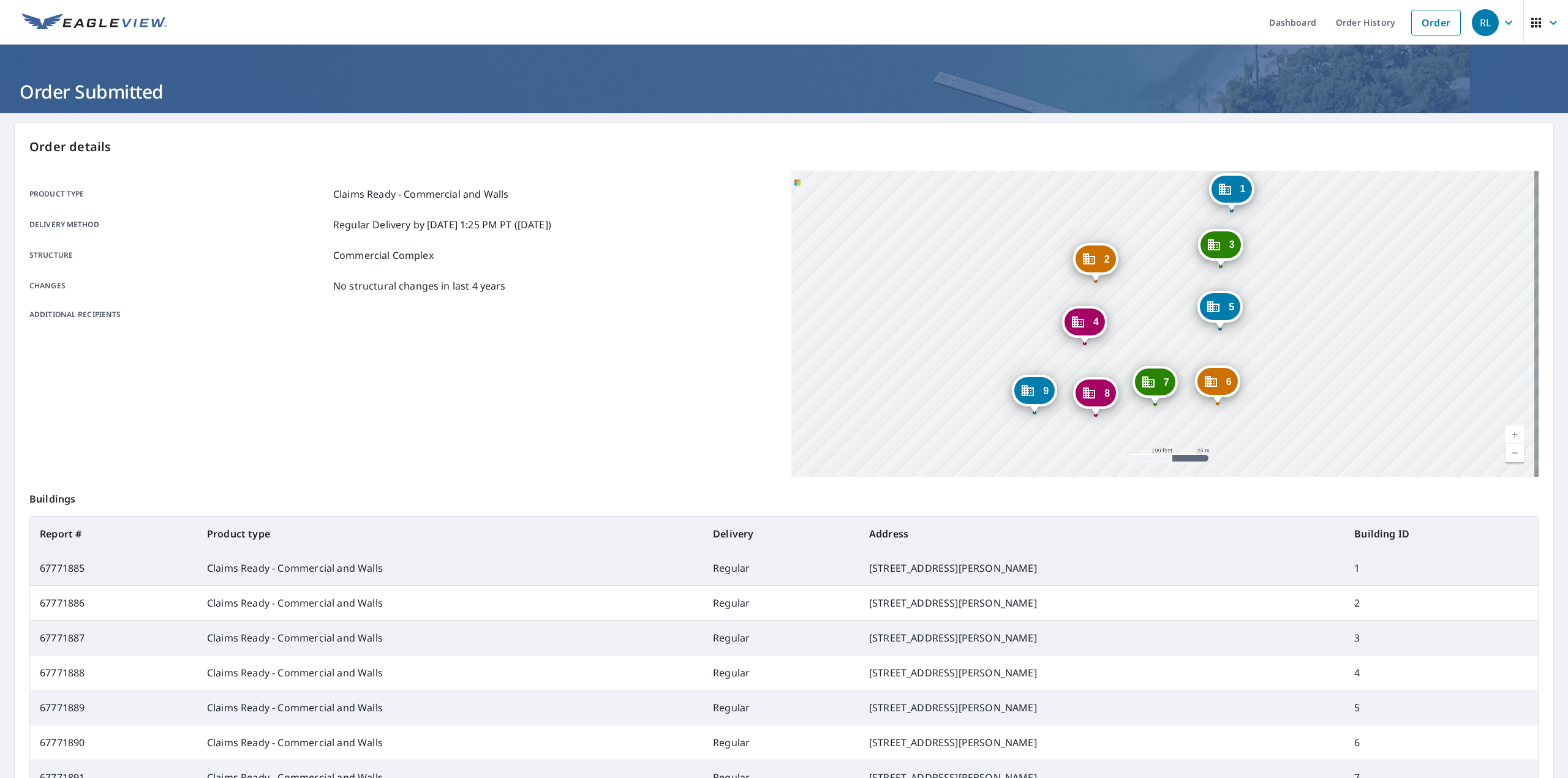
drag, startPoint x: 1277, startPoint y: 376, endPoint x: 1323, endPoint y: 384, distance: 46.7
click at [1323, 384] on div "2 [STREET_ADDRESS][PERSON_NAME] 3 8622 [GEOGRAPHIC_DATA][PERSON_NAME] 4 [GEOGRA…" at bounding box center [1166, 324] width 748 height 306
